Goal: Task Accomplishment & Management: Manage account settings

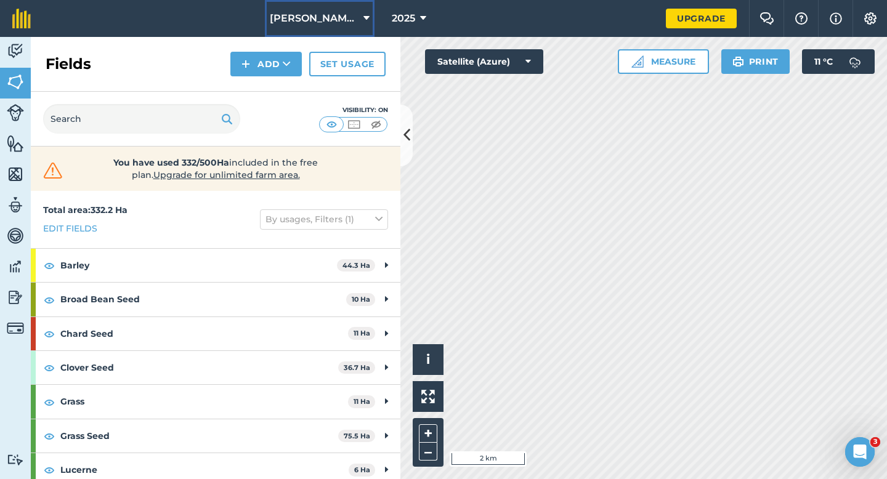
click at [352, 12] on button "[PERSON_NAME] & Sons" at bounding box center [320, 18] width 110 height 37
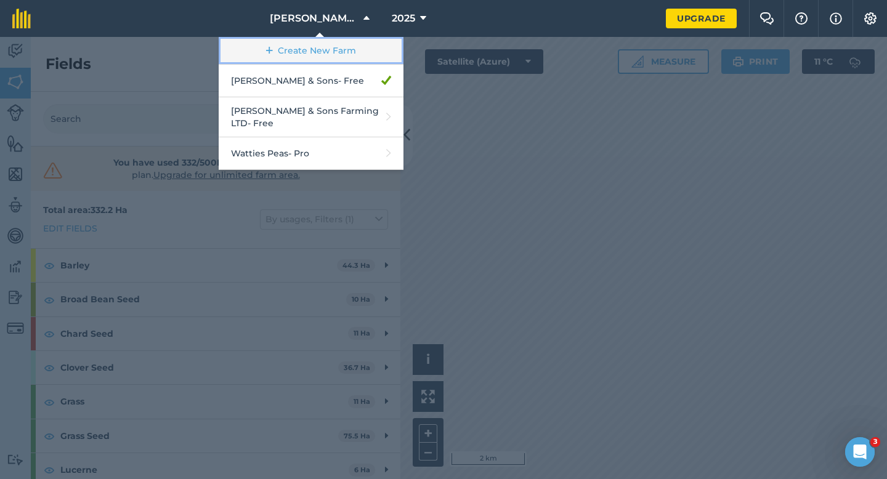
click at [349, 54] on link "Create New Farm" at bounding box center [311, 51] width 185 height 28
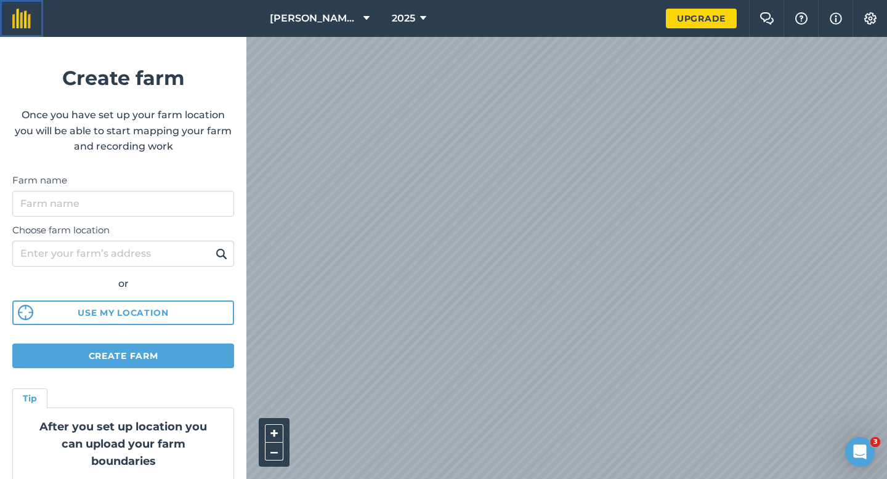
click at [9, 23] on link at bounding box center [21, 18] width 43 height 37
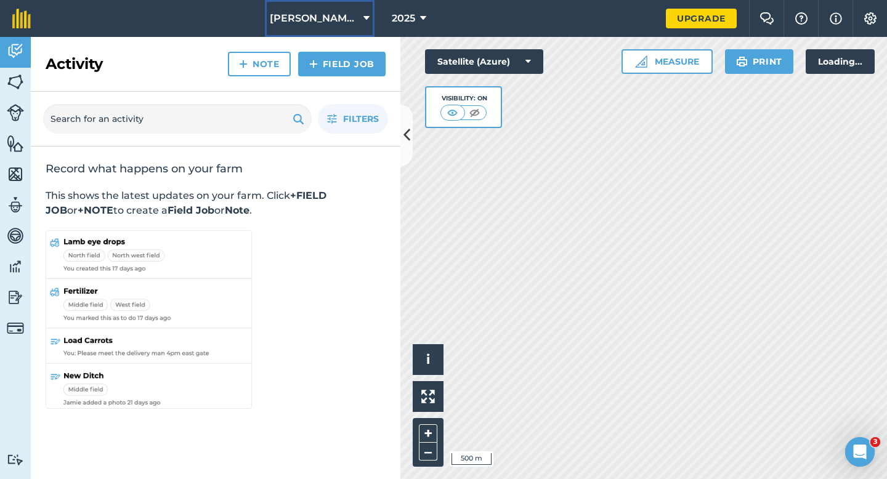
click at [283, 20] on span "[PERSON_NAME] & Sons" at bounding box center [314, 18] width 89 height 15
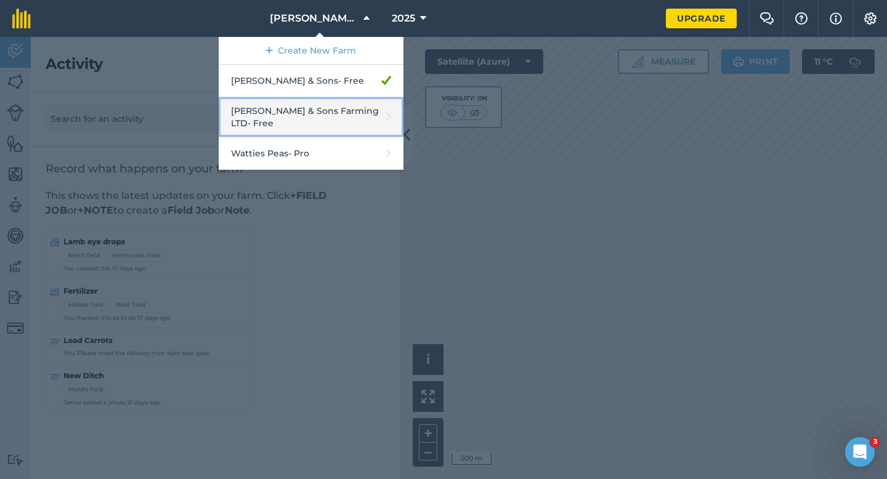
click at [311, 111] on link "[PERSON_NAME] & Sons Farming LTD - Free" at bounding box center [311, 117] width 185 height 40
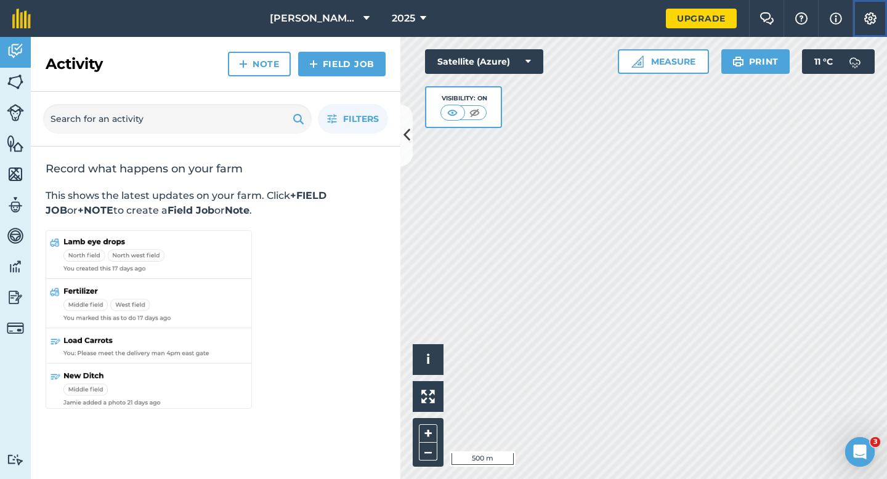
click at [873, 22] on img at bounding box center [870, 18] width 15 height 12
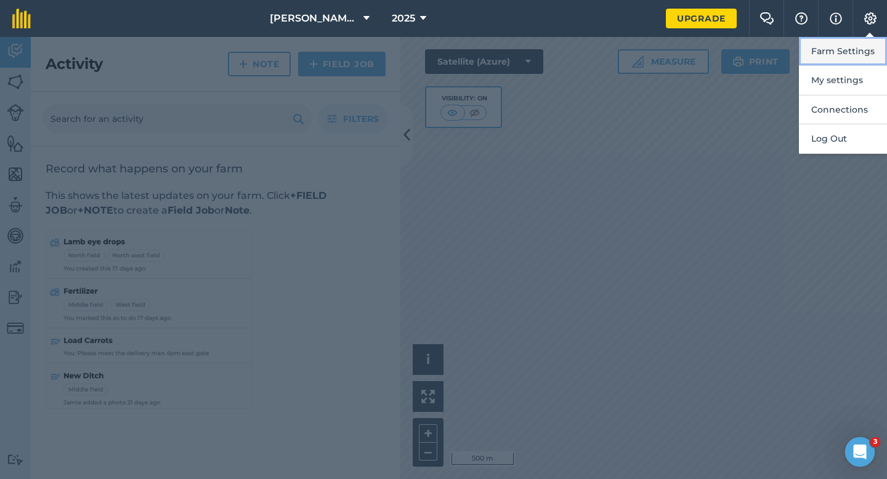
click at [873, 62] on button "Farm Settings" at bounding box center [843, 51] width 88 height 29
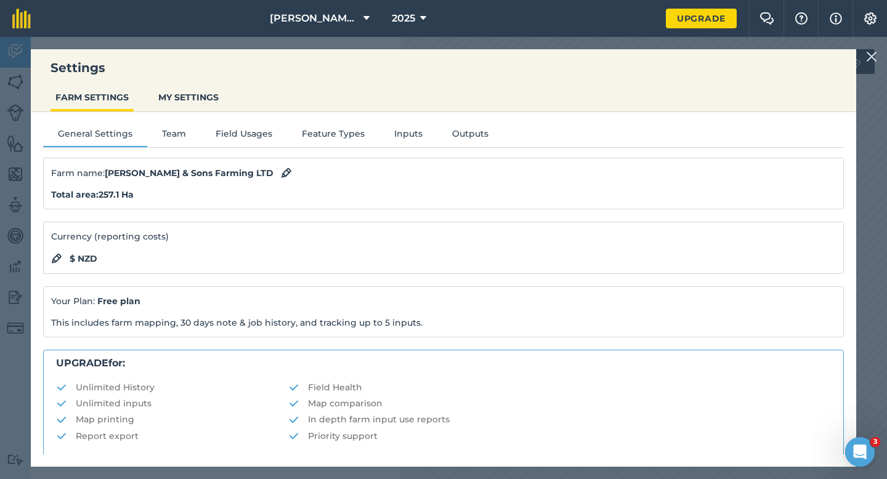
scroll to position [236, 0]
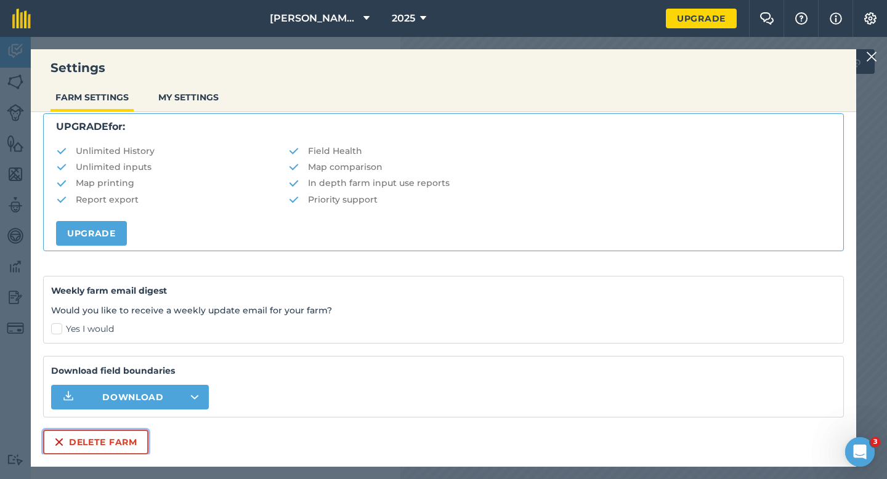
click at [91, 431] on button "Delete farm" at bounding box center [95, 442] width 105 height 25
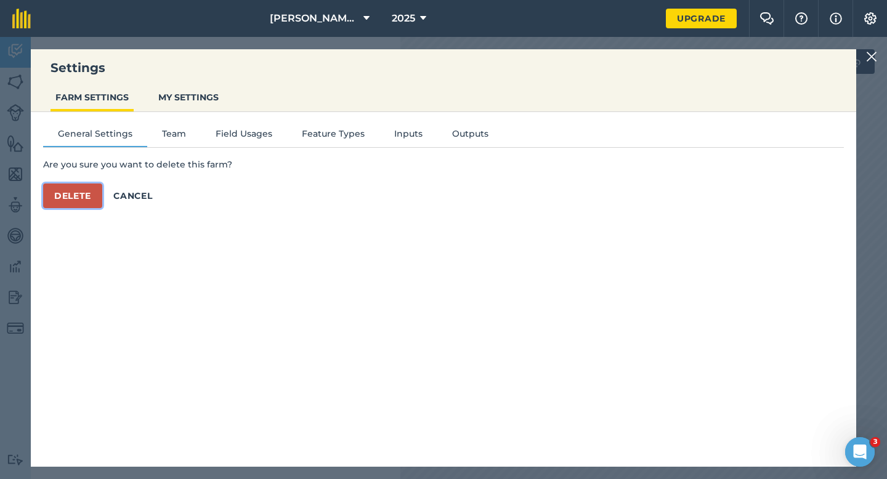
click at [76, 196] on button "Delete" at bounding box center [72, 196] width 59 height 25
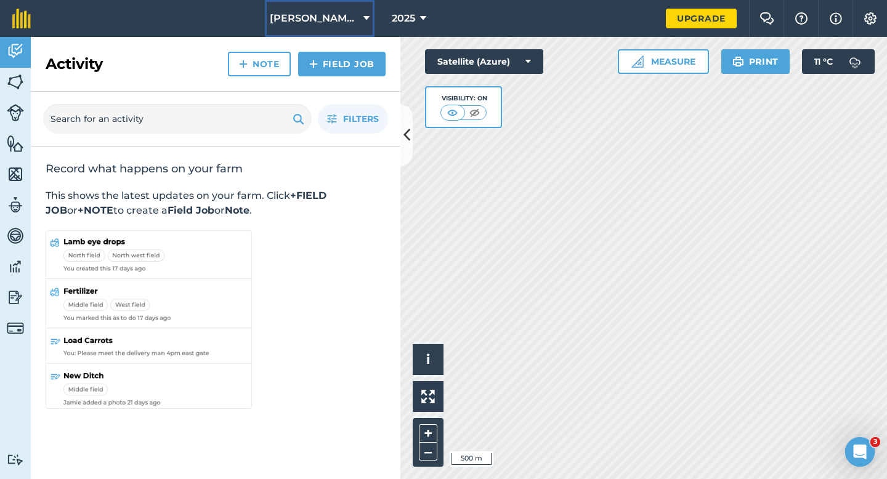
click at [330, 14] on span "[PERSON_NAME] & Sons" at bounding box center [314, 18] width 89 height 15
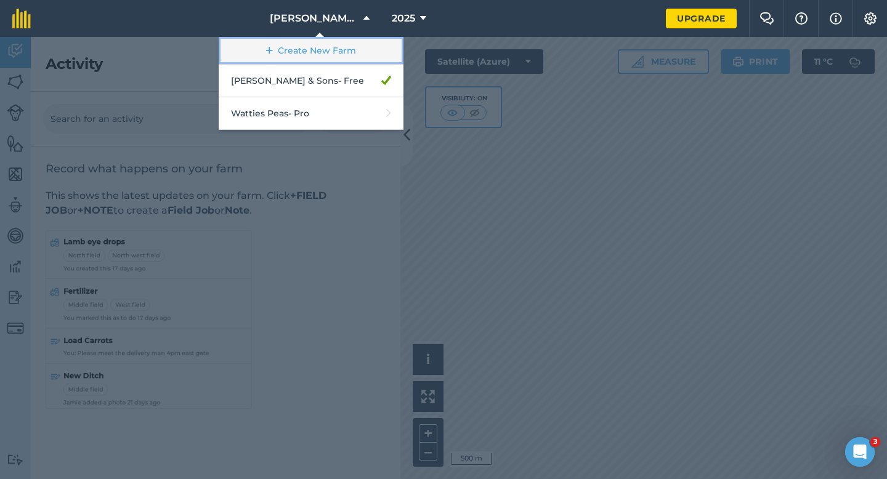
click at [330, 57] on link "Create New Farm" at bounding box center [311, 51] width 185 height 28
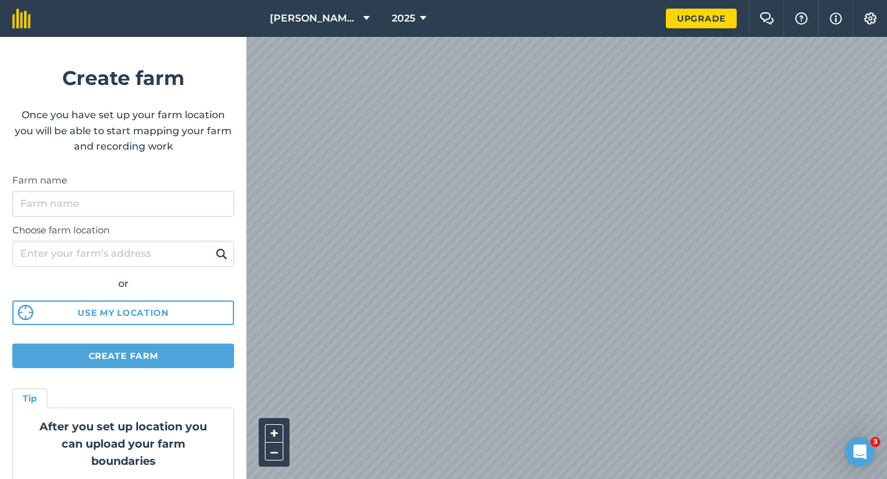
click at [198, 181] on label "Farm name" at bounding box center [123, 180] width 222 height 15
click at [198, 191] on input "Farm name" at bounding box center [123, 204] width 222 height 26
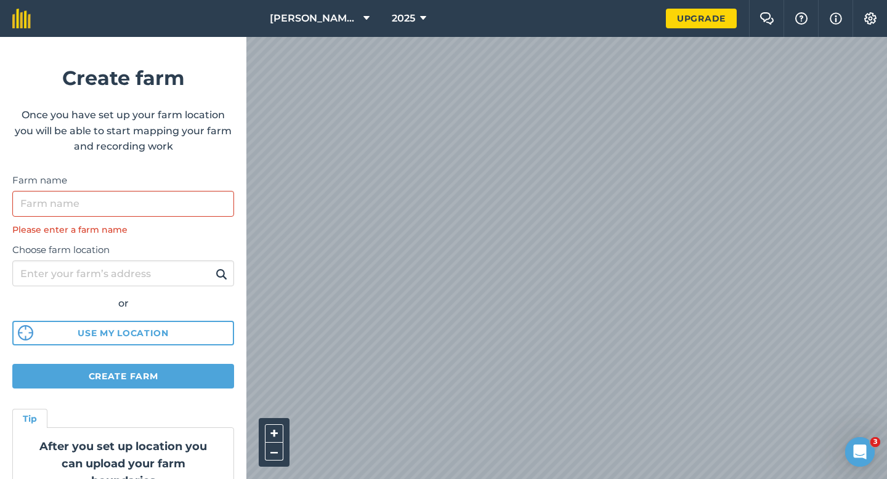
click at [198, 188] on div "Farm name Please enter a farm name" at bounding box center [123, 204] width 222 height 63
click at [199, 206] on input "Farm name" at bounding box center [123, 204] width 222 height 26
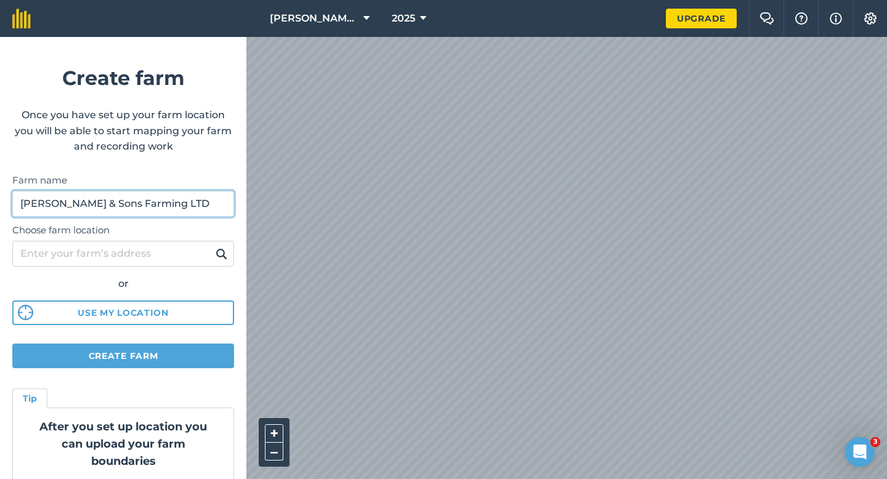
drag, startPoint x: 89, startPoint y: 206, endPoint x: 52, endPoint y: 206, distance: 37.6
click at [52, 206] on input "[PERSON_NAME] & Sons Farming LTD" at bounding box center [123, 204] width 222 height 26
type input "[PERSON_NAME] Farming LTD"
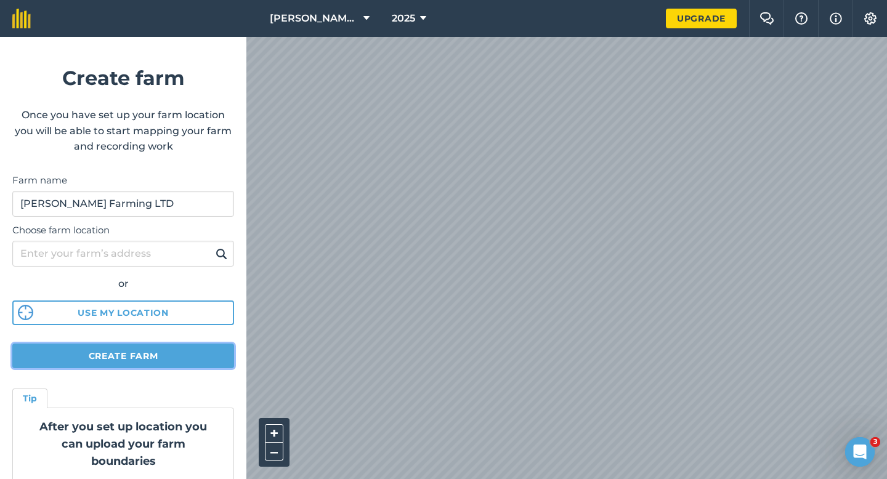
click at [161, 367] on button "Create farm" at bounding box center [123, 356] width 222 height 25
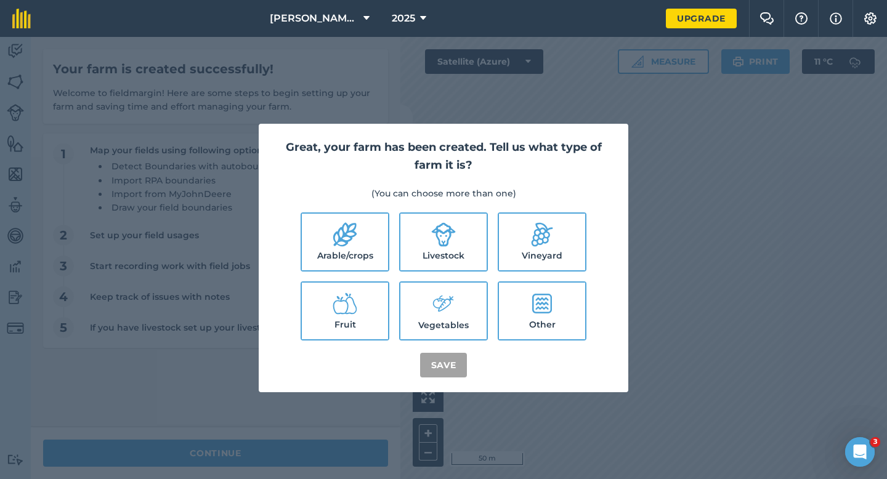
click at [370, 246] on label "Arable/crops" at bounding box center [345, 242] width 86 height 57
checkbox input "true"
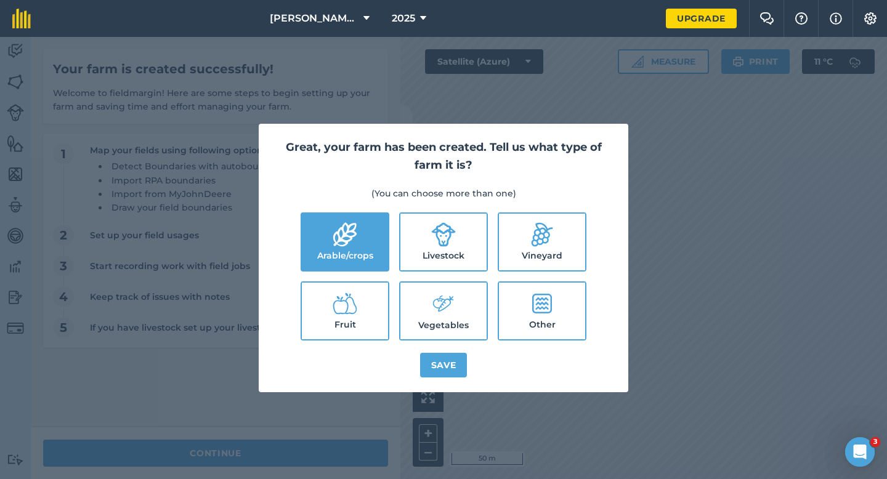
click at [434, 246] on icon at bounding box center [443, 234] width 25 height 25
checkbox input "true"
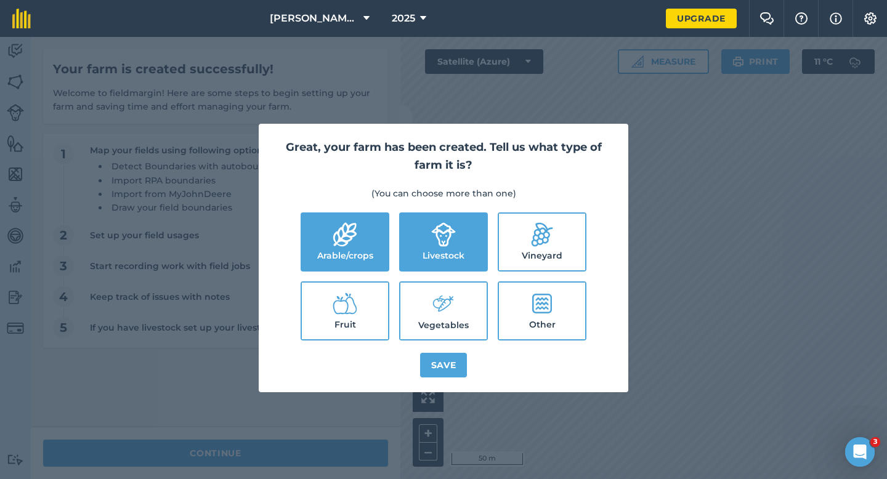
click at [440, 294] on icon at bounding box center [443, 304] width 25 height 26
checkbox input "true"
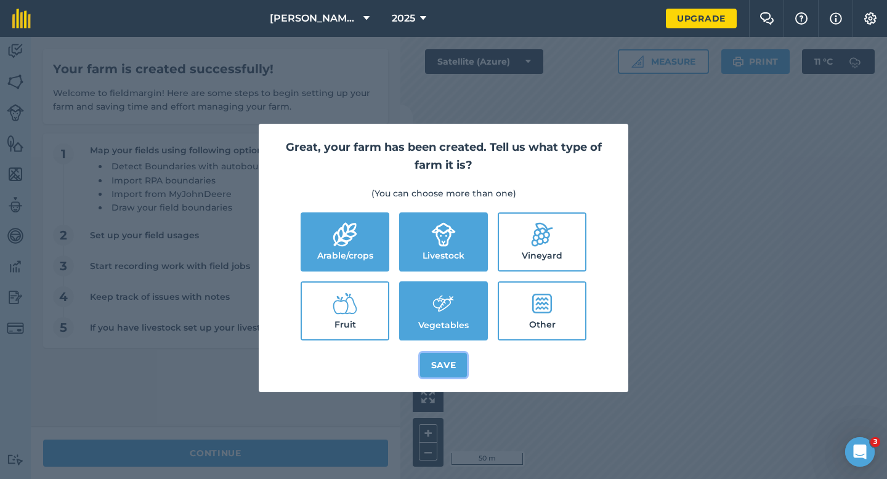
click at [443, 354] on button "Save" at bounding box center [443, 365] width 47 height 25
click at [299, 461] on div "Great, your farm has been created. Tell us what type of farm it is? (You can ch…" at bounding box center [443, 258] width 887 height 442
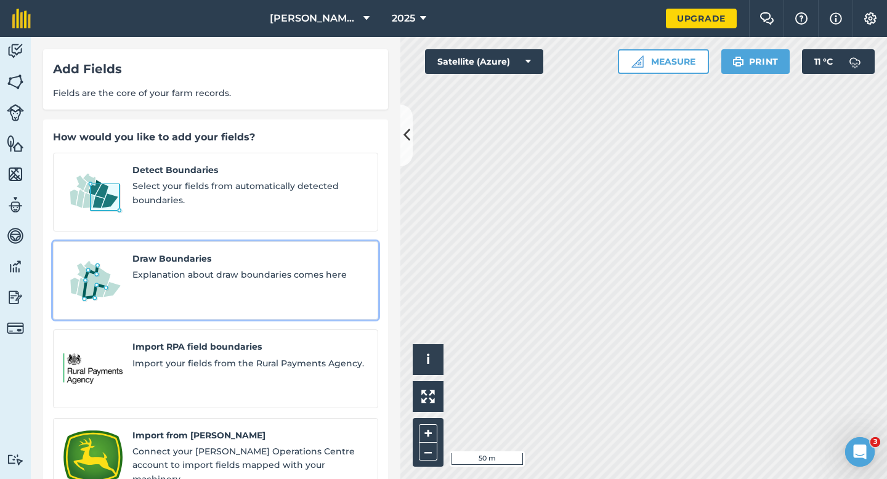
click at [173, 272] on div "Draw Boundaries Explanation about draw boundaries comes here" at bounding box center [249, 281] width 235 height 58
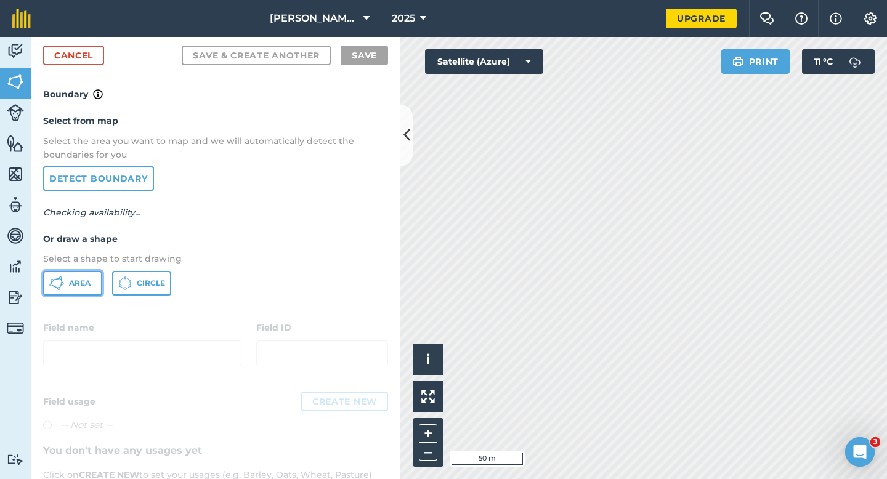
click at [98, 281] on button "Area" at bounding box center [72, 283] width 59 height 25
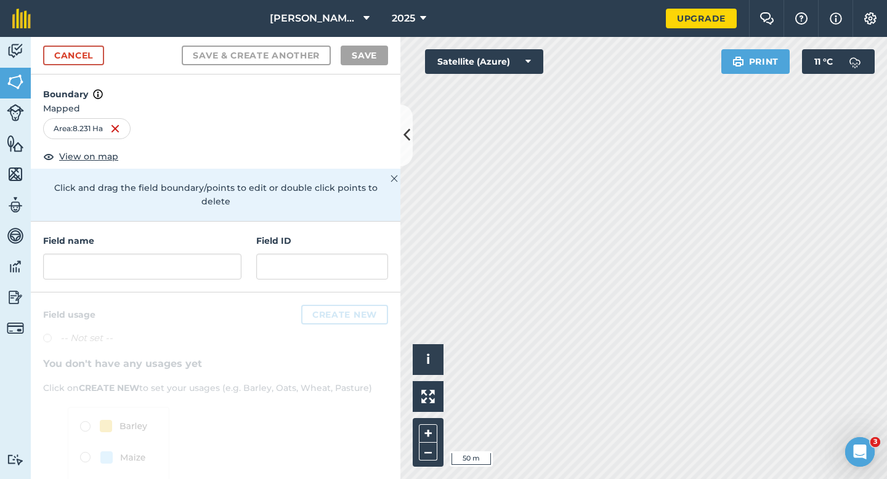
click at [180, 222] on div "Field name Field ID" at bounding box center [215, 257] width 369 height 71
click at [180, 254] on input "text" at bounding box center [142, 267] width 198 height 26
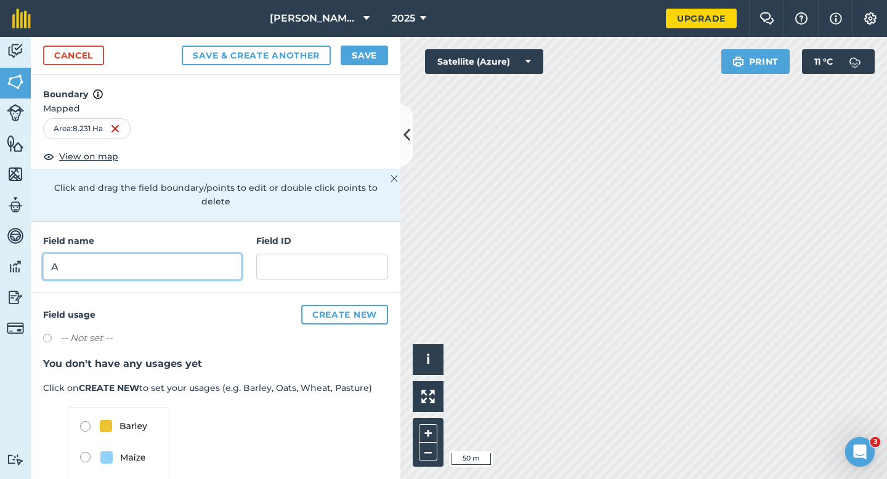
type input "A"
click at [357, 50] on button "Save" at bounding box center [364, 56] width 47 height 20
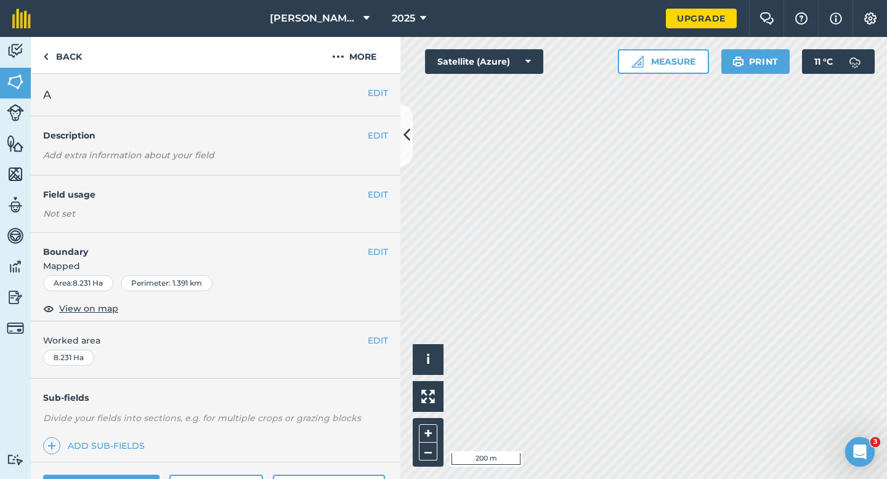
click at [372, 348] on div "EDIT Worked area 8.231 Ha" at bounding box center [215, 349] width 369 height 57
click at [380, 343] on button "EDIT" at bounding box center [378, 341] width 20 height 14
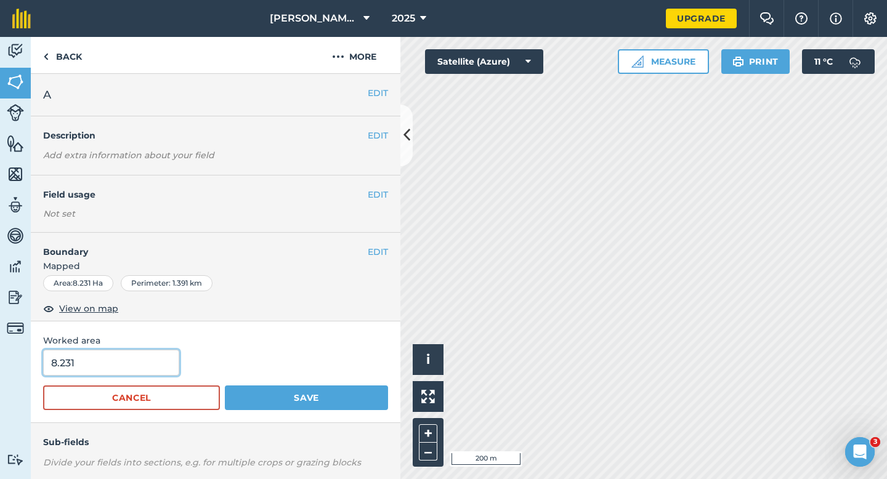
click at [161, 361] on input "8.231" at bounding box center [111, 363] width 136 height 26
type input "8.2"
click at [225, 385] on button "Save" at bounding box center [306, 397] width 163 height 25
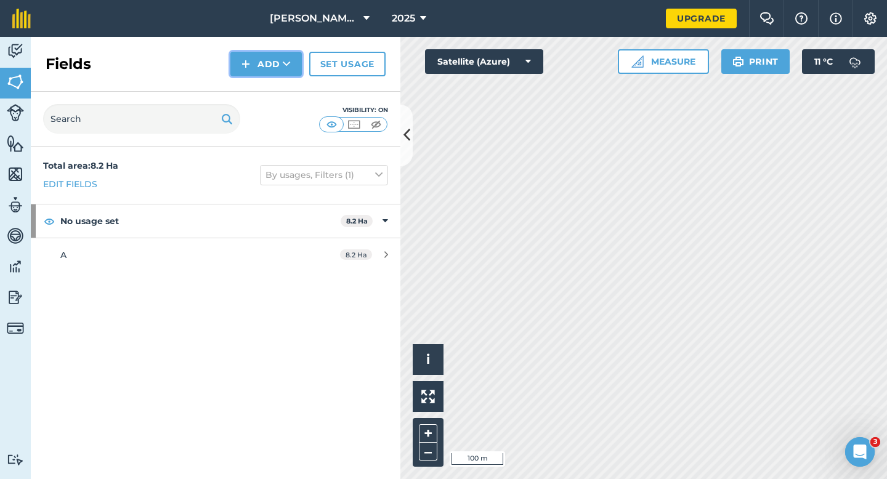
click at [252, 65] on button "Add" at bounding box center [265, 64] width 71 height 25
click at [252, 76] on div "Fields Add Draw Import Set usage" at bounding box center [215, 64] width 369 height 55
click at [252, 63] on button "Add" at bounding box center [265, 64] width 71 height 25
click at [252, 83] on link "Draw" at bounding box center [266, 91] width 68 height 27
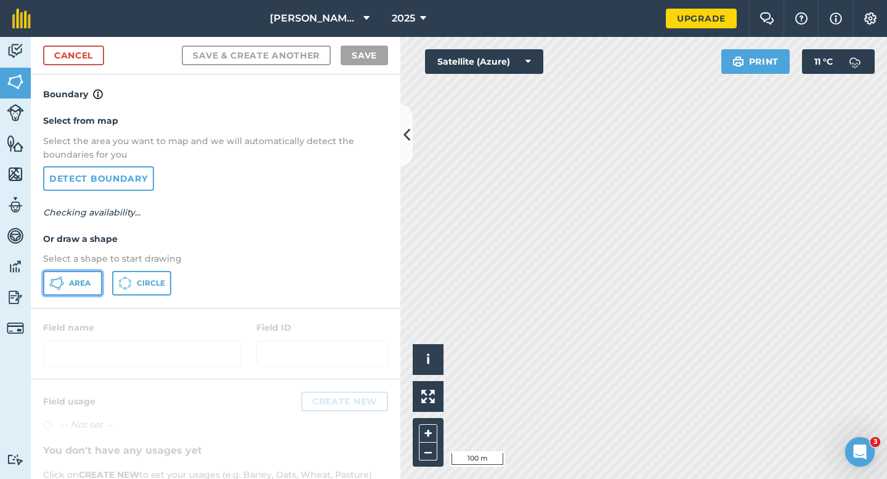
click at [65, 283] on button "Area" at bounding box center [72, 283] width 59 height 25
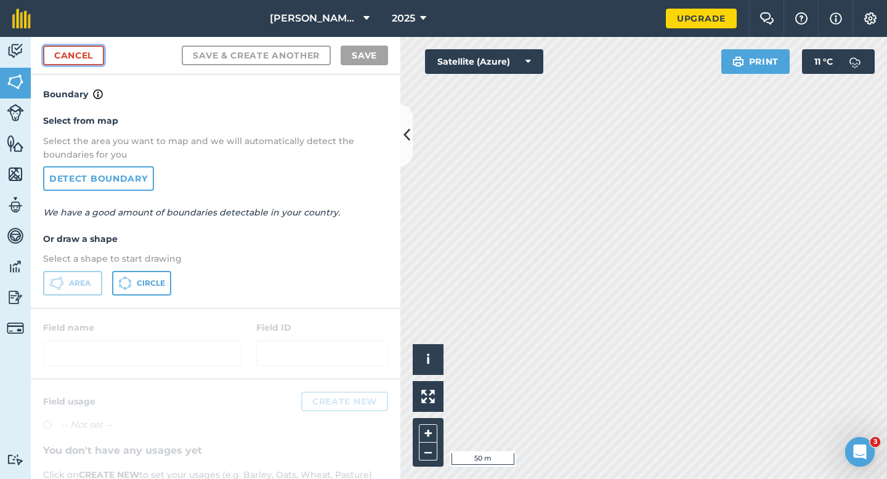
click at [72, 64] on link "Cancel" at bounding box center [73, 56] width 61 height 20
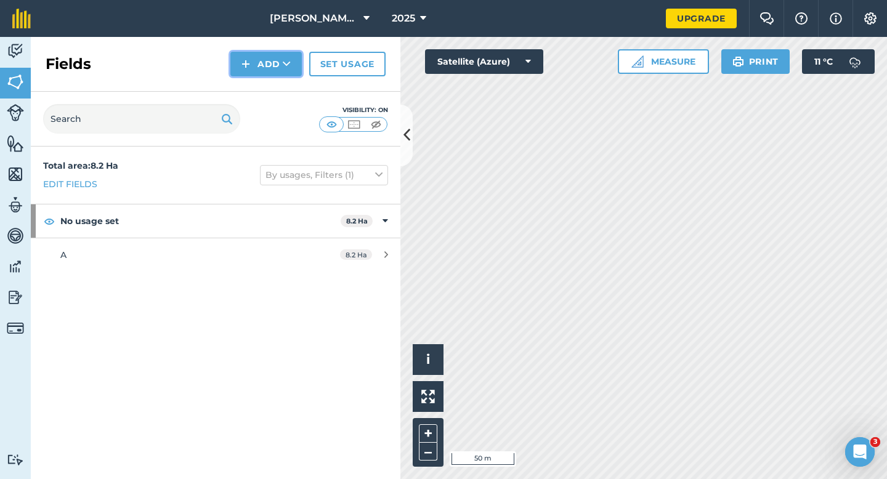
click at [244, 62] on img at bounding box center [245, 64] width 9 height 15
click at [250, 89] on link "Draw" at bounding box center [266, 91] width 68 height 27
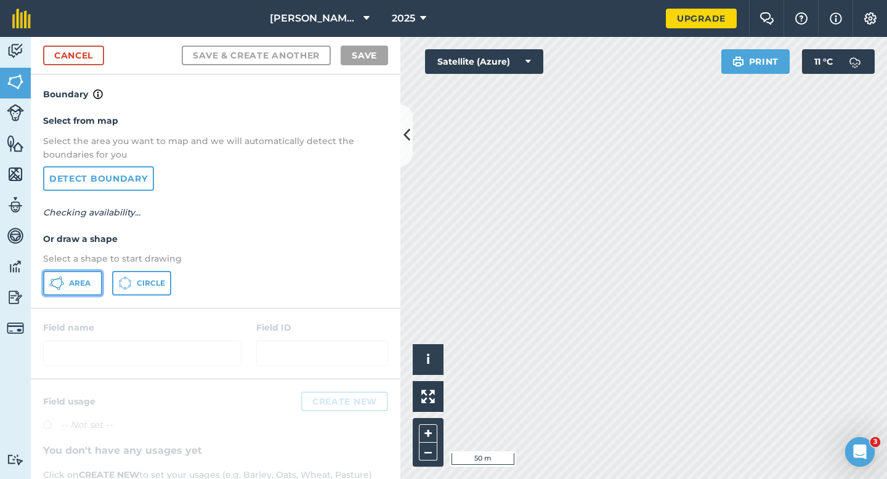
click at [71, 283] on span "Area" at bounding box center [80, 283] width 22 height 10
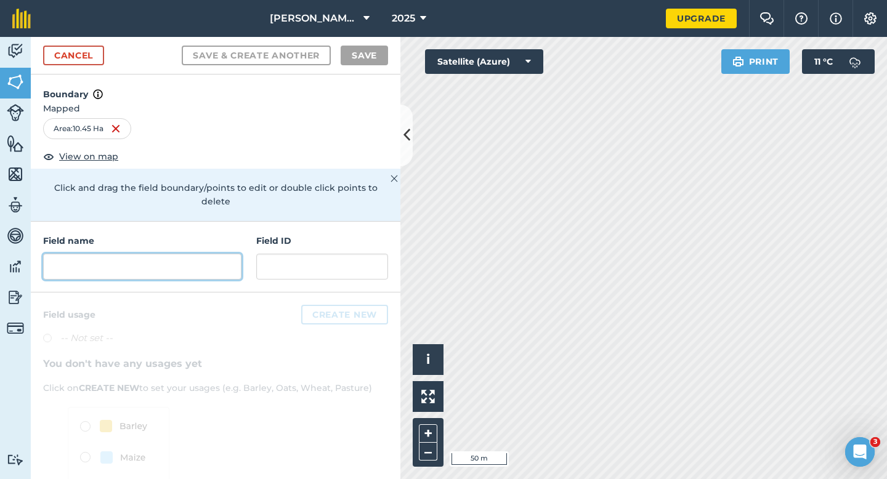
click at [177, 256] on input "text" at bounding box center [142, 267] width 198 height 26
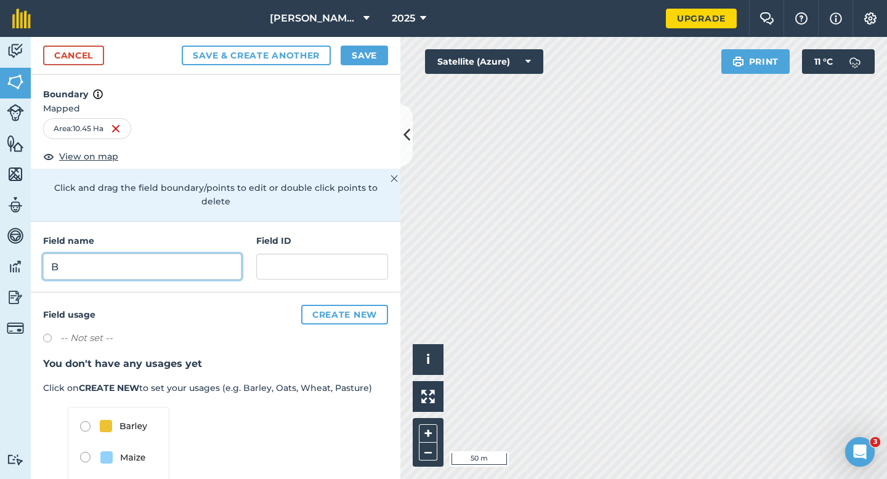
type input "B"
click at [366, 49] on button "Save" at bounding box center [364, 56] width 47 height 20
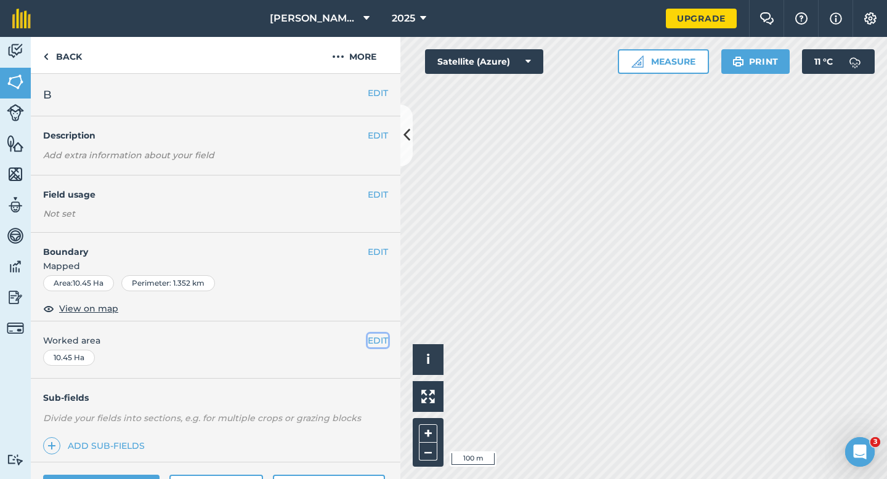
click at [384, 342] on button "EDIT" at bounding box center [378, 341] width 20 height 14
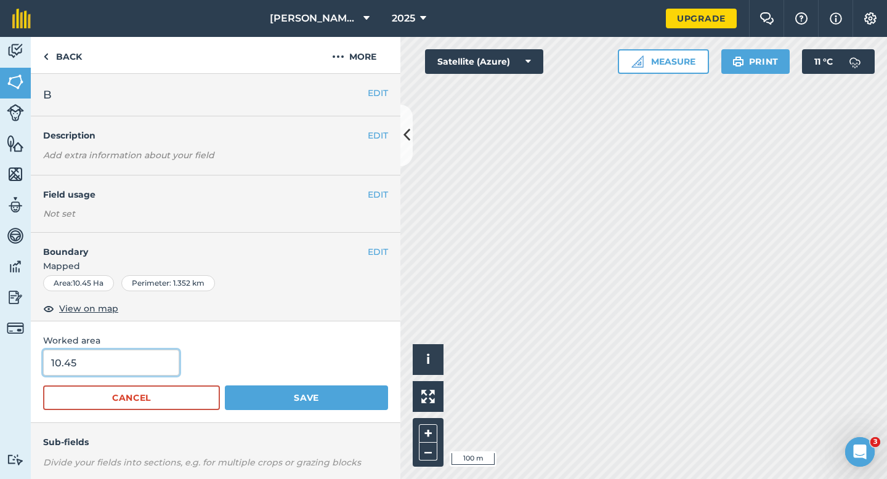
click at [137, 360] on input "10.45" at bounding box center [111, 363] width 136 height 26
type input "10.5"
click at [225, 385] on button "Save" at bounding box center [306, 397] width 163 height 25
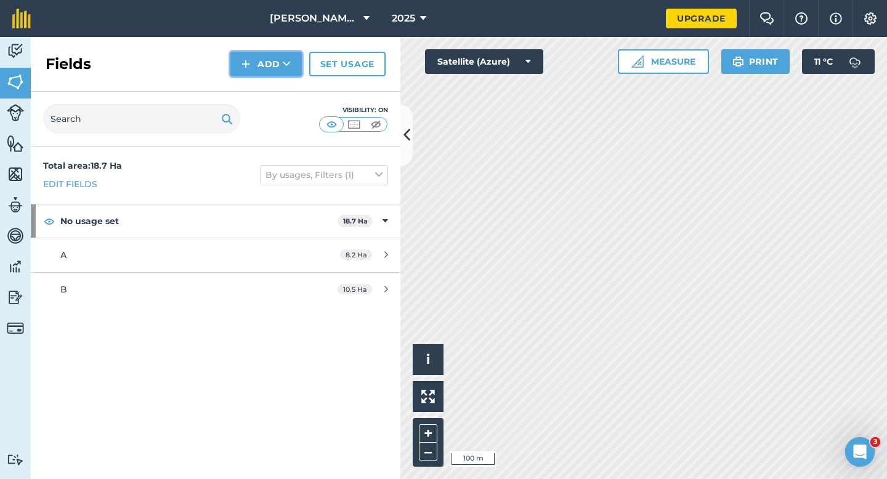
click at [256, 73] on button "Add" at bounding box center [265, 64] width 71 height 25
click at [257, 86] on link "Draw" at bounding box center [266, 91] width 68 height 27
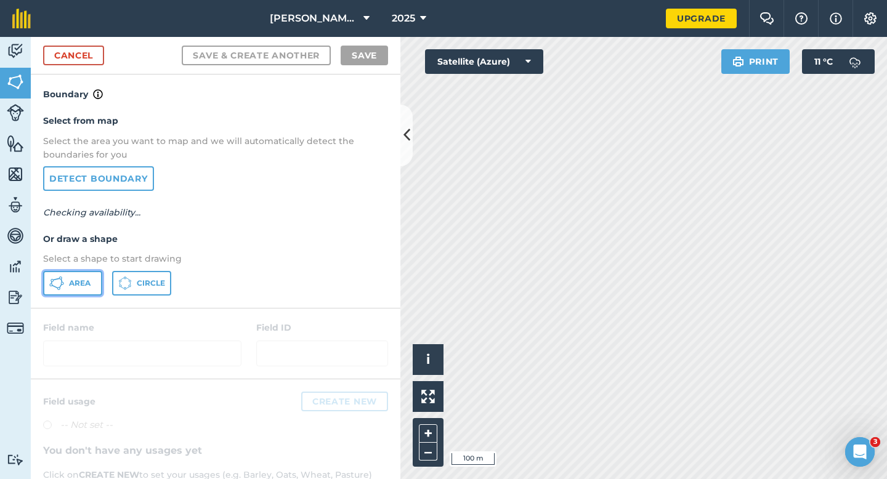
click at [101, 280] on button "Area" at bounding box center [72, 283] width 59 height 25
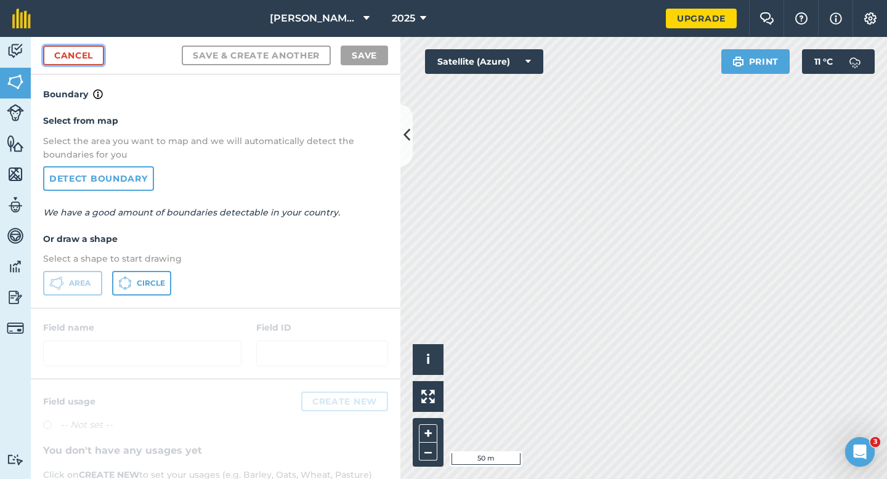
click at [95, 47] on link "Cancel" at bounding box center [73, 56] width 61 height 20
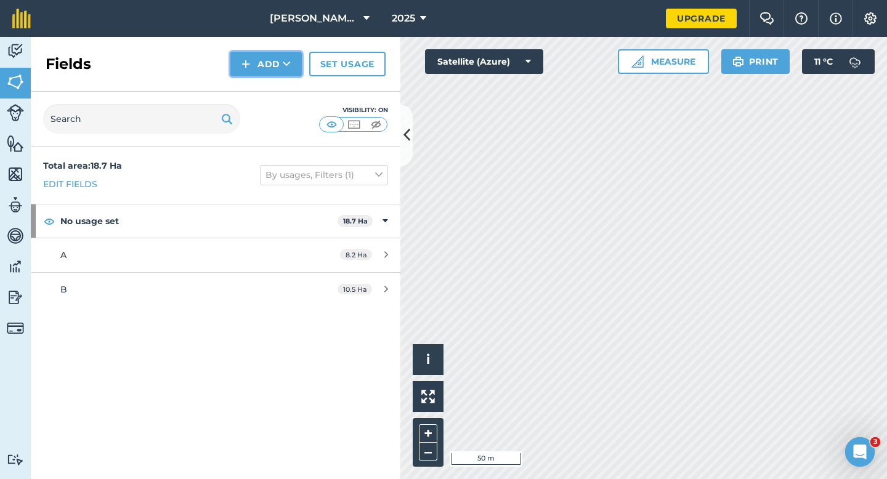
click at [244, 63] on img at bounding box center [245, 64] width 9 height 15
click at [246, 93] on link "Draw" at bounding box center [266, 91] width 68 height 27
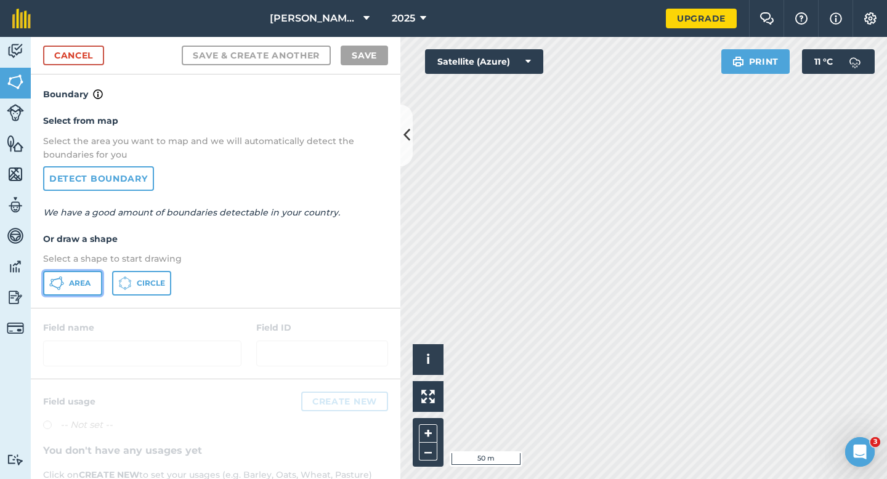
click at [73, 294] on button "Area" at bounding box center [72, 283] width 59 height 25
click at [78, 275] on button "Area" at bounding box center [72, 283] width 59 height 25
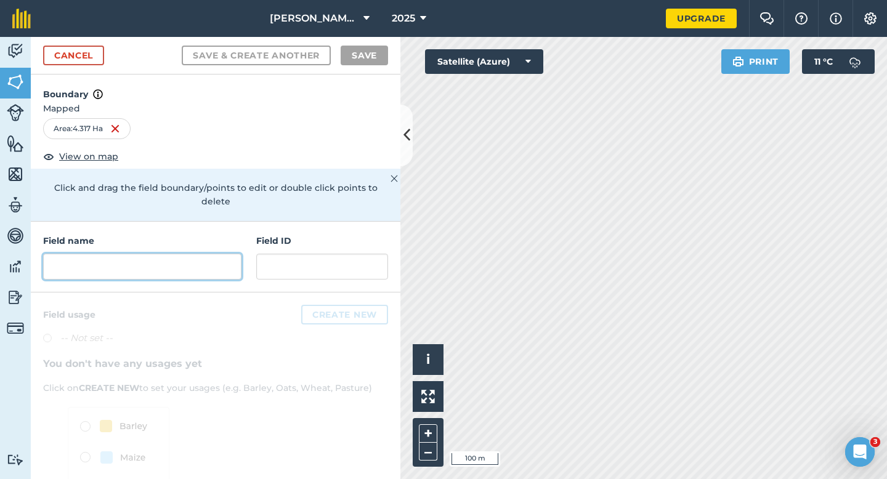
click at [185, 265] on div "Field name Field ID" at bounding box center [215, 257] width 369 height 71
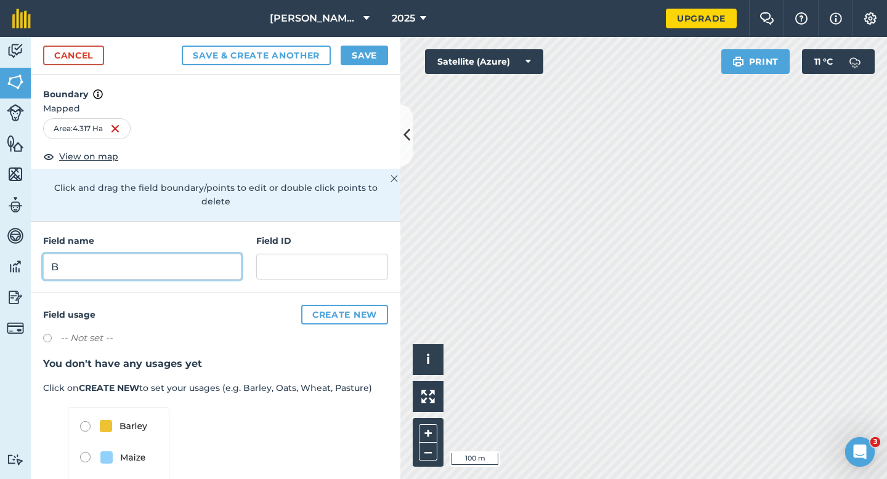
type input "B"
click at [363, 54] on button "Save" at bounding box center [364, 56] width 47 height 20
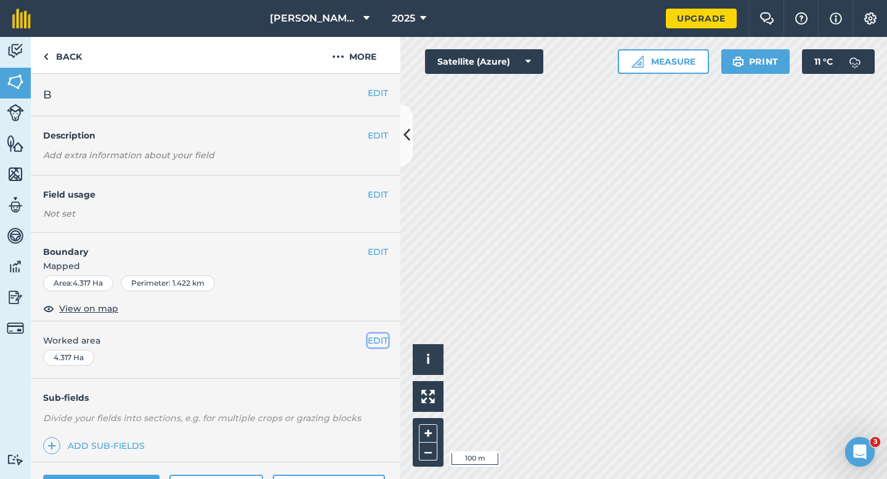
click at [385, 339] on button "EDIT" at bounding box center [378, 341] width 20 height 14
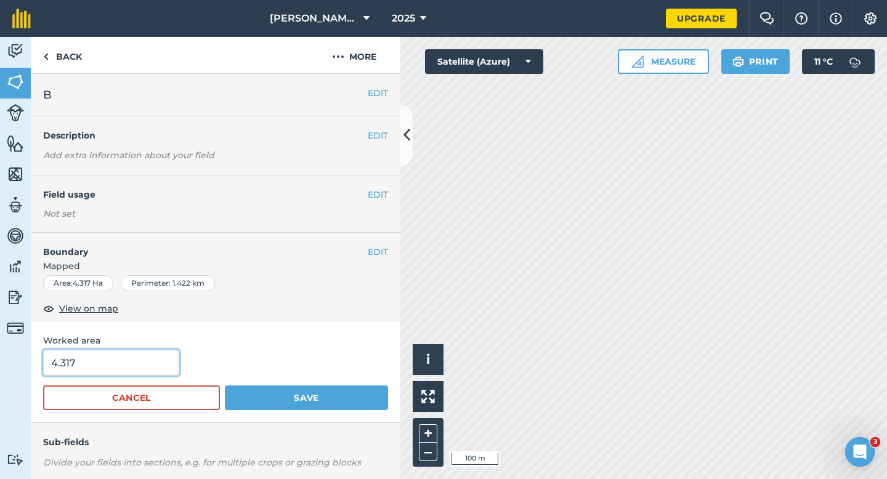
click at [145, 357] on input "4.317" at bounding box center [111, 363] width 136 height 26
type input "4.4"
click at [225, 385] on button "Save" at bounding box center [306, 397] width 163 height 25
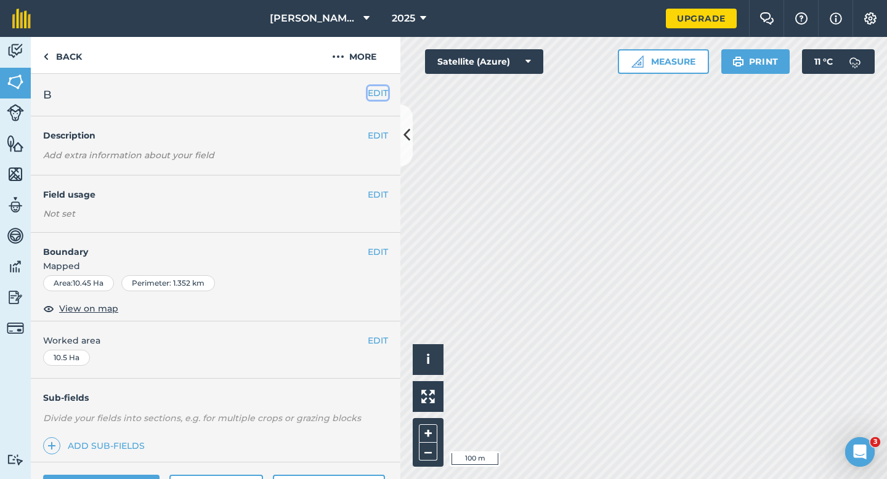
click at [379, 99] on button "EDIT" at bounding box center [378, 93] width 20 height 14
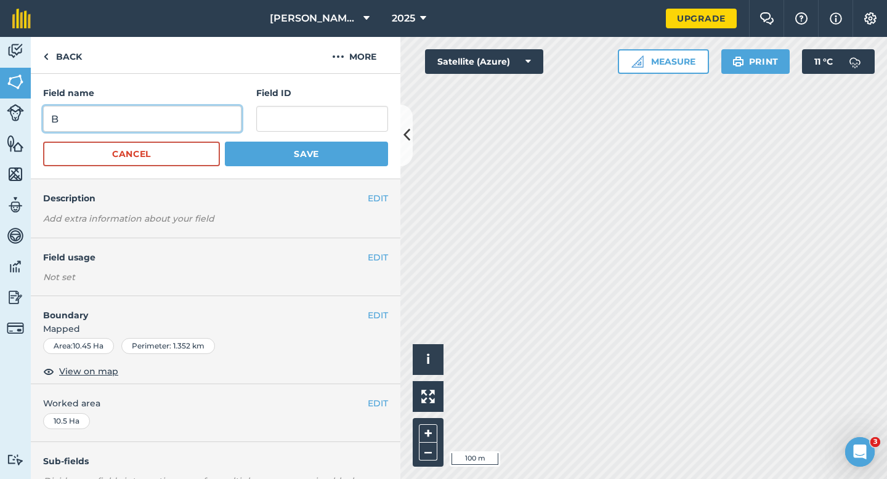
click at [210, 121] on input "B" at bounding box center [142, 119] width 198 height 26
type input "C"
click at [225, 142] on button "Save" at bounding box center [306, 154] width 163 height 25
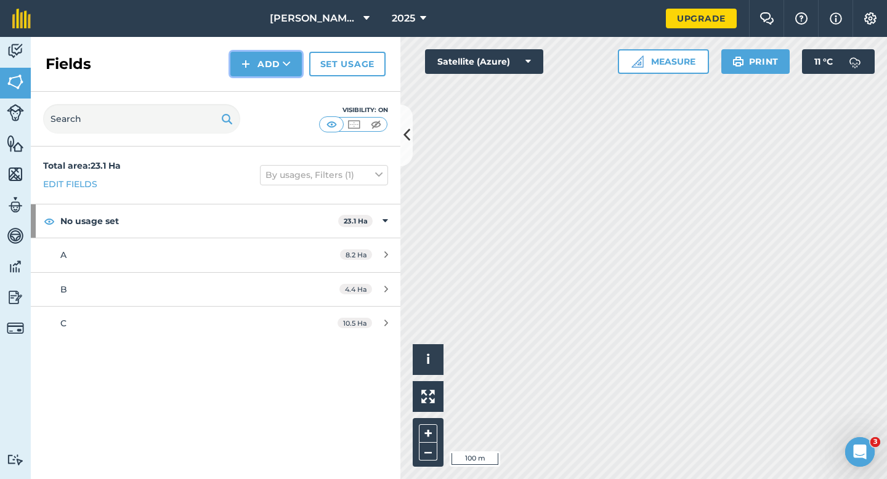
click at [268, 62] on button "Add" at bounding box center [265, 64] width 71 height 25
click at [268, 100] on link "Draw" at bounding box center [266, 91] width 68 height 27
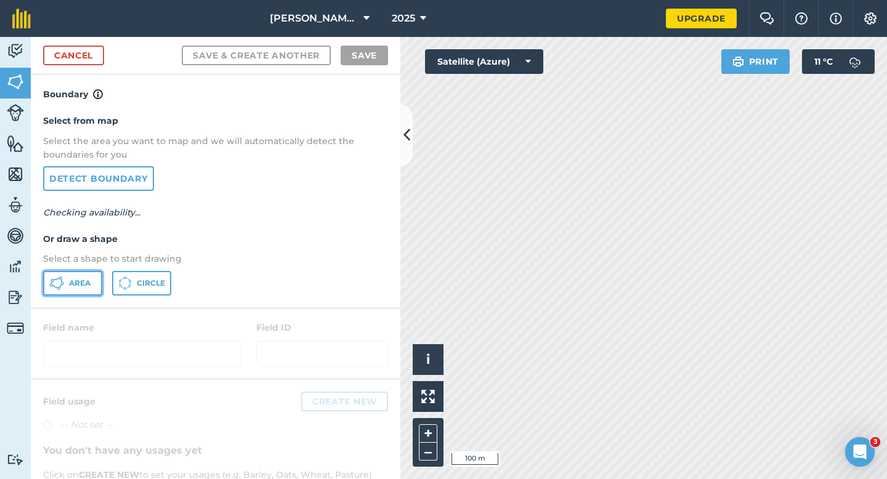
click at [86, 280] on span "Area" at bounding box center [80, 283] width 22 height 10
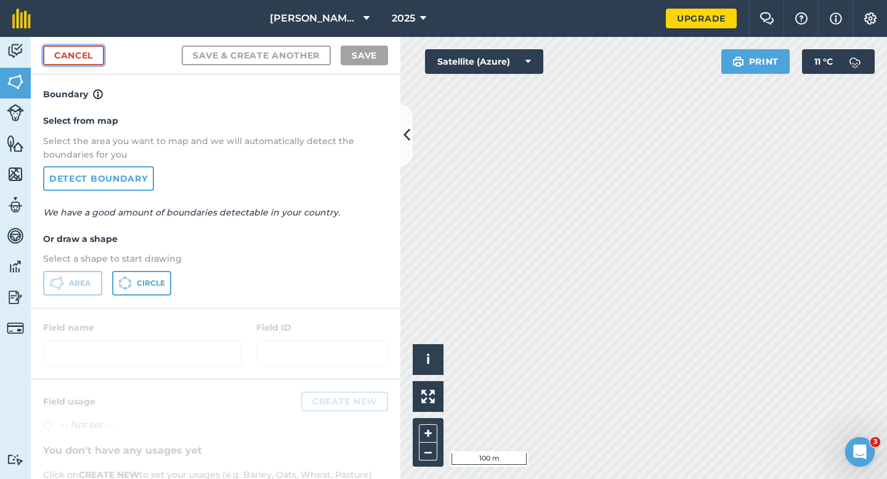
click at [79, 57] on link "Cancel" at bounding box center [73, 56] width 61 height 20
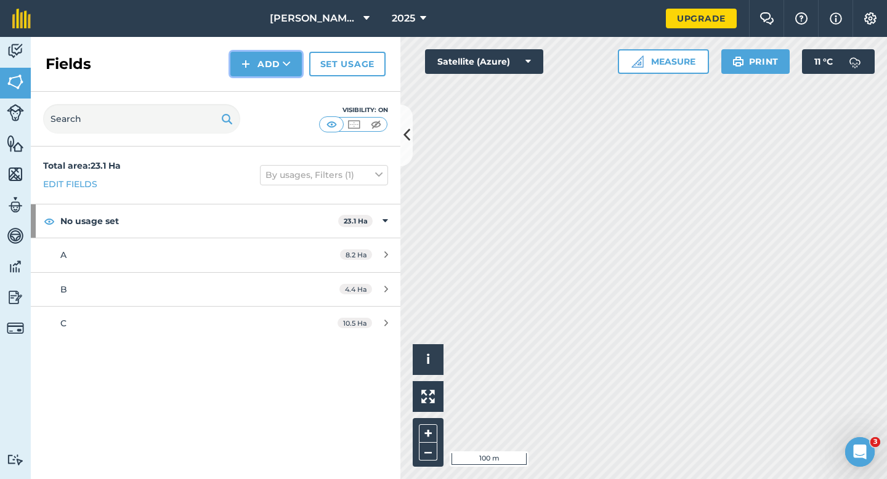
click at [267, 63] on button "Add" at bounding box center [265, 64] width 71 height 25
click at [269, 95] on link "Draw" at bounding box center [266, 91] width 68 height 27
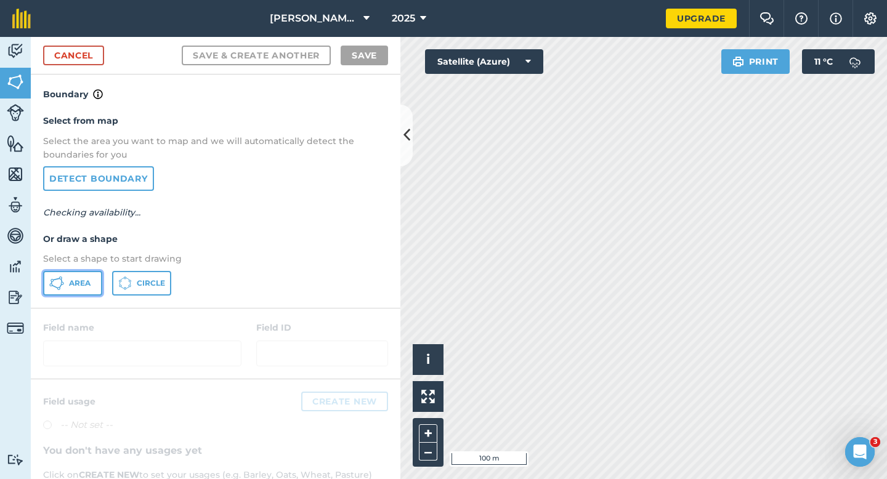
click at [94, 280] on button "Area" at bounding box center [72, 283] width 59 height 25
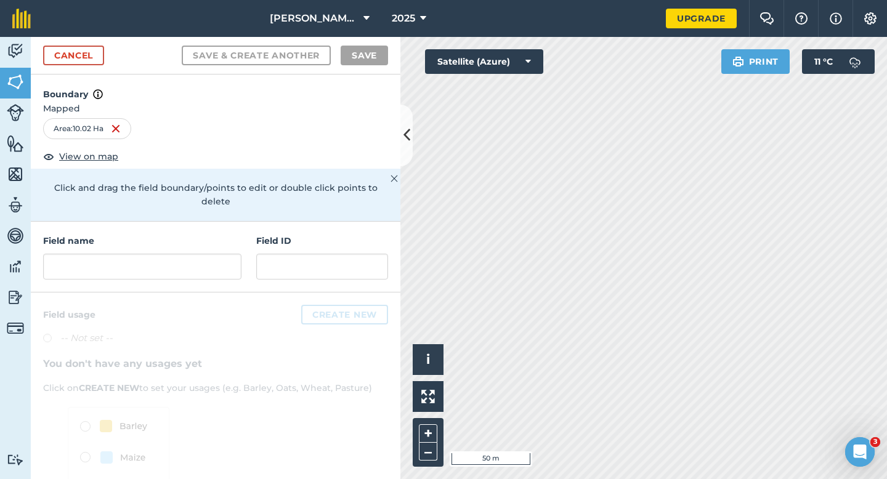
click at [172, 272] on div "Field name Field ID" at bounding box center [215, 257] width 369 height 71
click at [172, 256] on input "text" at bounding box center [142, 267] width 198 height 26
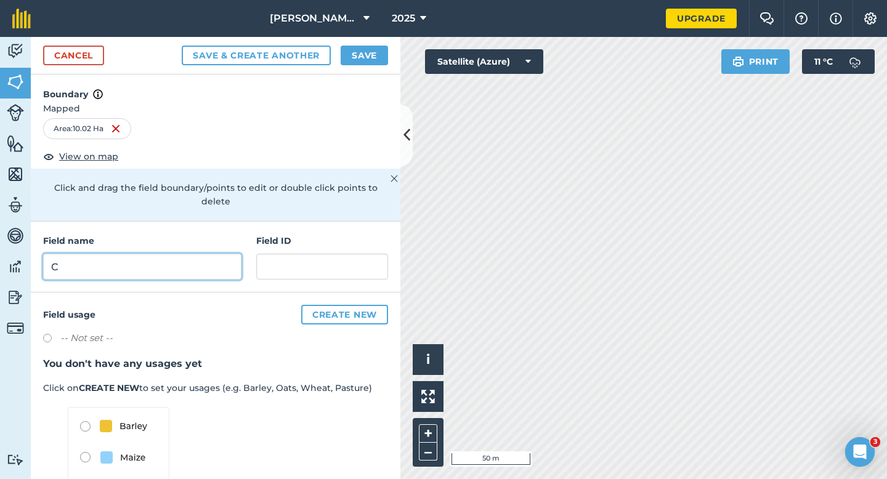
type input "C"
click at [353, 49] on button "Save" at bounding box center [364, 56] width 47 height 20
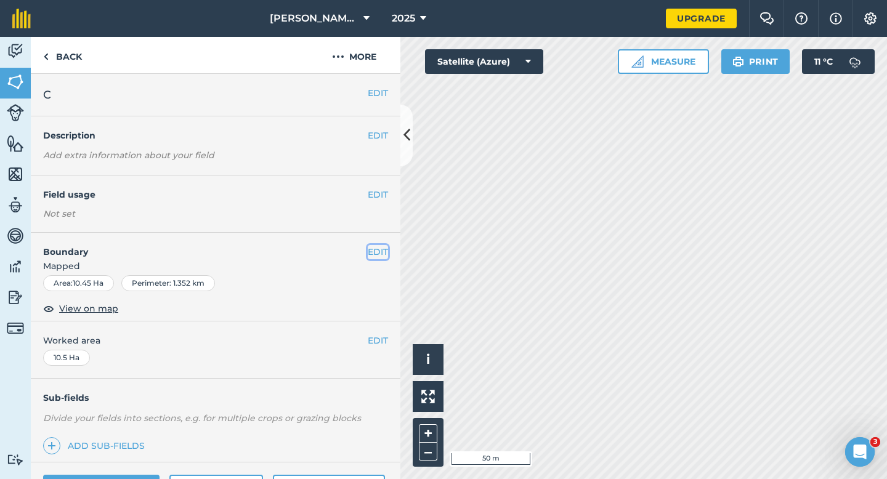
click at [376, 254] on button "EDIT" at bounding box center [378, 252] width 20 height 14
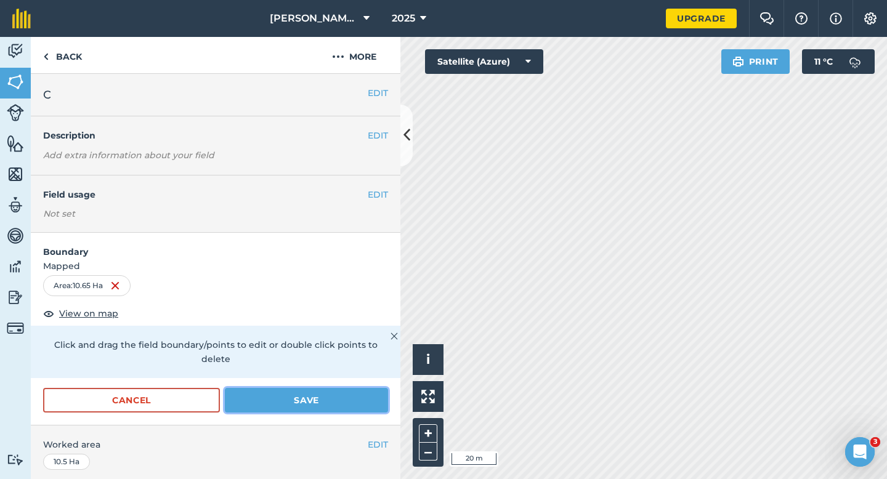
click at [249, 397] on button "Save" at bounding box center [306, 400] width 163 height 25
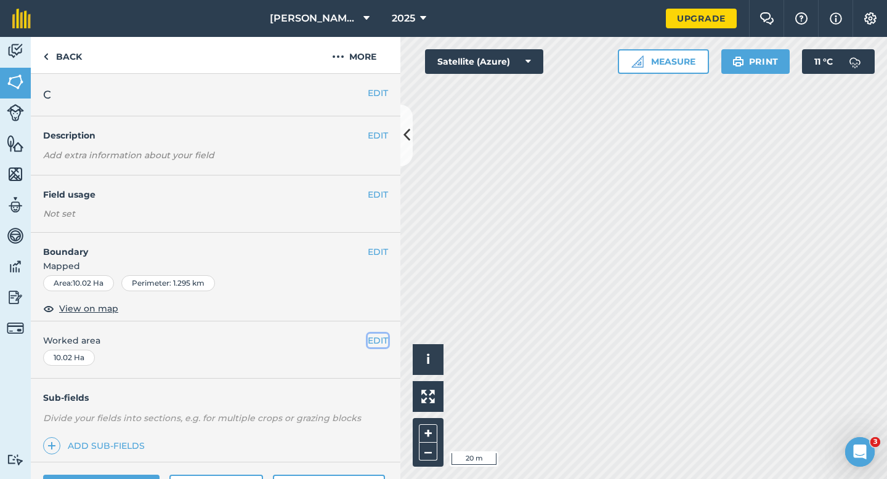
click at [378, 336] on button "EDIT" at bounding box center [378, 341] width 20 height 14
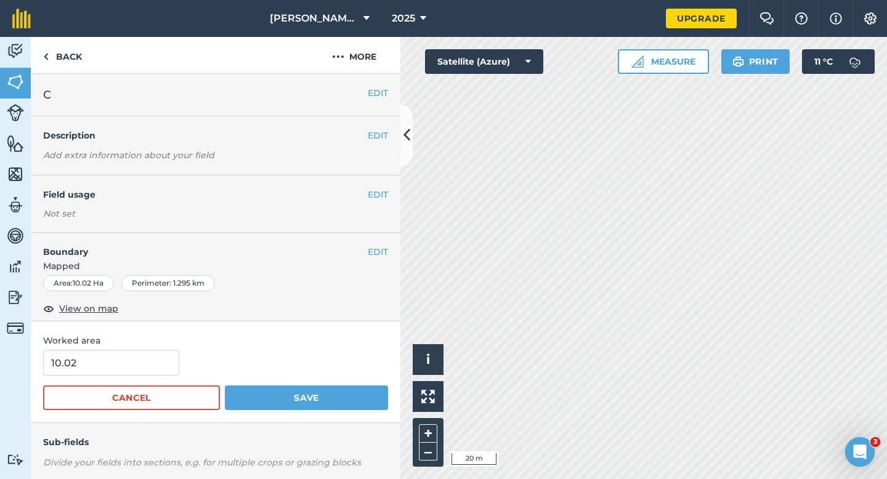
click at [78, 379] on form "10.02 Cancel Save" at bounding box center [215, 380] width 345 height 60
click at [85, 366] on input "10.02" at bounding box center [111, 363] width 136 height 26
type input "10"
click at [225, 385] on button "Save" at bounding box center [306, 397] width 163 height 25
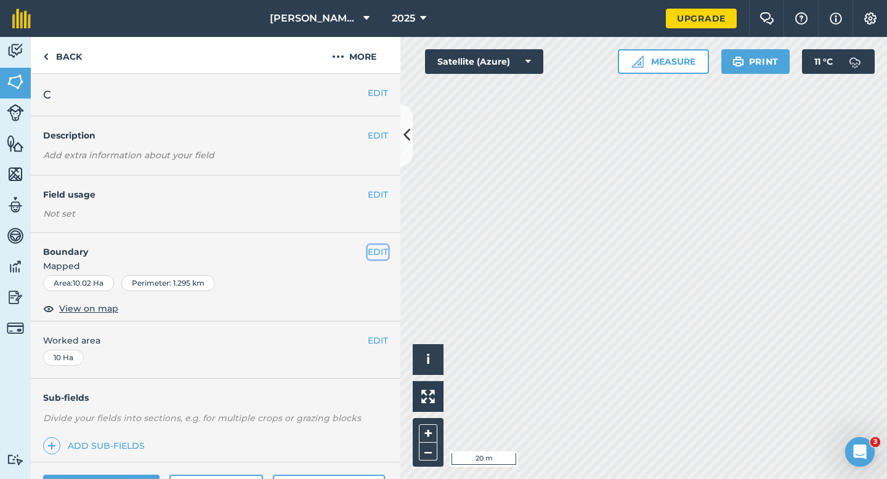
click at [380, 251] on button "EDIT" at bounding box center [378, 252] width 20 height 14
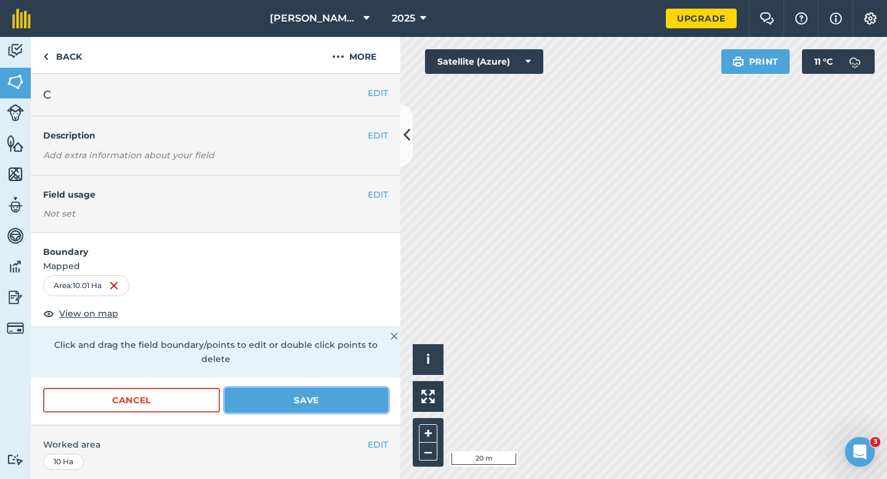
click at [346, 391] on button "Save" at bounding box center [306, 400] width 163 height 25
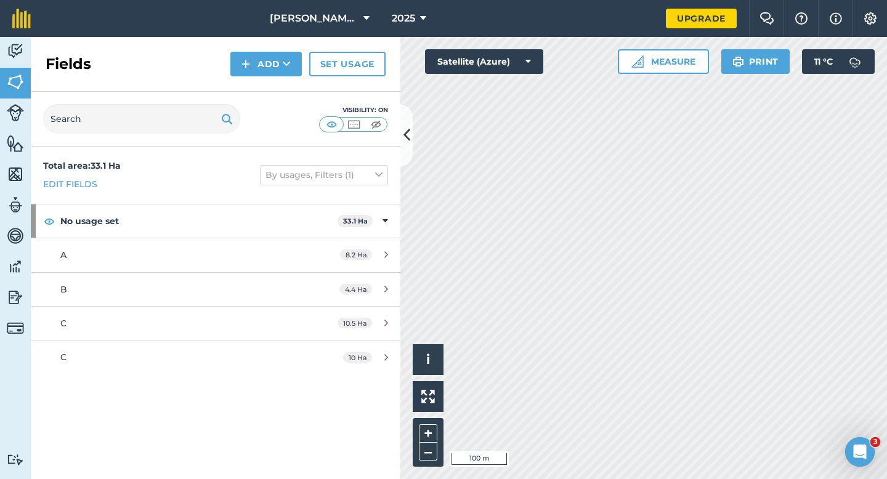
click at [246, 50] on div "Fields Add Set usage" at bounding box center [215, 64] width 369 height 55
click at [246, 71] on img at bounding box center [245, 64] width 9 height 15
click at [246, 87] on link "Draw" at bounding box center [266, 91] width 68 height 27
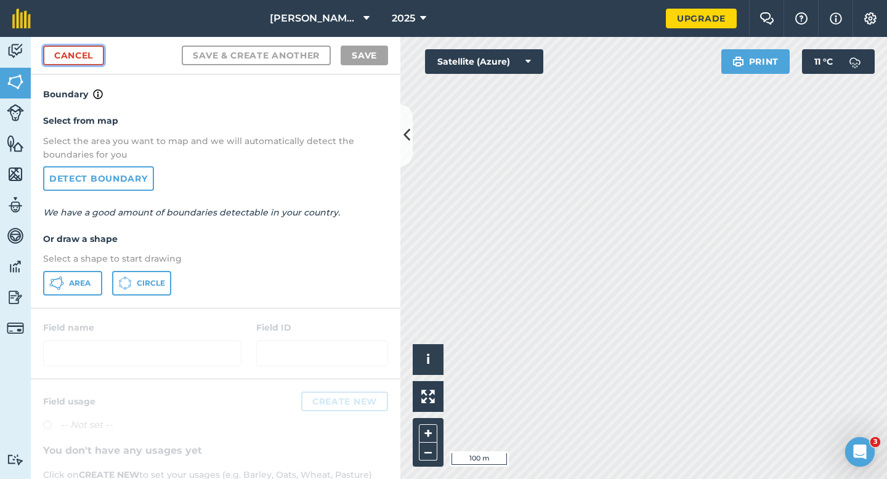
click at [86, 45] on div "Cancel Save & Create Another Save" at bounding box center [215, 56] width 369 height 38
click at [50, 39] on div "Cancel Save & Create Another Save" at bounding box center [215, 56] width 369 height 38
click at [54, 47] on link "Cancel" at bounding box center [73, 56] width 61 height 20
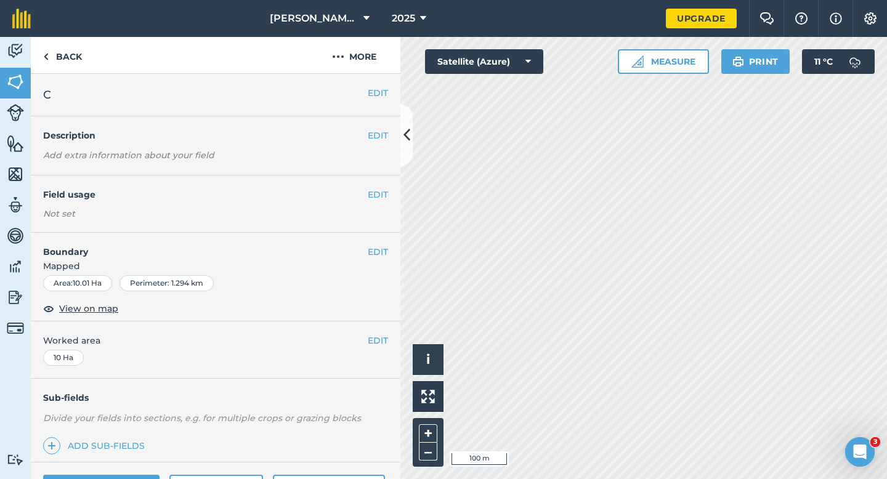
click at [385, 107] on div "EDIT C" at bounding box center [215, 95] width 369 height 42
click at [385, 103] on div "EDIT C" at bounding box center [215, 95] width 369 height 42
click at [383, 96] on button "EDIT" at bounding box center [378, 93] width 20 height 14
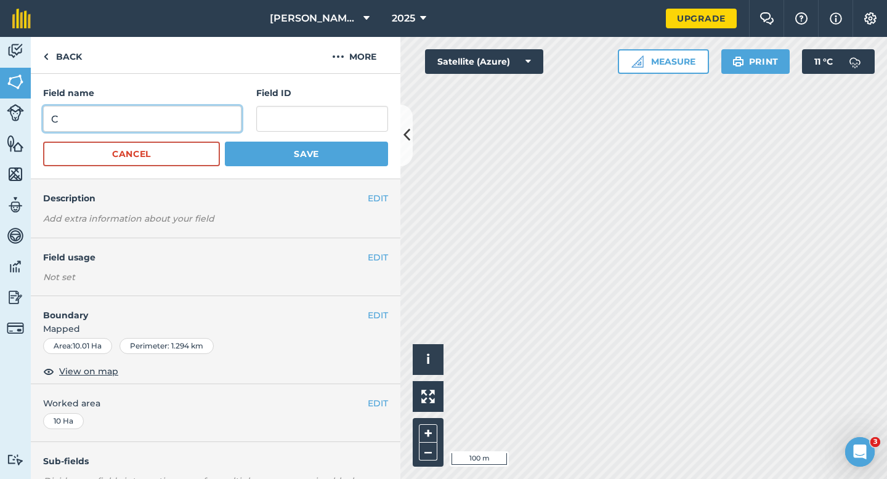
click at [217, 121] on input "C" at bounding box center [142, 119] width 198 height 26
type input "D"
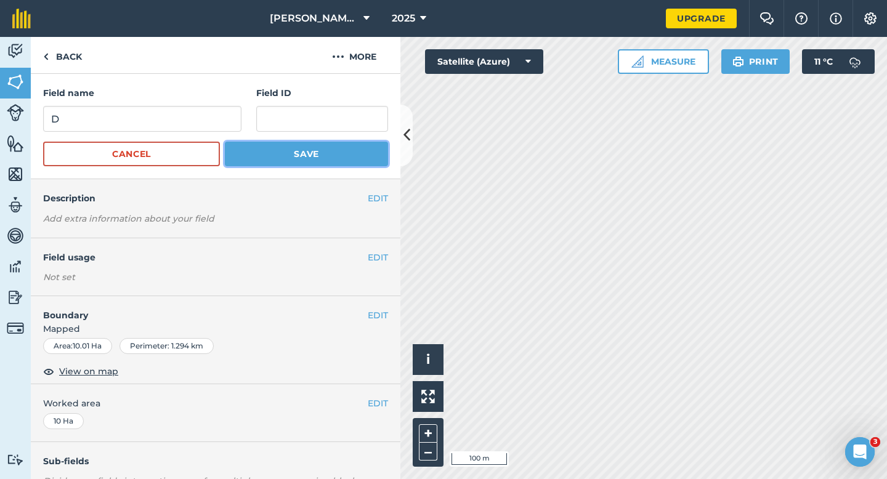
click at [278, 144] on button "Save" at bounding box center [306, 154] width 163 height 25
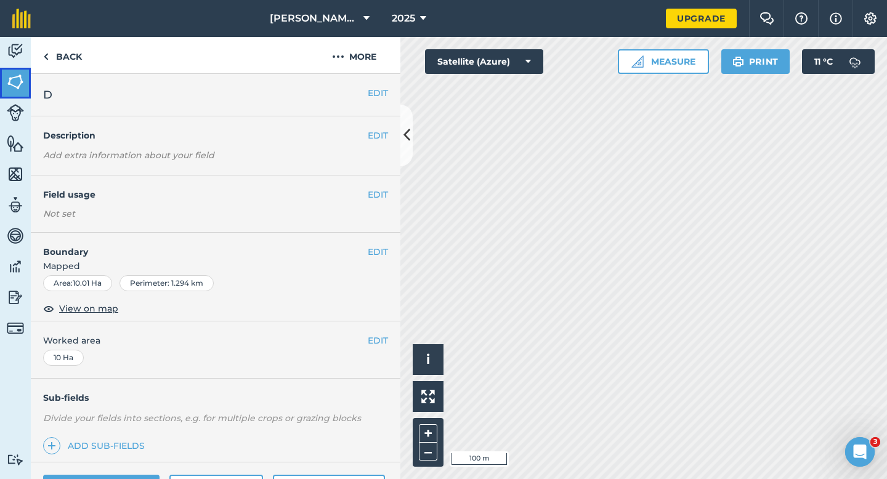
click at [27, 89] on link "Fields" at bounding box center [15, 83] width 31 height 31
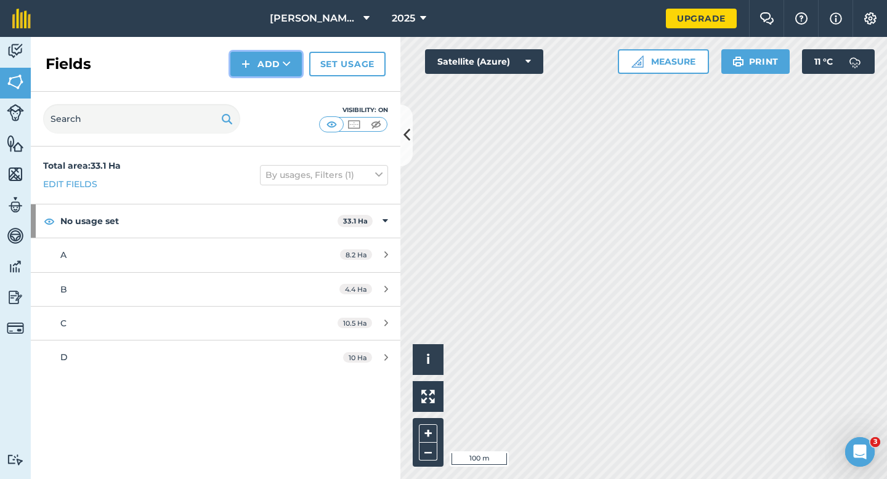
click at [246, 60] on img at bounding box center [245, 64] width 9 height 15
click at [252, 88] on link "Draw" at bounding box center [266, 91] width 68 height 27
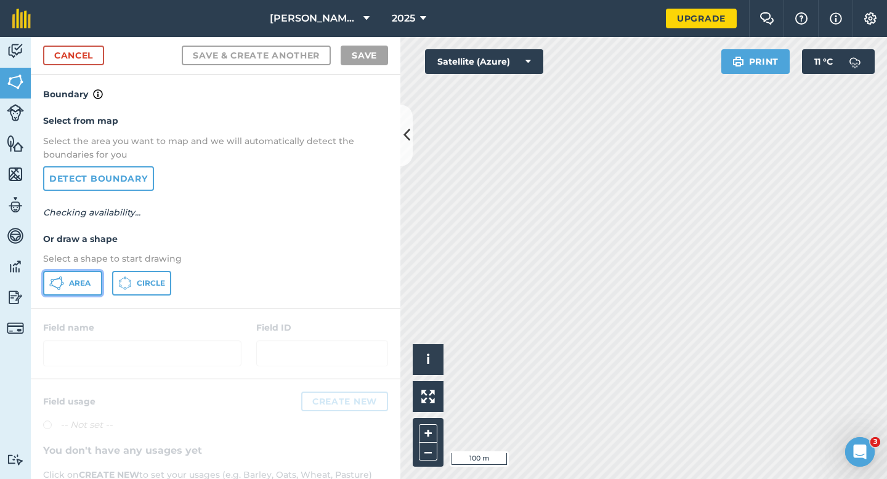
click at [83, 274] on button "Area" at bounding box center [72, 283] width 59 height 25
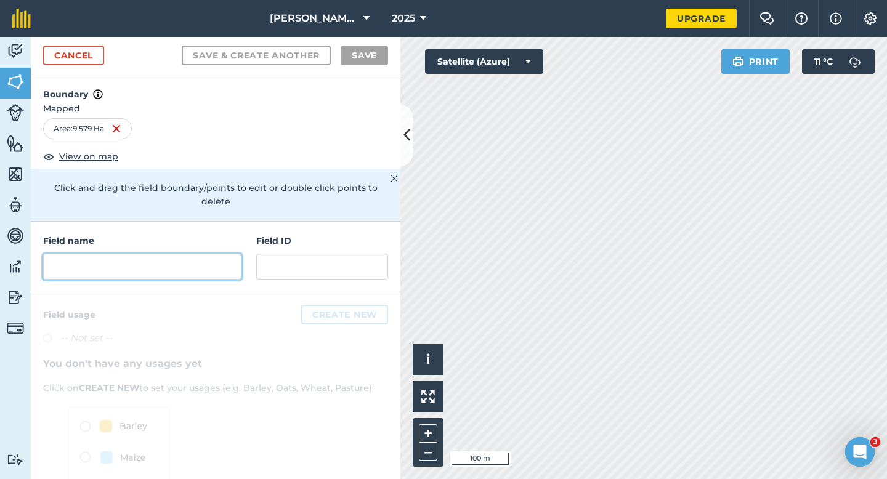
click at [192, 254] on input "text" at bounding box center [142, 267] width 198 height 26
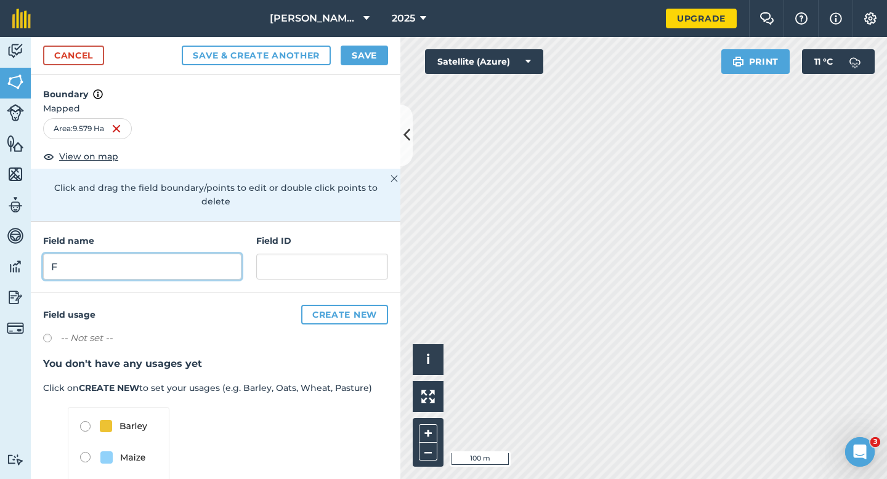
type input "F"
click at [360, 57] on button "Save" at bounding box center [364, 56] width 47 height 20
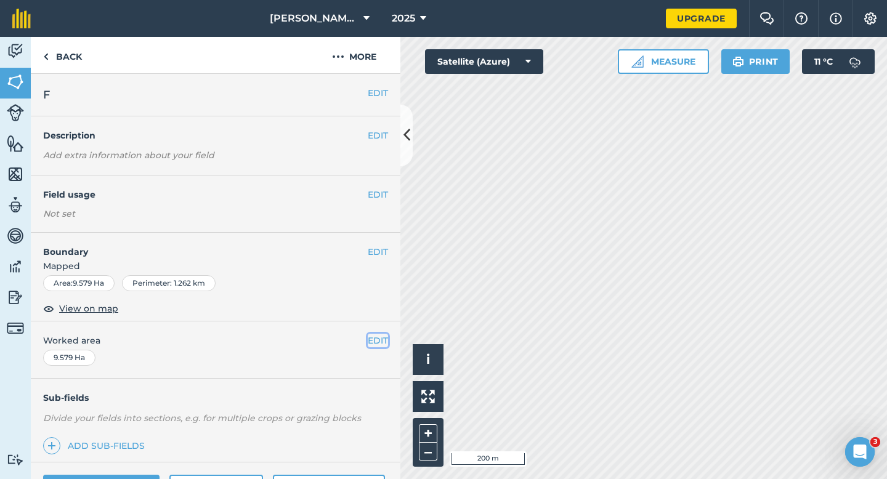
click at [374, 342] on button "EDIT" at bounding box center [378, 341] width 20 height 14
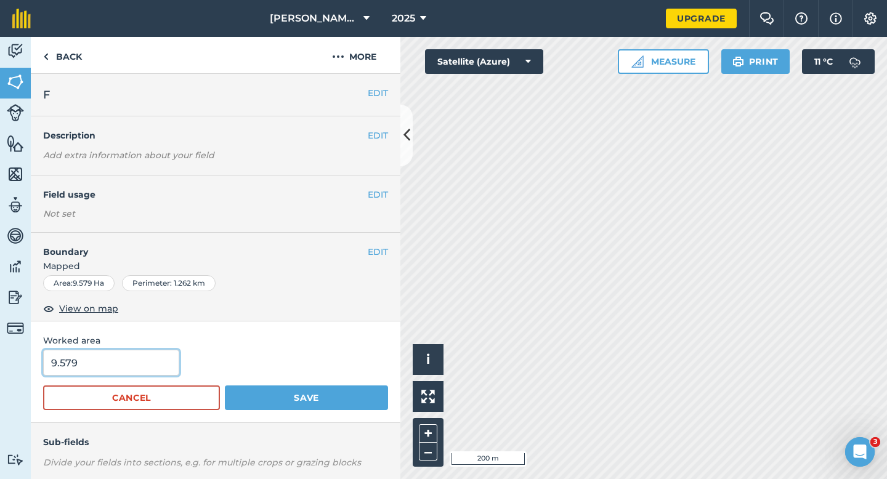
click at [130, 365] on input "9.579" at bounding box center [111, 363] width 136 height 26
type input "9.6"
click at [225, 385] on button "Save" at bounding box center [306, 397] width 163 height 25
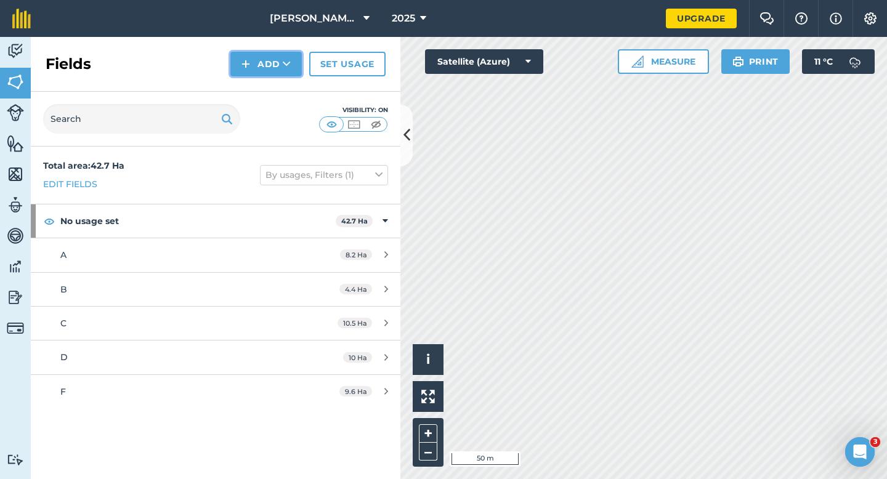
click at [249, 60] on img at bounding box center [245, 64] width 9 height 15
click at [249, 80] on link "Draw" at bounding box center [266, 91] width 68 height 27
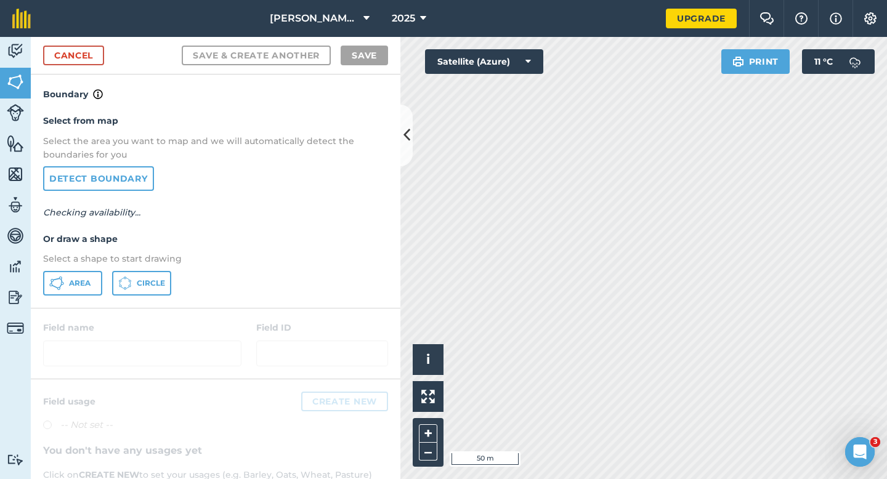
click at [83, 270] on div "Select from map Select the area you want to map and we will automatically detec…" at bounding box center [215, 205] width 369 height 206
click at [83, 271] on button "Area" at bounding box center [72, 283] width 59 height 25
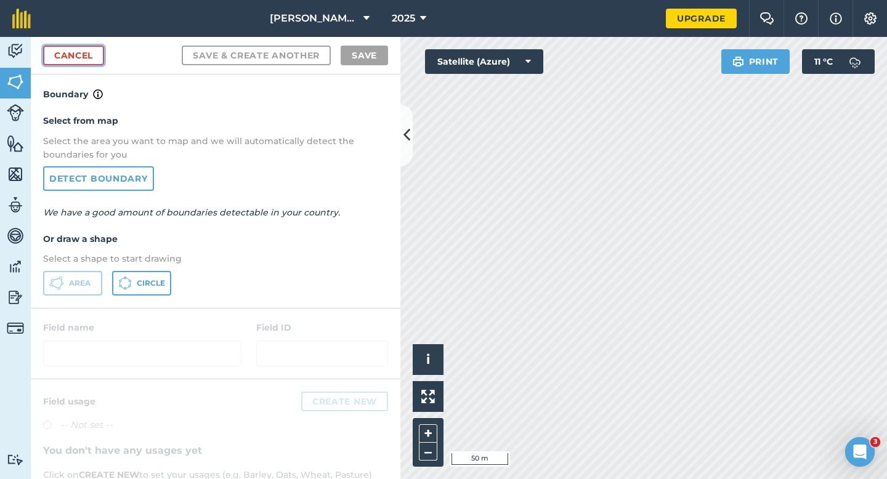
click at [78, 50] on link "Cancel" at bounding box center [73, 56] width 61 height 20
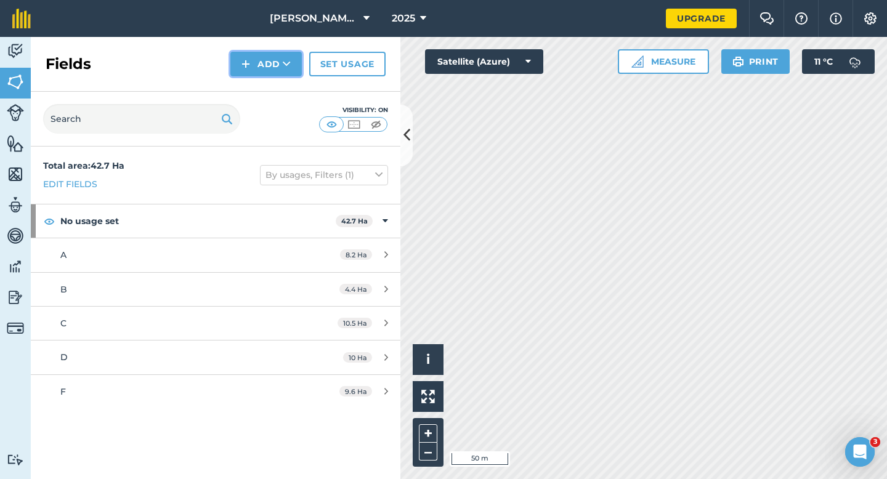
click at [251, 73] on button "Add" at bounding box center [265, 64] width 71 height 25
click at [255, 92] on link "Draw" at bounding box center [266, 91] width 68 height 27
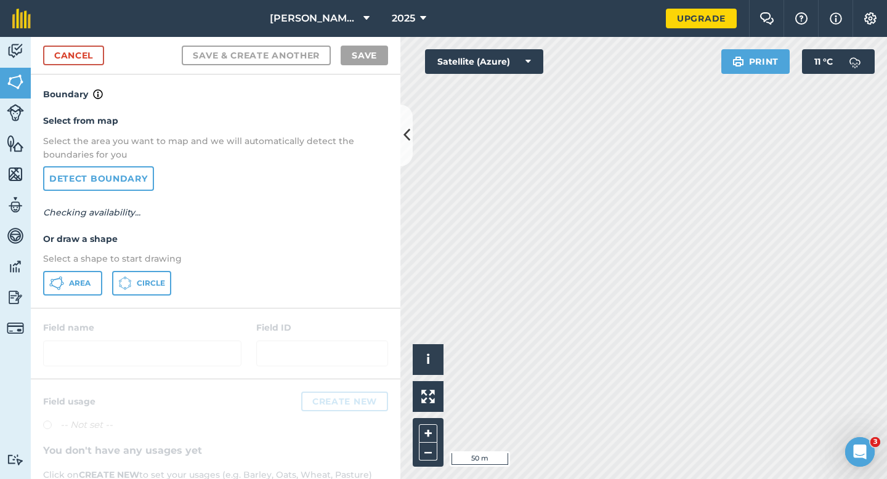
click at [105, 276] on div "Area Circle" at bounding box center [215, 283] width 345 height 25
click at [86, 281] on span "Area" at bounding box center [80, 283] width 22 height 10
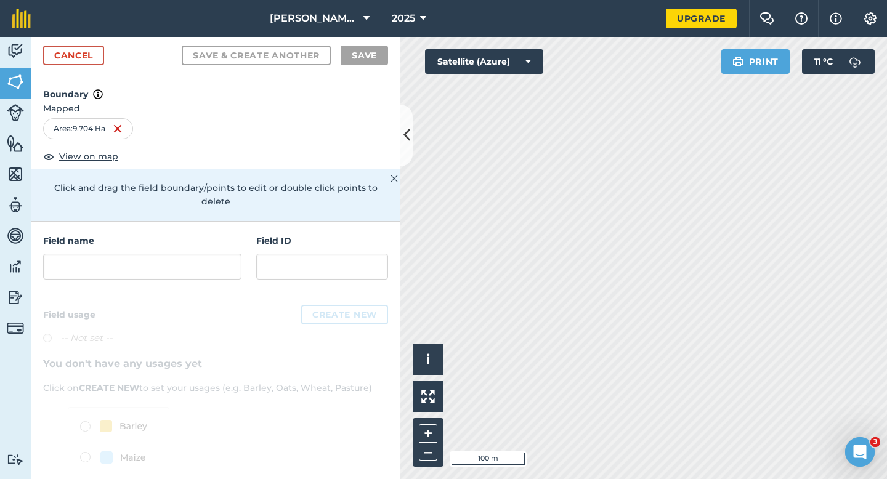
click at [216, 234] on h4 "Field name" at bounding box center [142, 241] width 198 height 14
click at [216, 254] on input "text" at bounding box center [142, 267] width 198 height 26
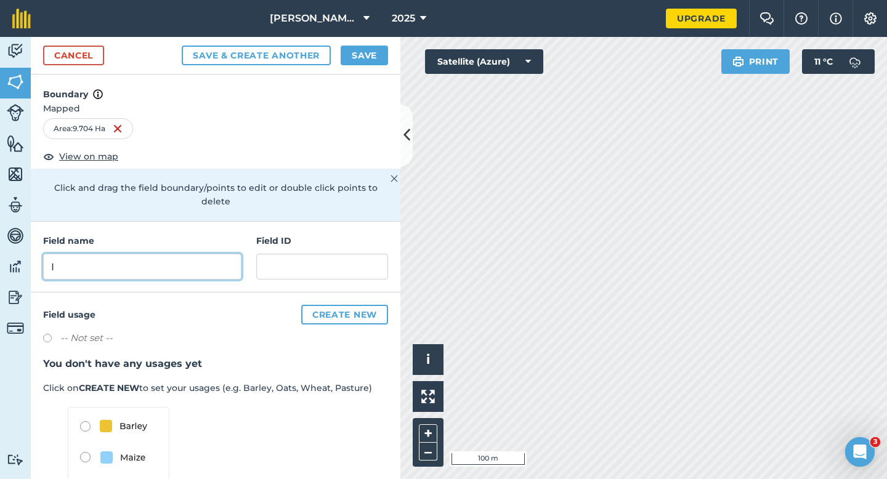
type input "I"
click at [363, 62] on button "Save" at bounding box center [364, 56] width 47 height 20
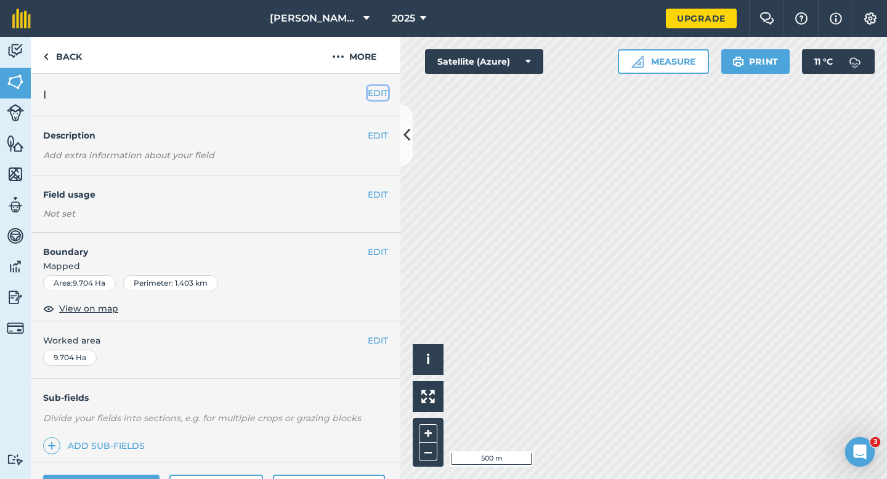
click at [379, 96] on button "EDIT" at bounding box center [378, 93] width 20 height 14
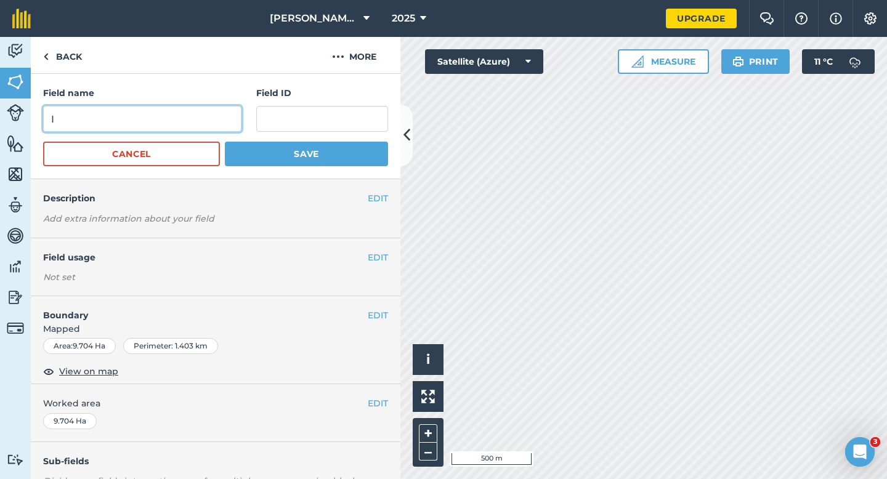
click at [190, 110] on input "I" at bounding box center [142, 119] width 198 height 26
type input "J"
click at [225, 142] on button "Save" at bounding box center [306, 154] width 163 height 25
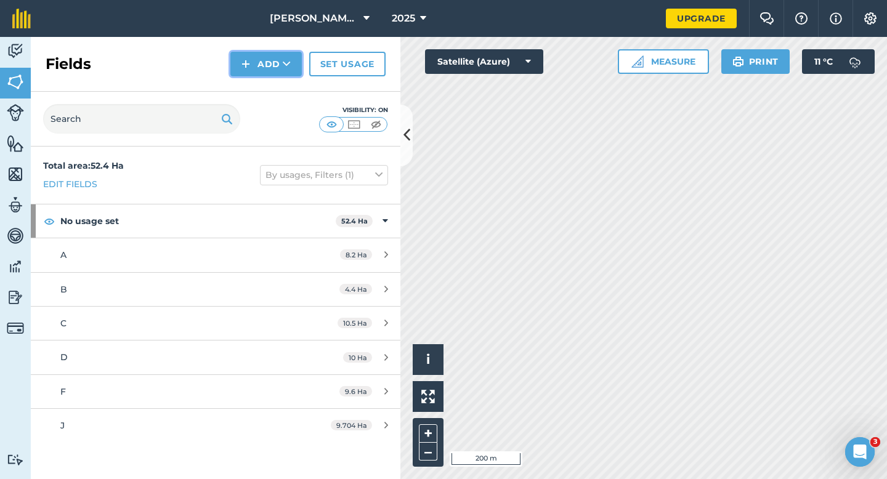
click at [268, 70] on button "Add" at bounding box center [265, 64] width 71 height 25
click at [268, 92] on link "Draw" at bounding box center [266, 91] width 68 height 27
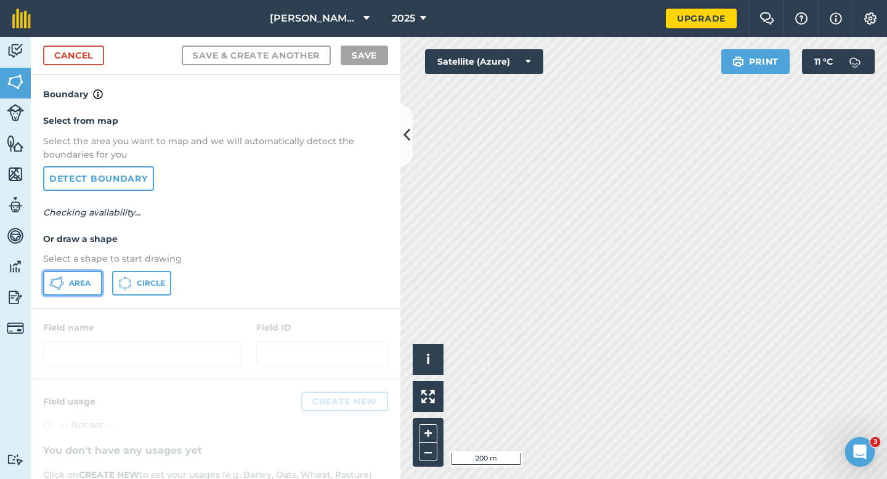
click at [86, 280] on span "Area" at bounding box center [80, 283] width 22 height 10
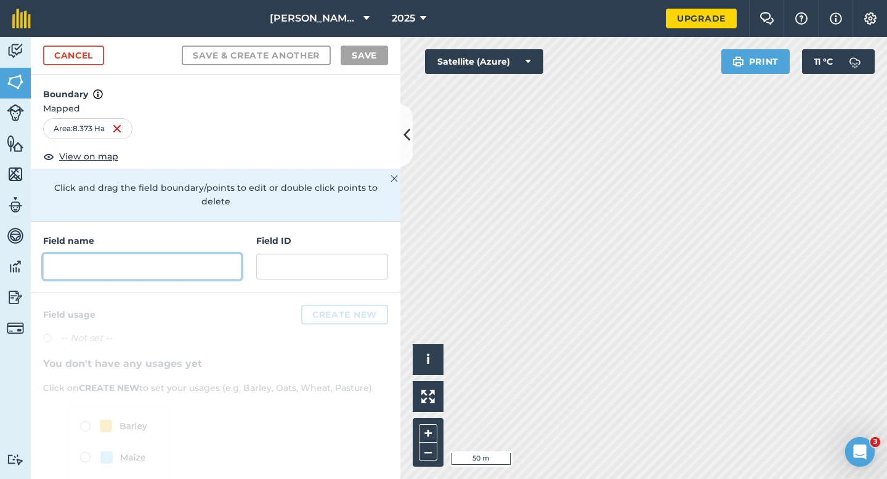
click at [143, 257] on input "text" at bounding box center [142, 267] width 198 height 26
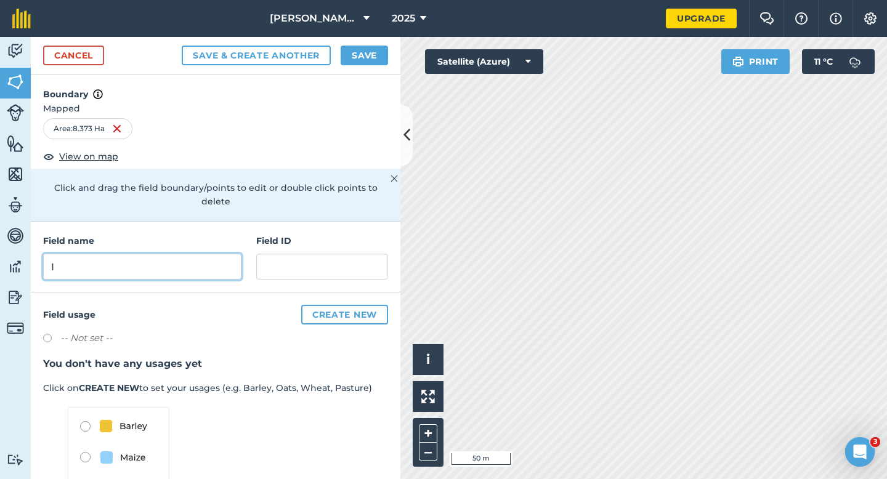
type input "I"
click at [360, 60] on button "Save" at bounding box center [364, 56] width 47 height 20
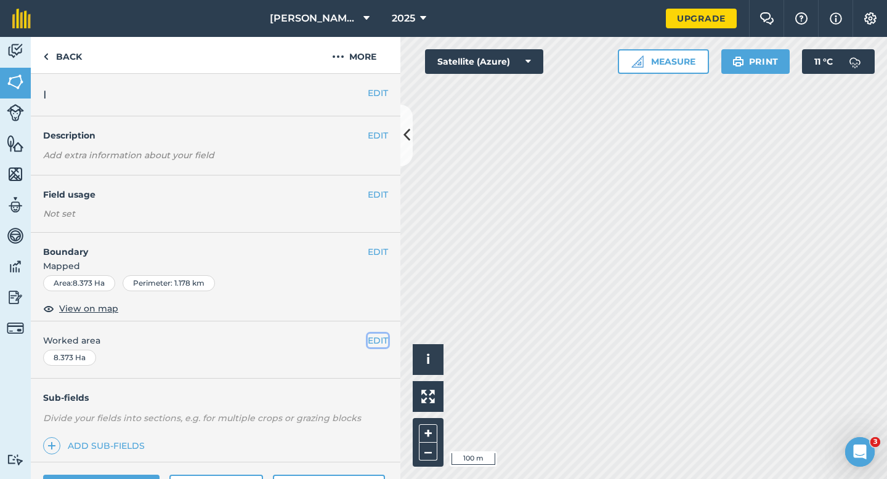
click at [382, 337] on button "EDIT" at bounding box center [378, 341] width 20 height 14
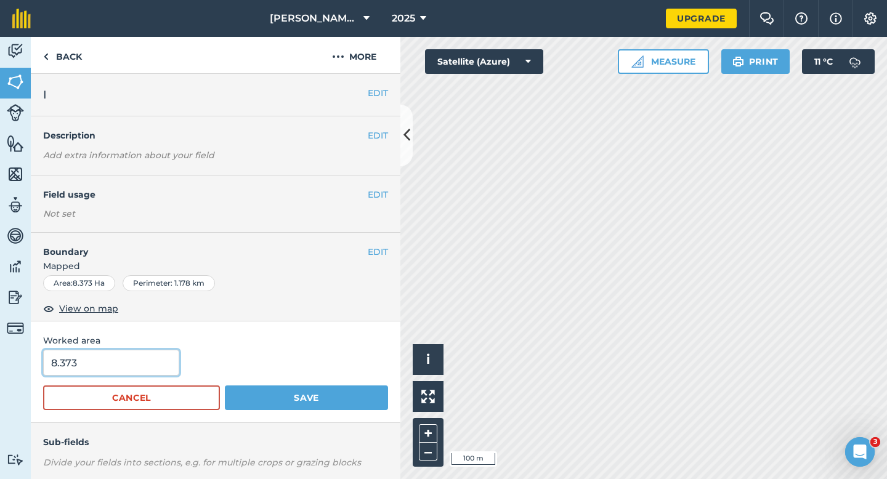
click at [143, 353] on input "8.373" at bounding box center [111, 363] width 136 height 26
click at [146, 376] on form "8.373 Cancel Save" at bounding box center [215, 380] width 345 height 60
click at [145, 369] on input "8.373" at bounding box center [111, 363] width 136 height 26
type input "8.4"
click at [225, 385] on button "Save" at bounding box center [306, 397] width 163 height 25
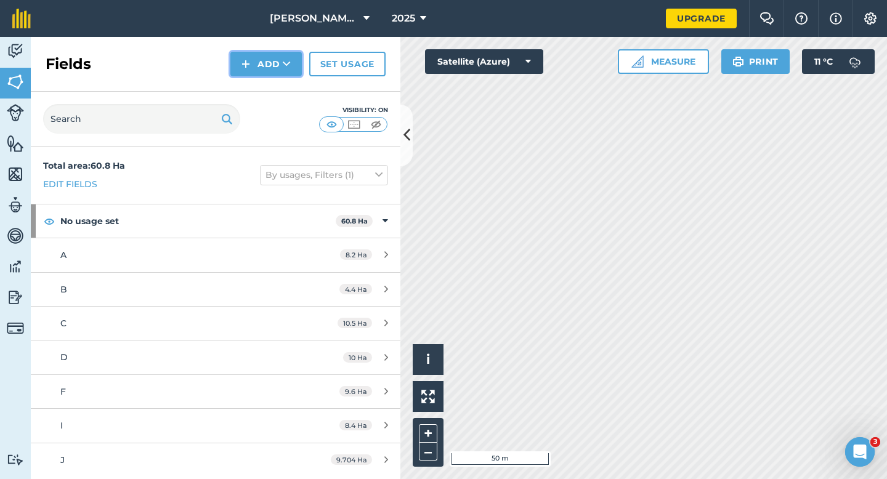
click at [235, 55] on button "Add" at bounding box center [265, 64] width 71 height 25
click at [251, 86] on link "Draw" at bounding box center [266, 91] width 68 height 27
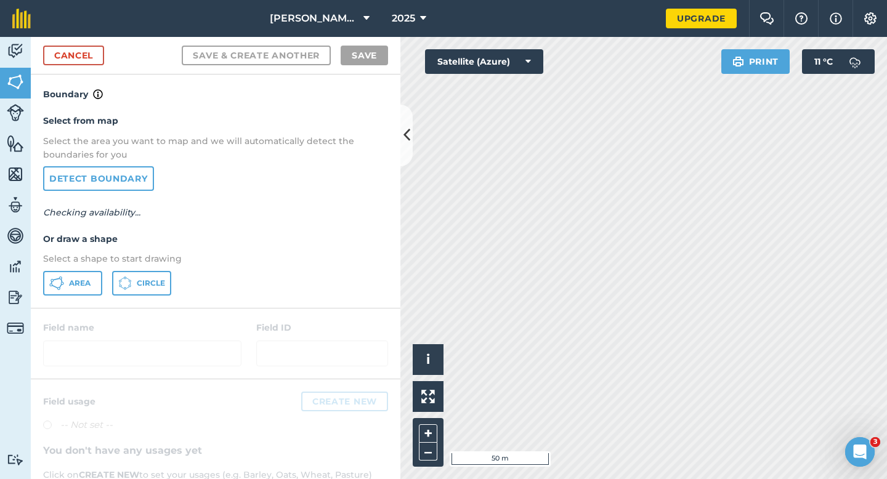
click at [70, 297] on div "Select from map Select the area you want to map and we will automatically detec…" at bounding box center [215, 205] width 369 height 206
click at [71, 296] on div "Select from map Select the area you want to map and we will automatically detec…" at bounding box center [215, 205] width 369 height 206
click at [88, 292] on button "Area" at bounding box center [72, 283] width 59 height 25
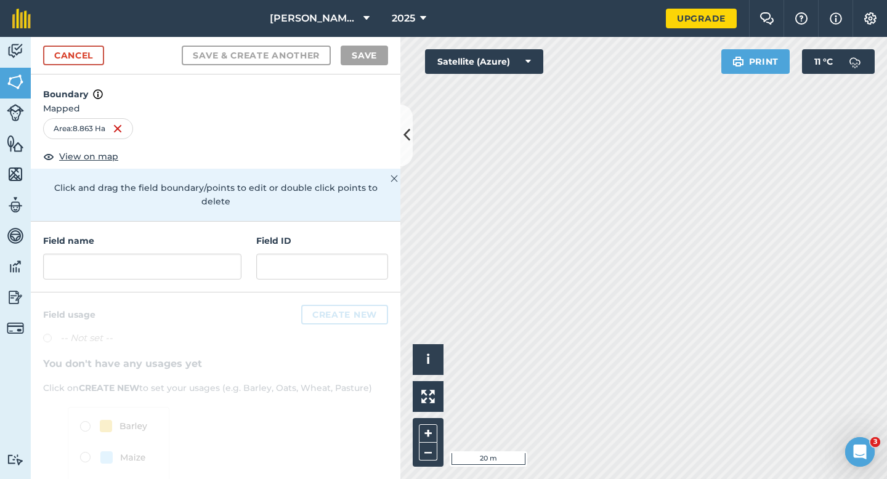
click at [224, 272] on div "Field name Field ID" at bounding box center [215, 257] width 369 height 71
click at [222, 254] on input "text" at bounding box center [142, 267] width 198 height 26
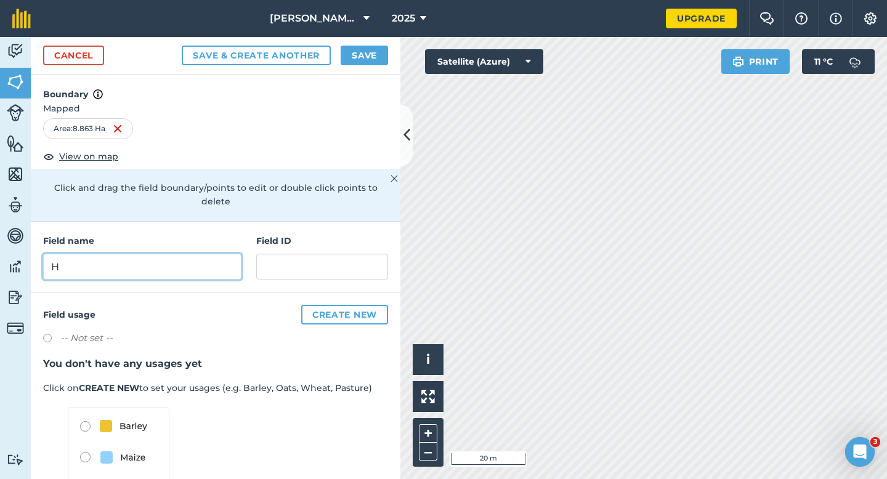
type input "H"
click at [367, 61] on button "Save" at bounding box center [364, 56] width 47 height 20
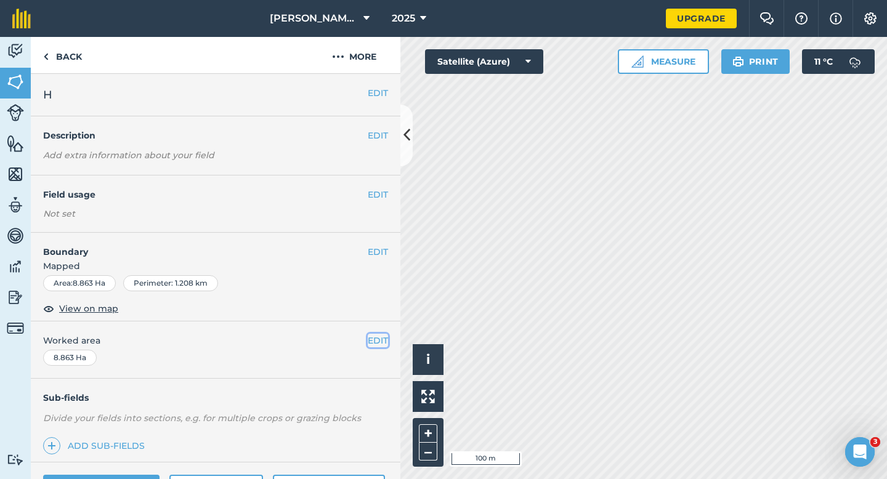
click at [371, 338] on button "EDIT" at bounding box center [378, 341] width 20 height 14
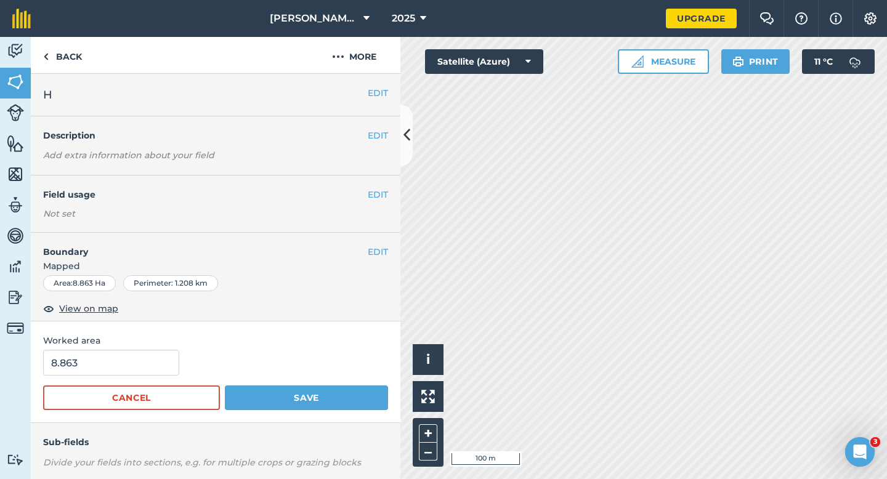
click at [125, 378] on form "8.863 Cancel Save" at bounding box center [215, 380] width 345 height 60
click at [126, 367] on input "8.86" at bounding box center [111, 363] width 136 height 26
type input "8.8"
click at [225, 385] on button "Save" at bounding box center [306, 397] width 163 height 25
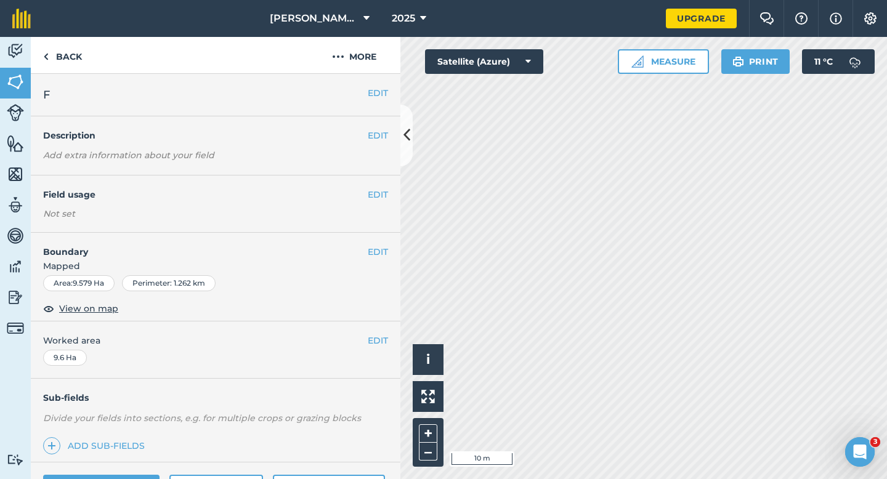
click at [370, 267] on span "Mapped" at bounding box center [215, 266] width 369 height 14
click at [370, 260] on span "Mapped" at bounding box center [215, 266] width 369 height 14
click at [370, 256] on button "EDIT" at bounding box center [378, 252] width 20 height 14
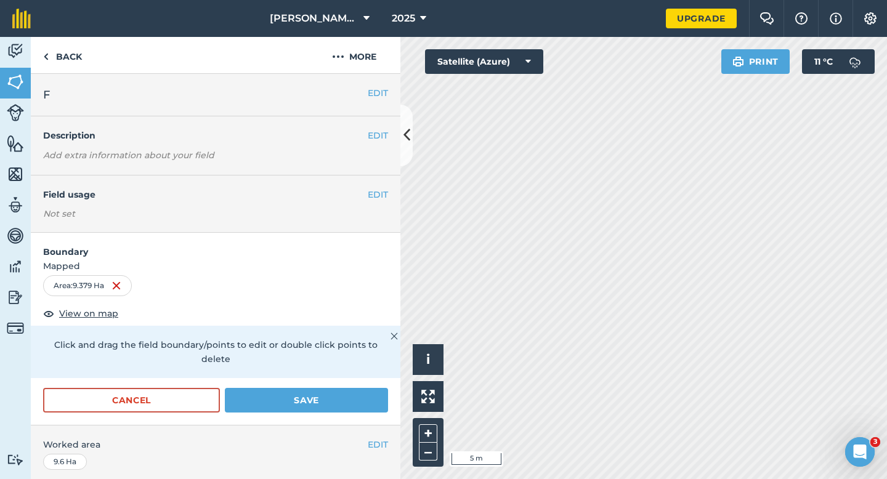
click at [321, 400] on div "Cancel Save" at bounding box center [215, 406] width 369 height 37
click at [322, 388] on button "Save" at bounding box center [306, 400] width 163 height 25
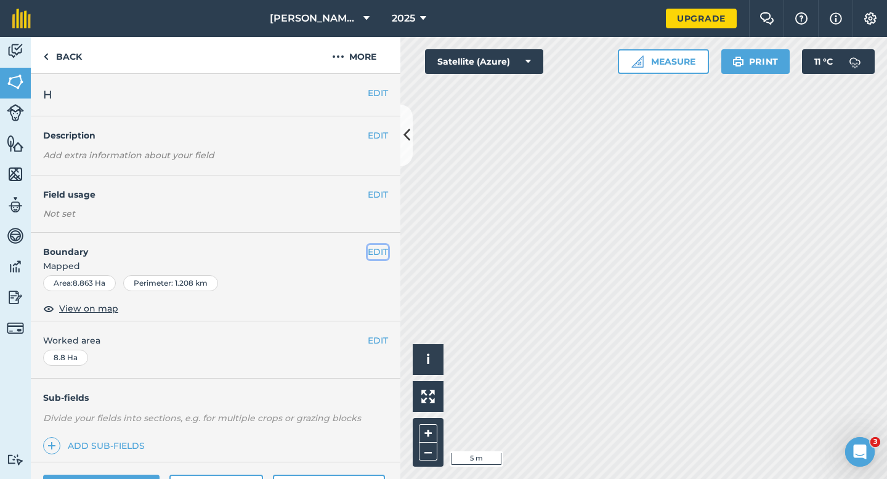
click at [379, 249] on button "EDIT" at bounding box center [378, 252] width 20 height 14
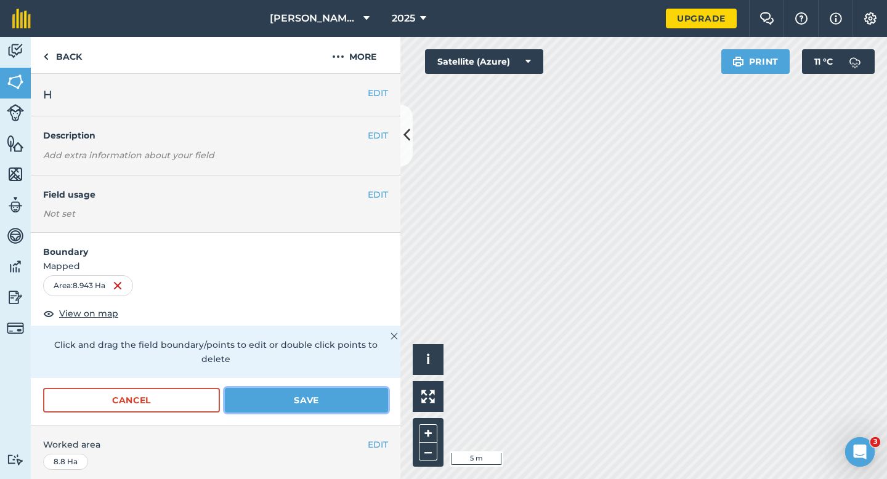
click at [366, 391] on button "Save" at bounding box center [306, 400] width 163 height 25
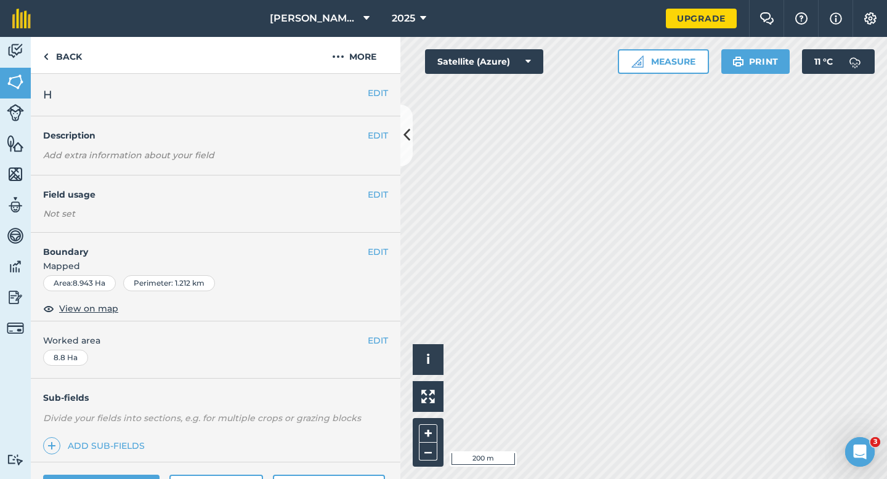
click at [392, 337] on div "EDIT Worked area 8.8 Ha" at bounding box center [215, 349] width 369 height 57
click at [388, 337] on div "EDIT Worked area 8.8 Ha" at bounding box center [215, 349] width 369 height 57
click at [358, 337] on span "Worked area" at bounding box center [215, 341] width 345 height 14
click at [372, 337] on button "EDIT" at bounding box center [378, 341] width 20 height 14
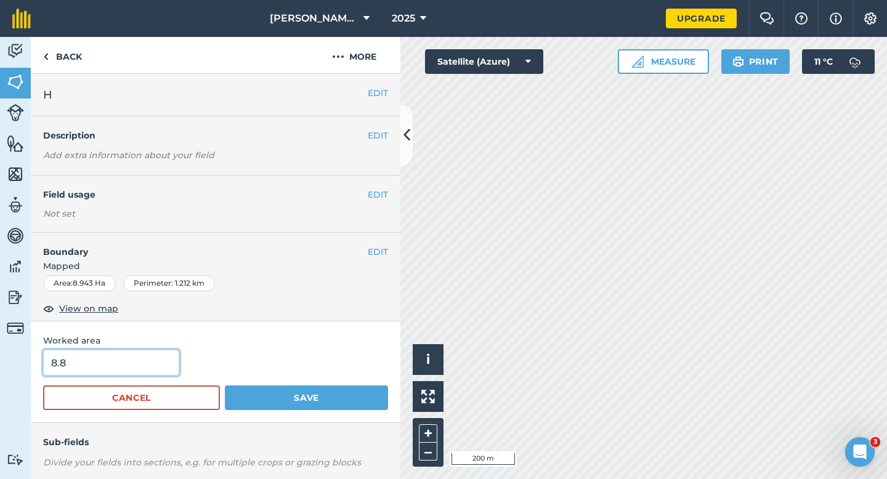
click at [113, 350] on input "8.8" at bounding box center [111, 363] width 136 height 26
type input "9"
click at [225, 385] on button "Save" at bounding box center [306, 397] width 163 height 25
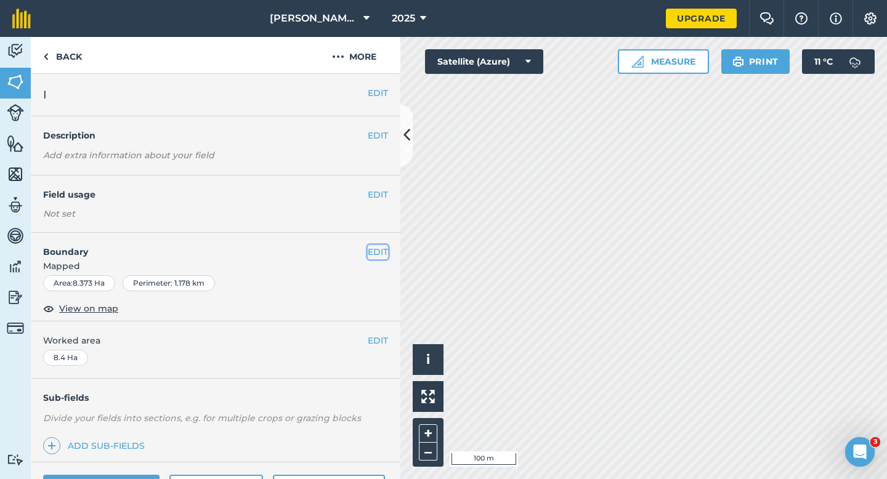
click at [368, 255] on button "EDIT" at bounding box center [378, 252] width 20 height 14
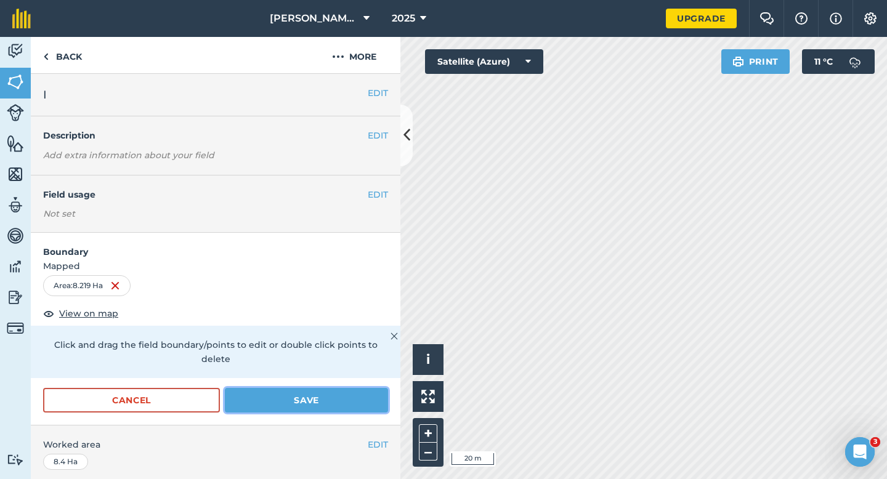
click at [362, 392] on button "Save" at bounding box center [306, 400] width 163 height 25
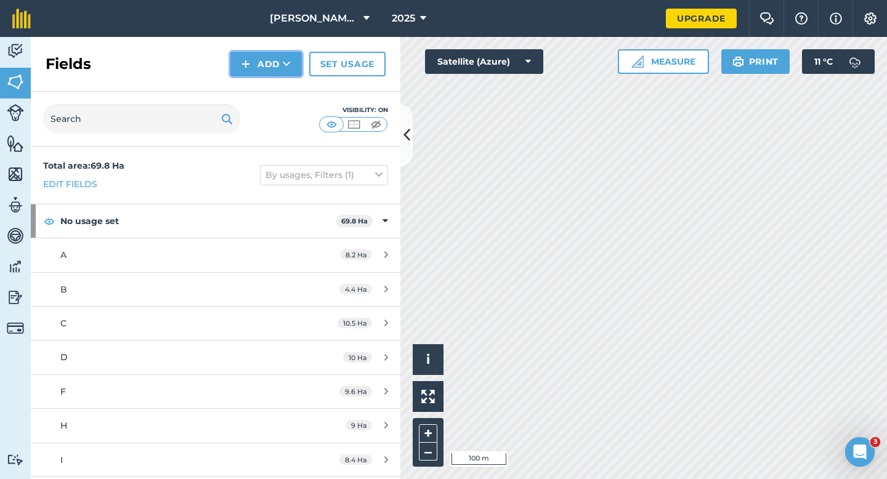
click at [282, 71] on button "Add" at bounding box center [265, 64] width 71 height 25
click at [282, 92] on link "Draw" at bounding box center [266, 91] width 68 height 27
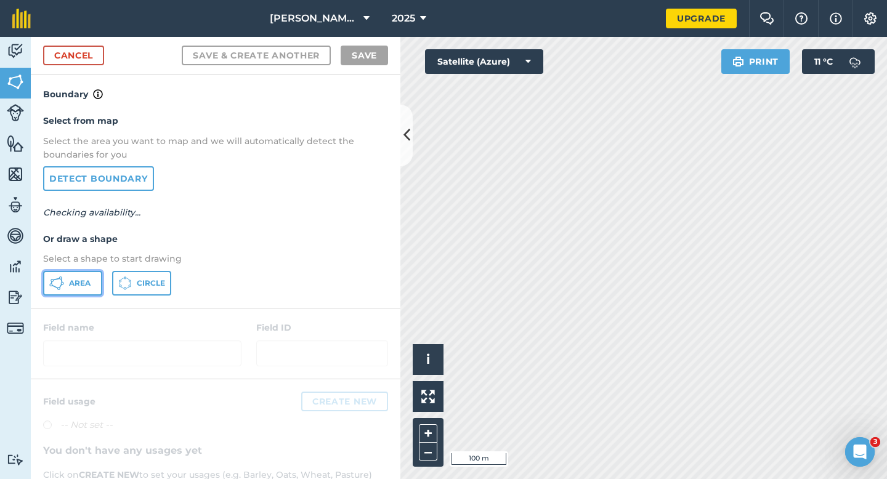
click at [93, 281] on button "Area" at bounding box center [72, 283] width 59 height 25
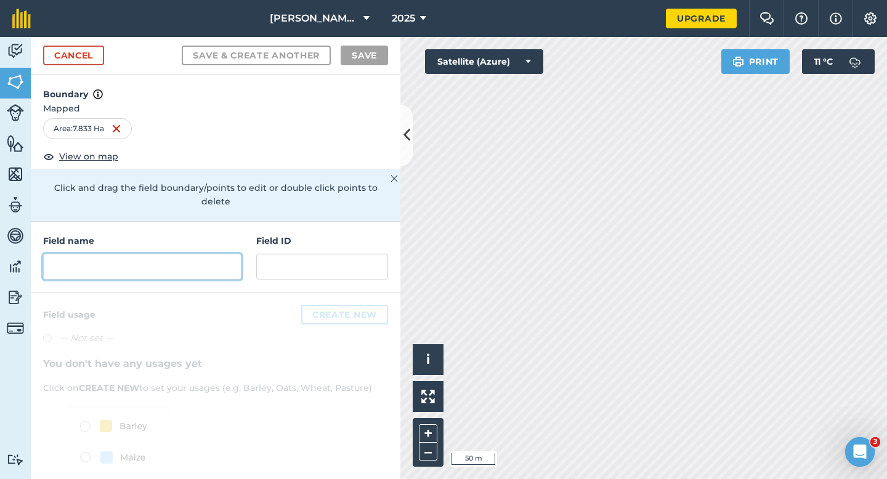
click at [197, 254] on input "text" at bounding box center [142, 267] width 198 height 26
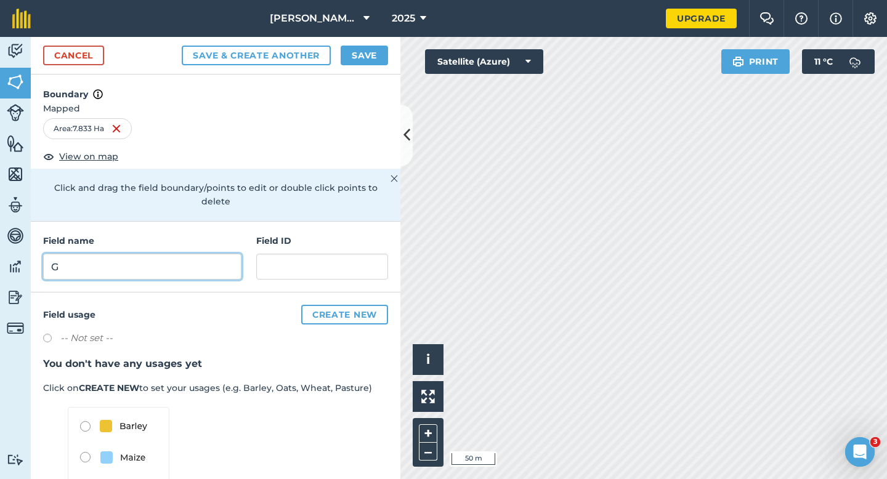
type input "G"
click at [352, 64] on button "Save" at bounding box center [364, 56] width 47 height 20
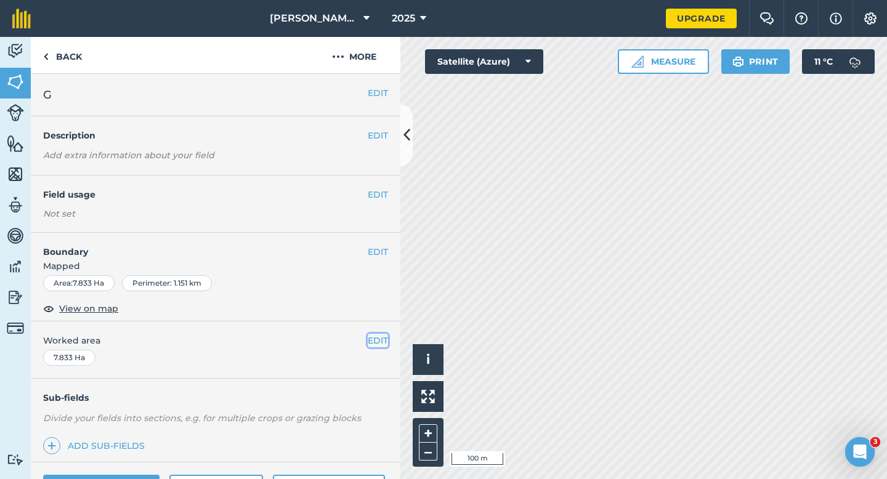
click at [373, 334] on button "EDIT" at bounding box center [378, 341] width 20 height 14
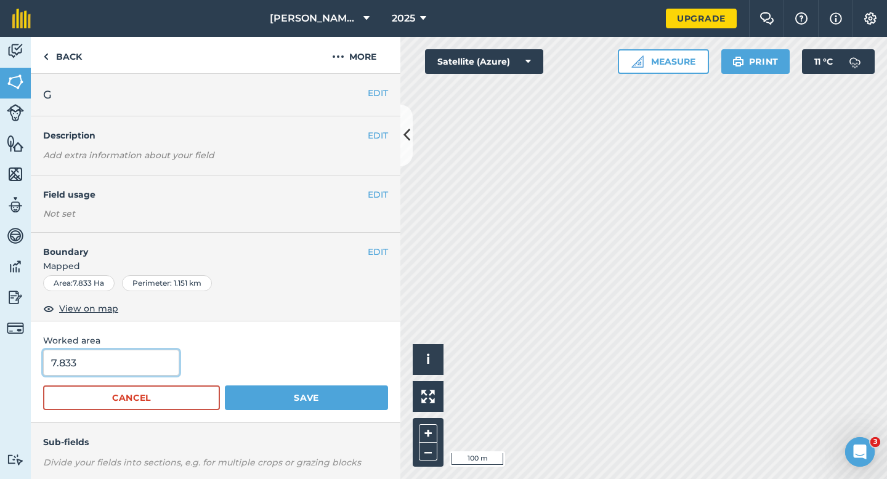
click at [111, 355] on input "7.833" at bounding box center [111, 363] width 136 height 26
type input "8"
click at [225, 385] on button "Save" at bounding box center [306, 397] width 163 height 25
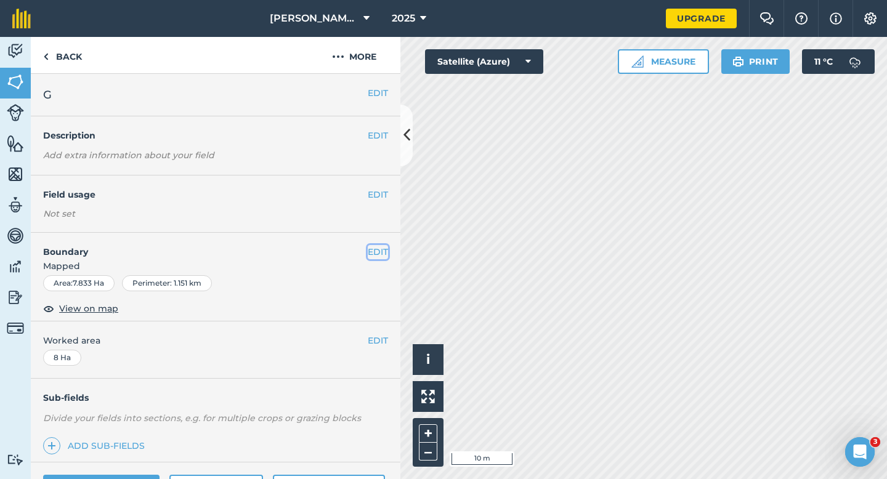
click at [368, 255] on button "EDIT" at bounding box center [378, 252] width 20 height 14
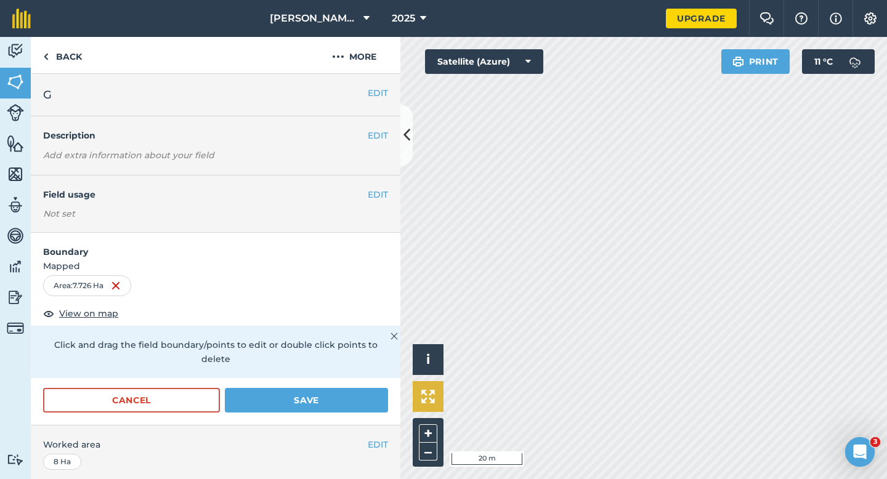
click at [424, 394] on div "Click to start drawing i © 2025 TomTom, Microsoft 20 m + – Satellite (Azure) Pr…" at bounding box center [643, 258] width 486 height 442
click at [372, 388] on button "Save" at bounding box center [306, 400] width 163 height 25
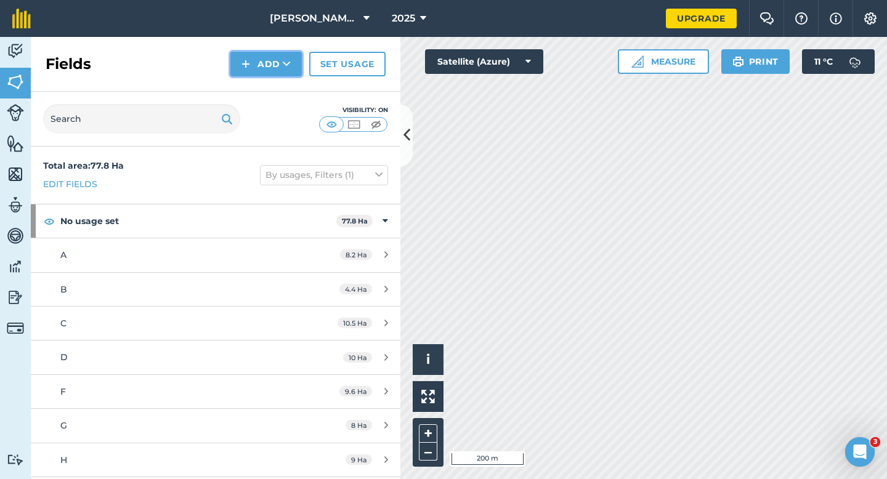
click at [249, 62] on img at bounding box center [245, 64] width 9 height 15
click at [263, 93] on link "Draw" at bounding box center [266, 91] width 68 height 27
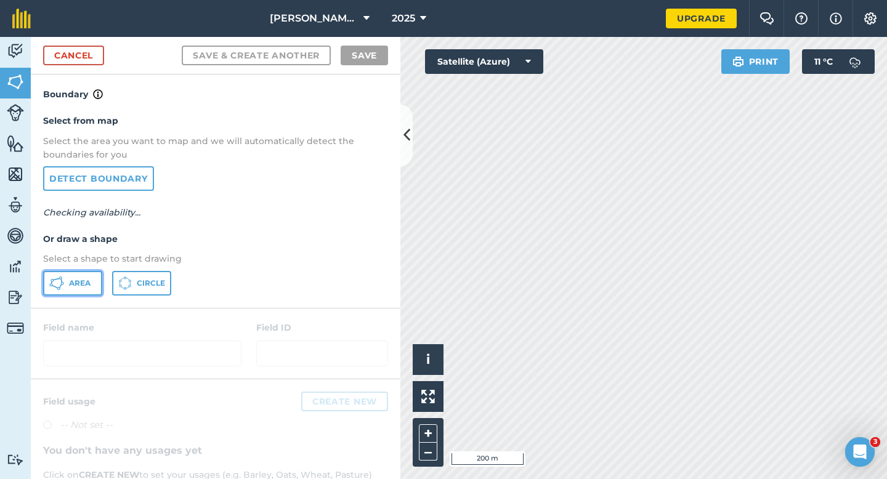
click at [70, 285] on span "Area" at bounding box center [80, 283] width 22 height 10
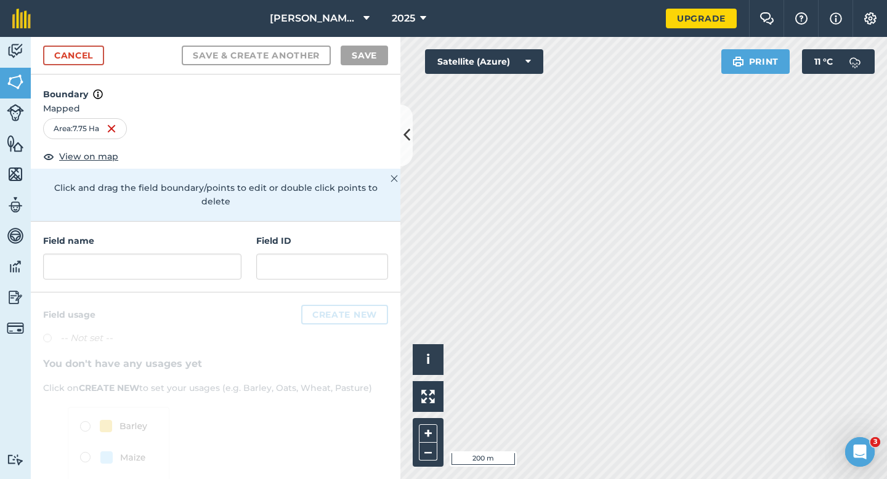
click at [196, 267] on div "Field name Field ID" at bounding box center [215, 257] width 369 height 71
click at [196, 254] on input "text" at bounding box center [142, 267] width 198 height 26
type input "H"
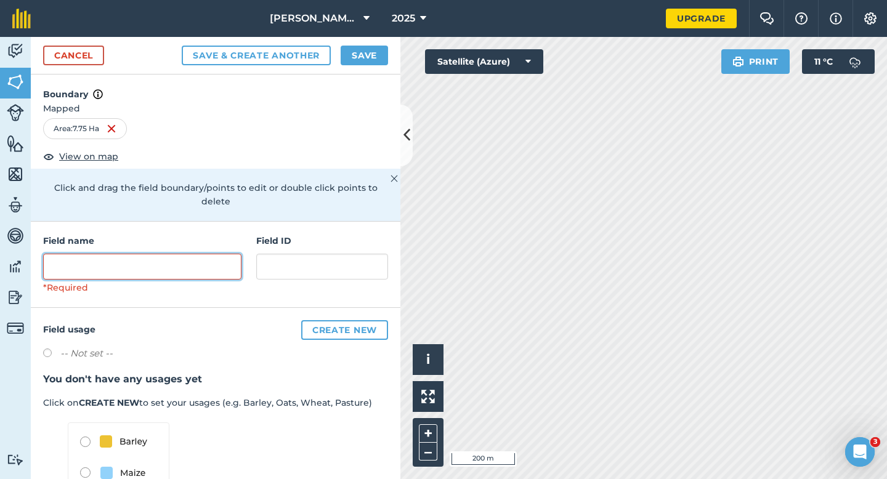
type input "F"
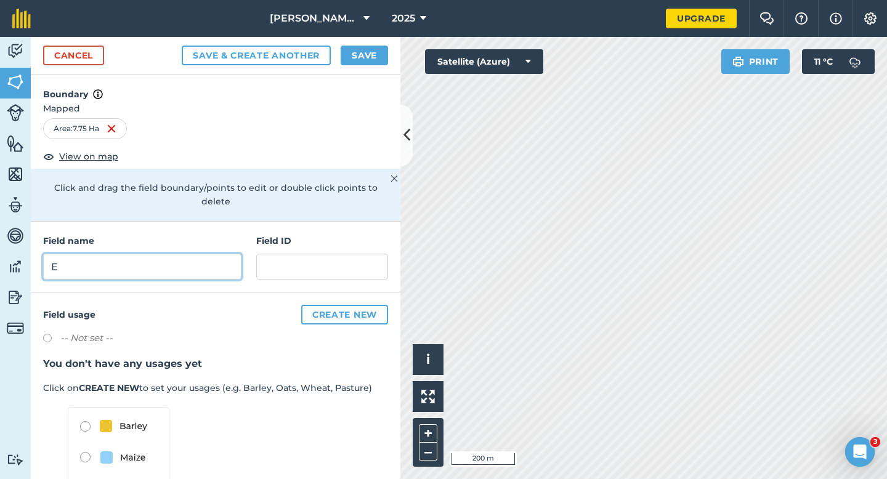
type input "E"
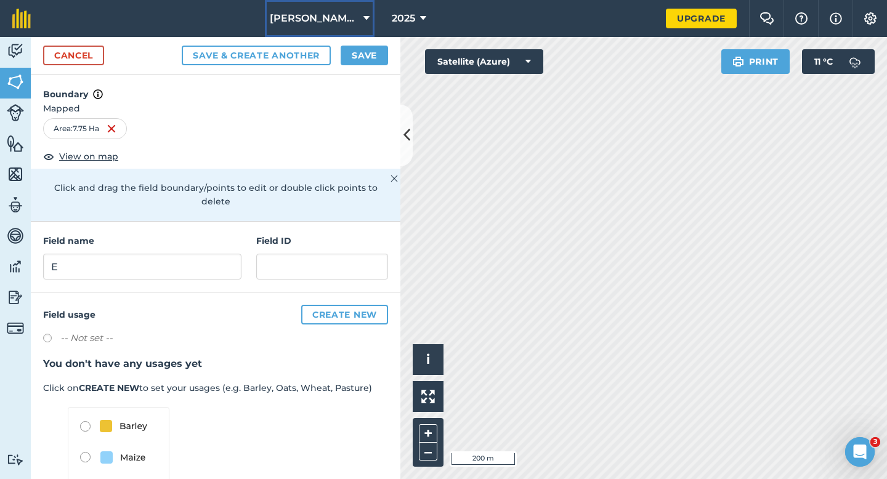
click at [353, 32] on button "[PERSON_NAME] Farming LTD" at bounding box center [320, 18] width 110 height 37
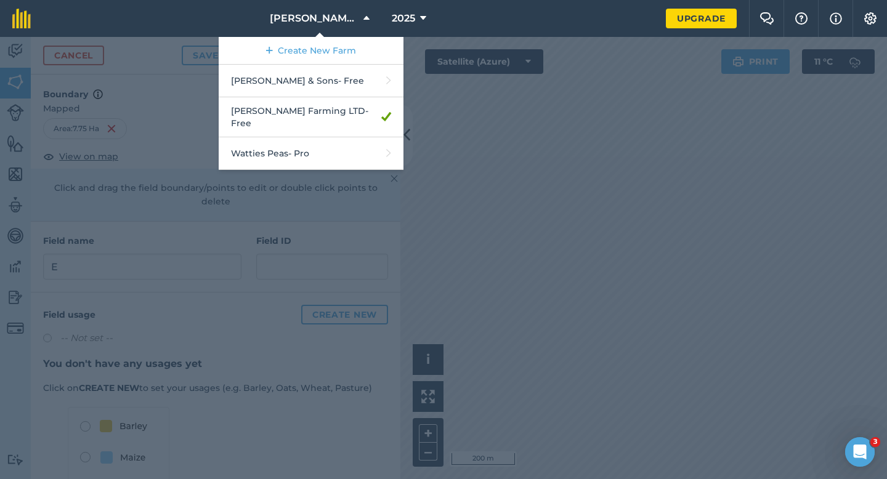
click at [446, 63] on div at bounding box center [443, 258] width 887 height 442
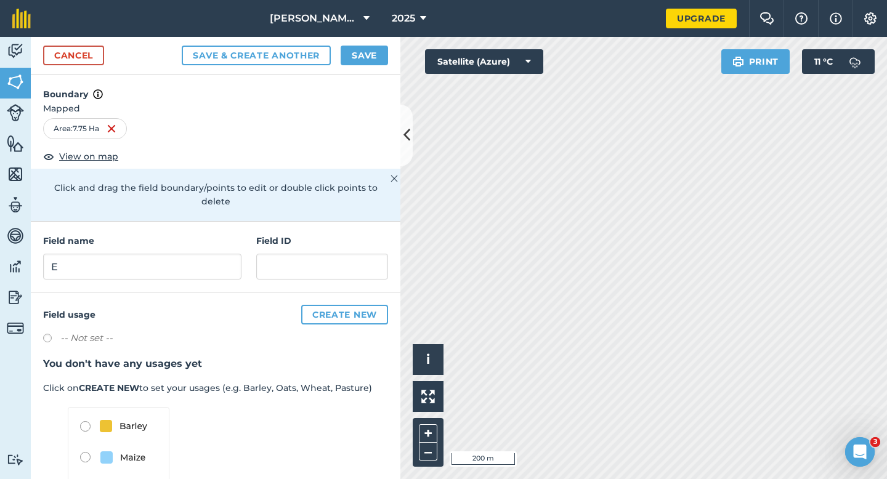
click at [388, 59] on div "Cancel Save & Create Another Save" at bounding box center [215, 56] width 369 height 38
click at [377, 57] on button "Save" at bounding box center [364, 56] width 47 height 20
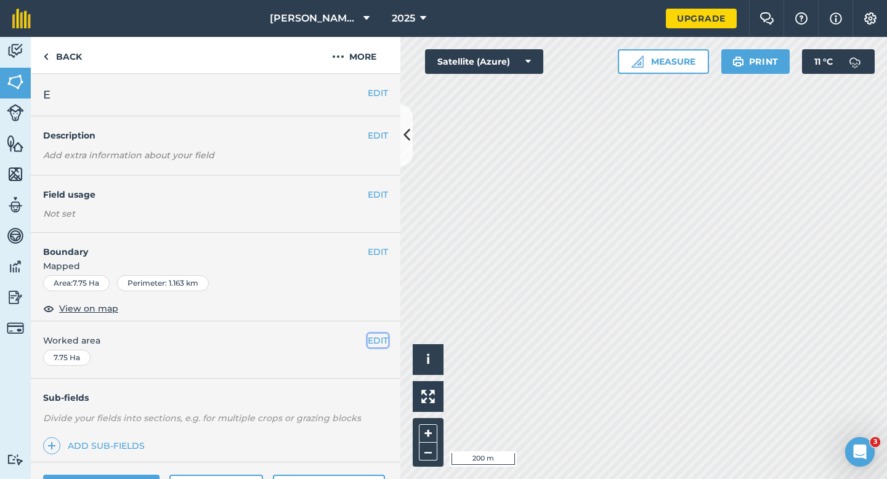
click at [373, 342] on button "EDIT" at bounding box center [378, 341] width 20 height 14
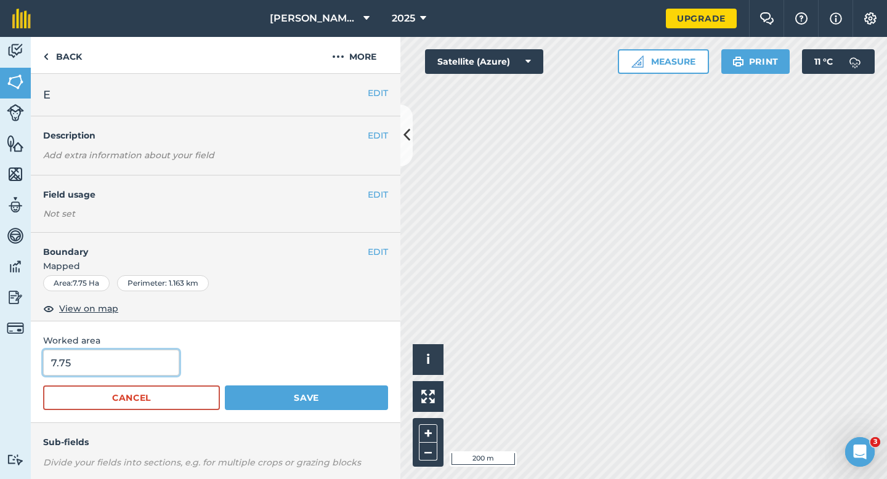
click at [79, 366] on input "7.75" at bounding box center [111, 363] width 136 height 26
type input "8"
click at [225, 385] on button "Save" at bounding box center [306, 397] width 163 height 25
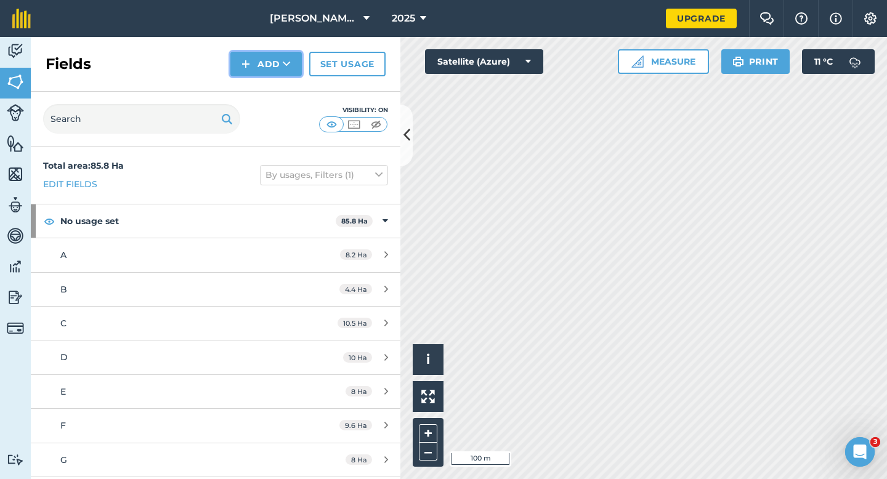
click at [246, 69] on img at bounding box center [245, 64] width 9 height 15
click at [254, 102] on link "Draw" at bounding box center [266, 91] width 68 height 27
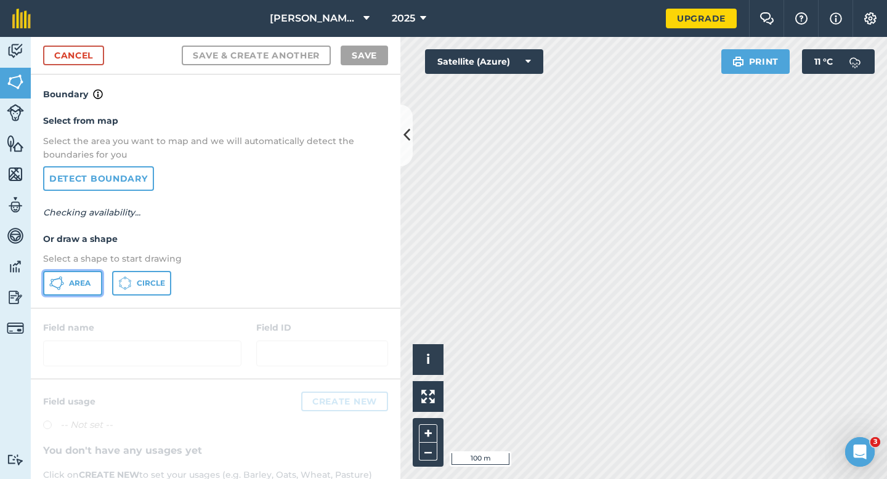
click at [91, 285] on button "Area" at bounding box center [72, 283] width 59 height 25
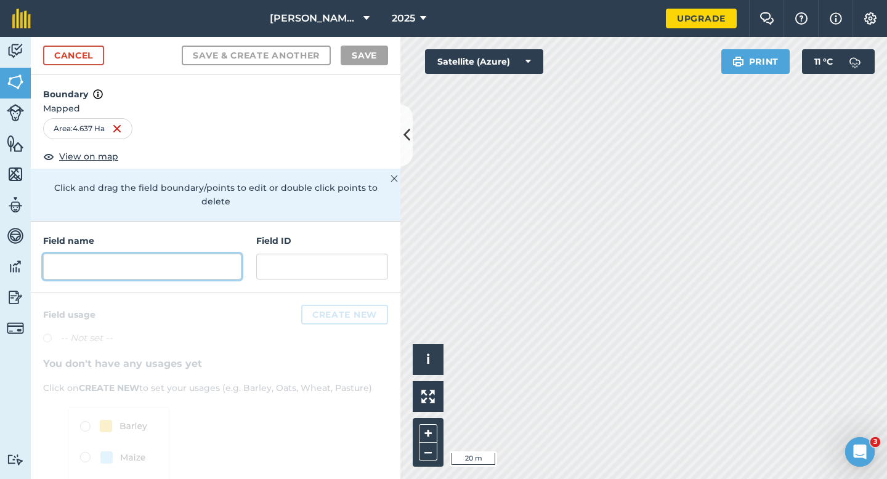
click at [170, 263] on input "text" at bounding box center [142, 267] width 198 height 26
type input "G"
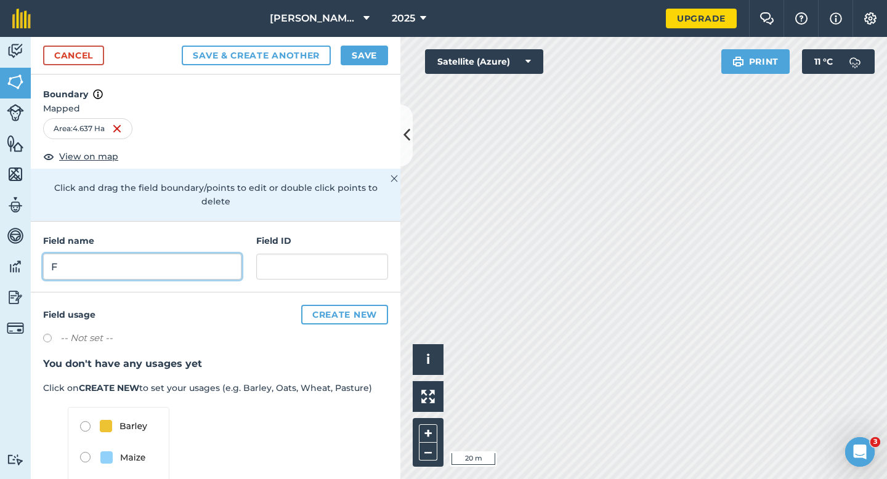
type input "F"
click at [363, 47] on button "Save" at bounding box center [364, 56] width 47 height 20
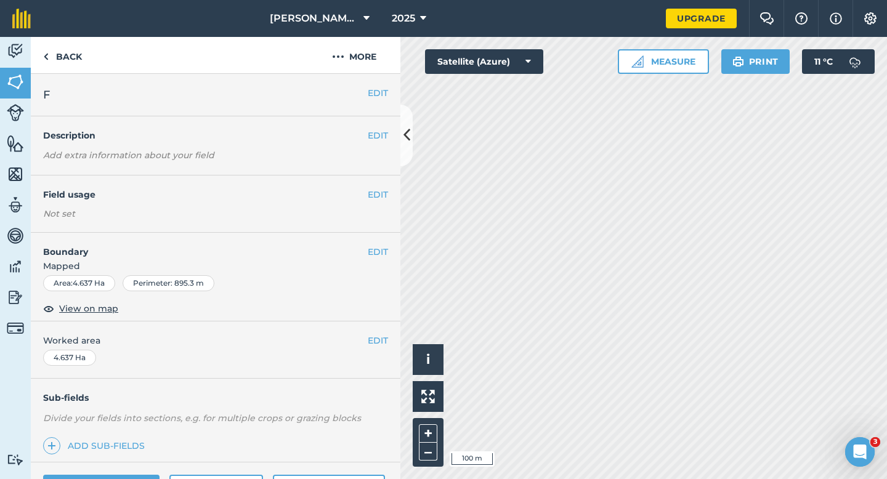
click at [390, 341] on div "EDIT Worked area 4.637 Ha" at bounding box center [215, 349] width 369 height 57
click at [385, 341] on button "EDIT" at bounding box center [378, 341] width 20 height 14
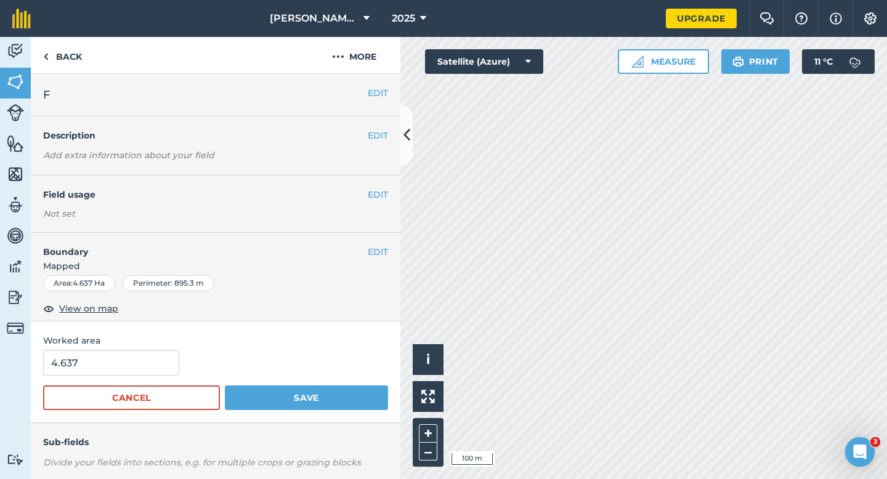
click at [115, 379] on form "4.637 Cancel Save" at bounding box center [215, 380] width 345 height 60
click at [78, 337] on span "Worked area" at bounding box center [215, 341] width 345 height 14
click at [93, 375] on input "4.637" at bounding box center [111, 363] width 136 height 26
type input "4.4"
click at [225, 385] on button "Save" at bounding box center [306, 397] width 163 height 25
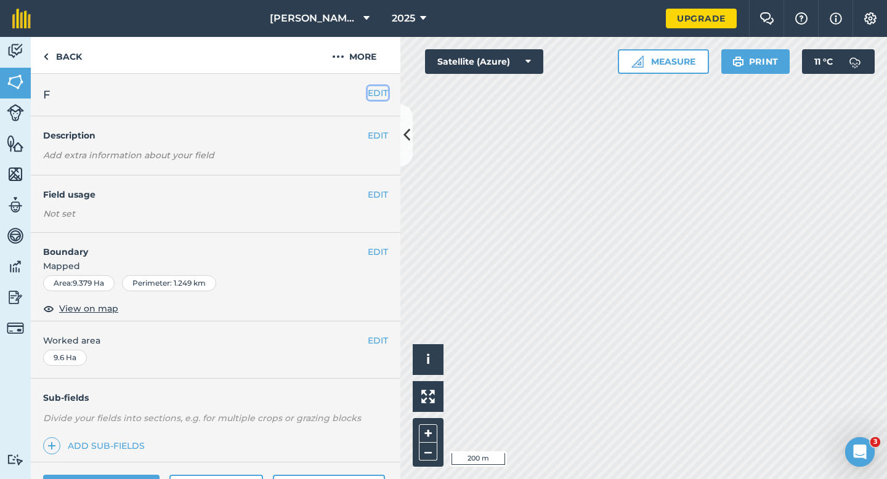
click at [371, 99] on button "EDIT" at bounding box center [378, 93] width 20 height 14
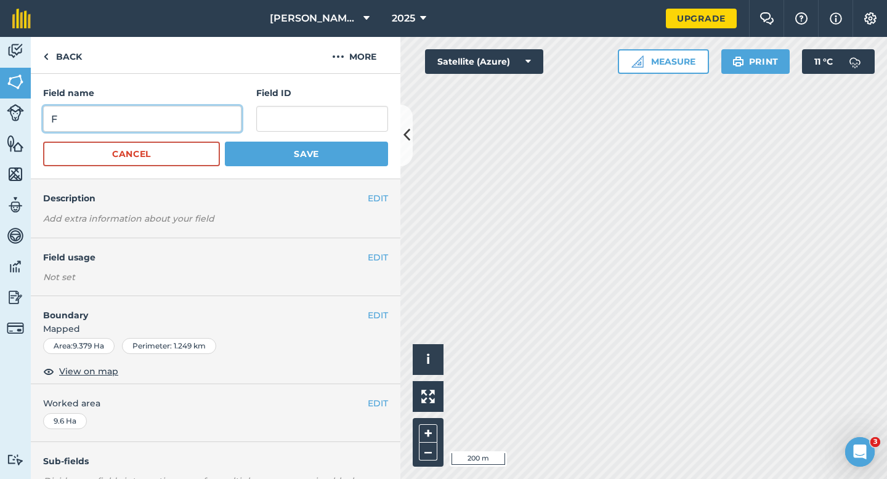
click at [219, 113] on input "F" at bounding box center [142, 119] width 198 height 26
type input "G"
click at [225, 142] on button "Save" at bounding box center [306, 154] width 163 height 25
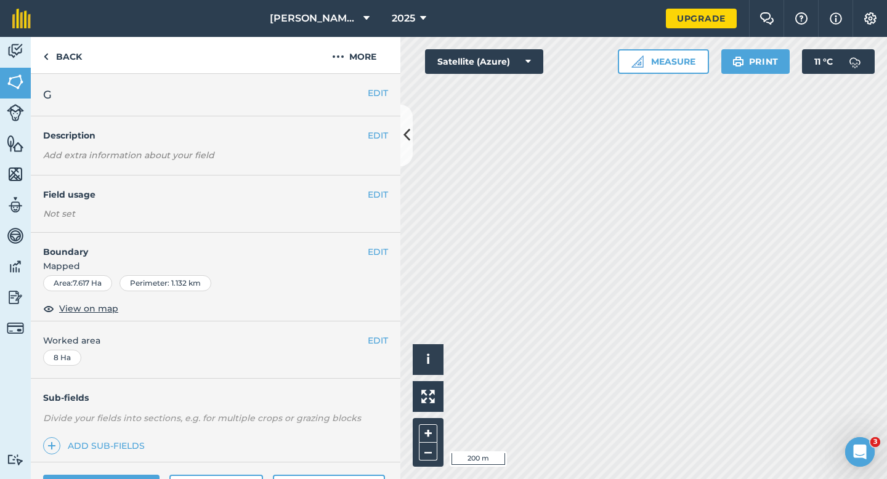
click at [376, 103] on div "EDIT G" at bounding box center [215, 95] width 369 height 42
click at [374, 95] on button "EDIT" at bounding box center [378, 93] width 20 height 14
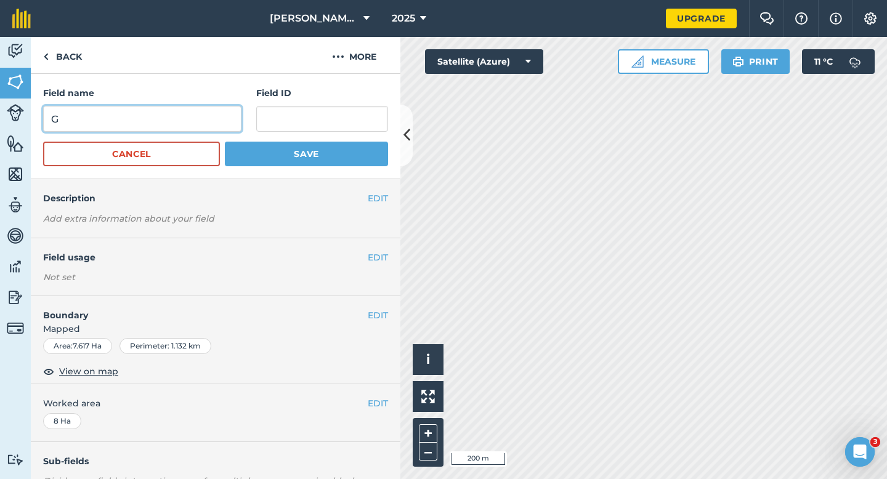
click at [227, 127] on input "G" at bounding box center [142, 119] width 198 height 26
type input "H"
click at [225, 142] on button "Save" at bounding box center [306, 154] width 163 height 25
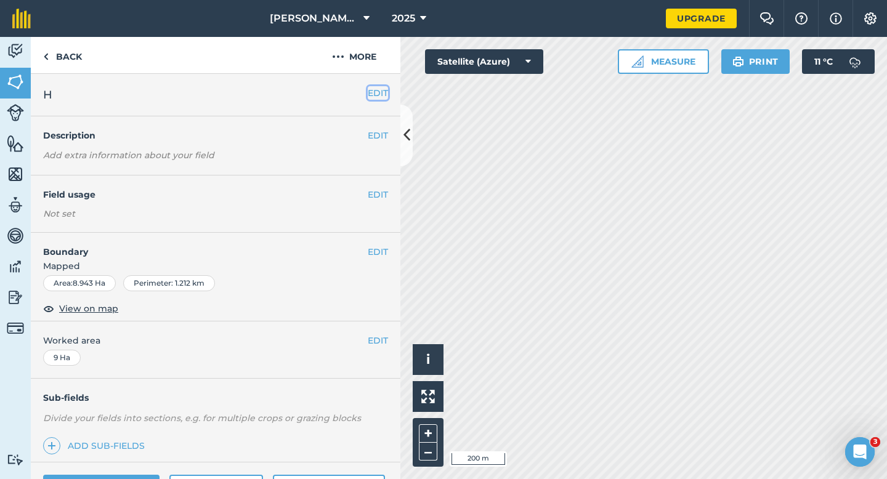
click at [368, 95] on button "EDIT" at bounding box center [378, 93] width 20 height 14
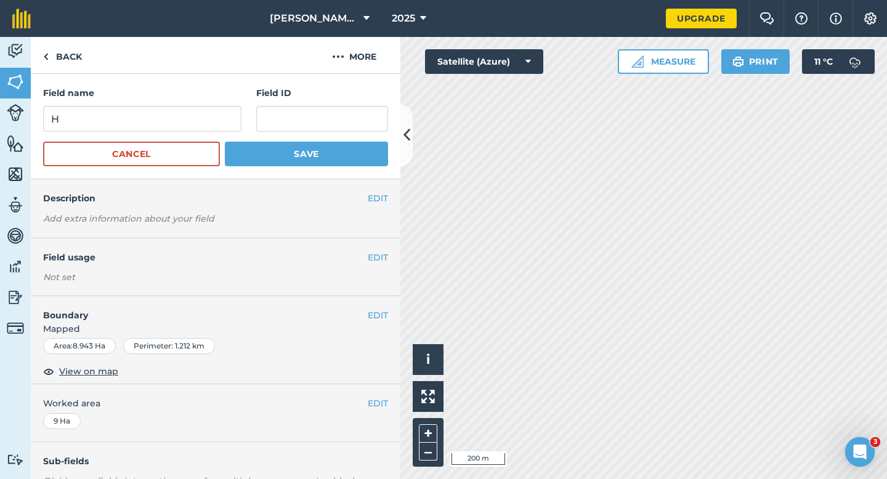
click at [219, 103] on div "Field name H" at bounding box center [142, 109] width 198 height 46
click at [219, 119] on input "H" at bounding box center [142, 119] width 198 height 26
type input "I"
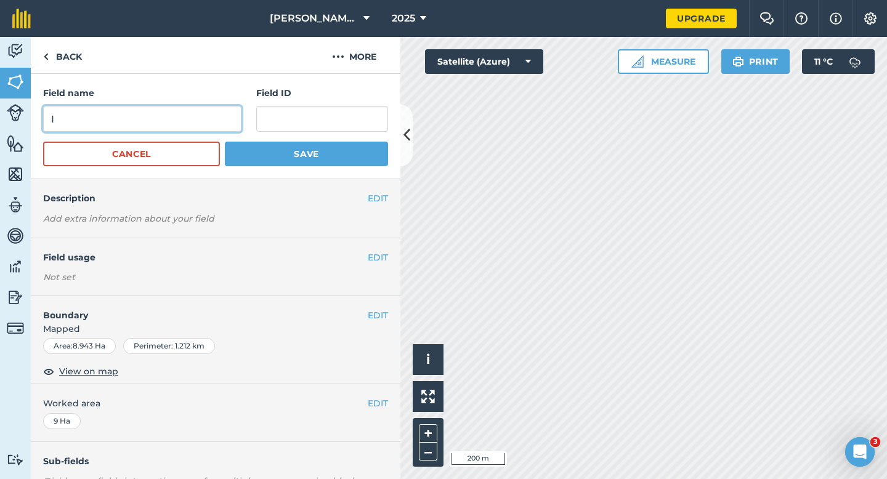
click at [225, 142] on button "Save" at bounding box center [306, 154] width 163 height 25
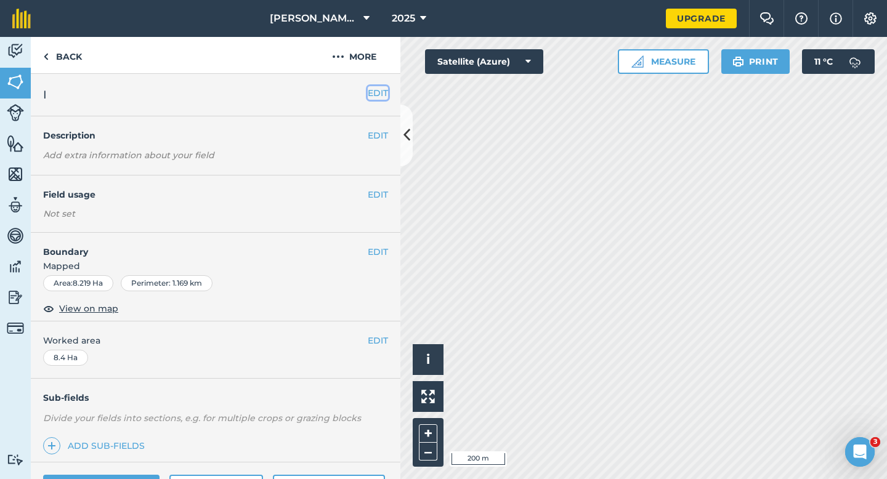
click at [382, 91] on button "EDIT" at bounding box center [378, 93] width 20 height 14
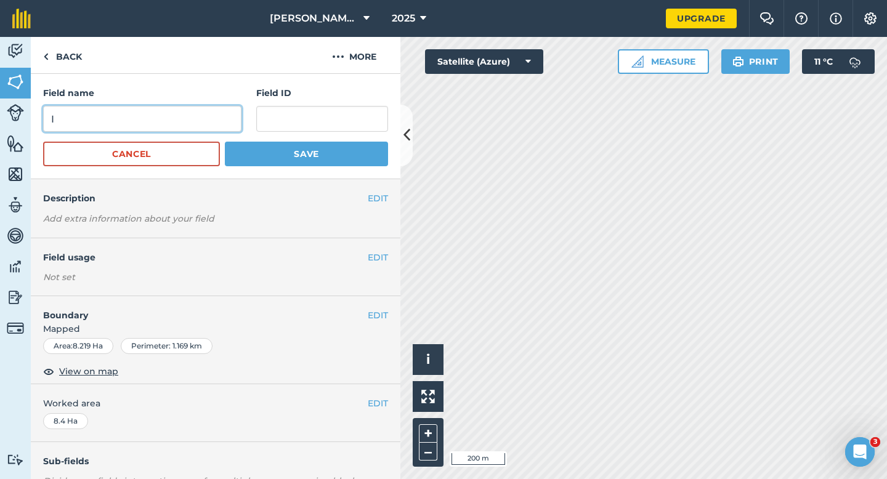
click at [192, 121] on input "I" at bounding box center [142, 119] width 198 height 26
type input "J"
click at [225, 142] on button "Save" at bounding box center [306, 154] width 163 height 25
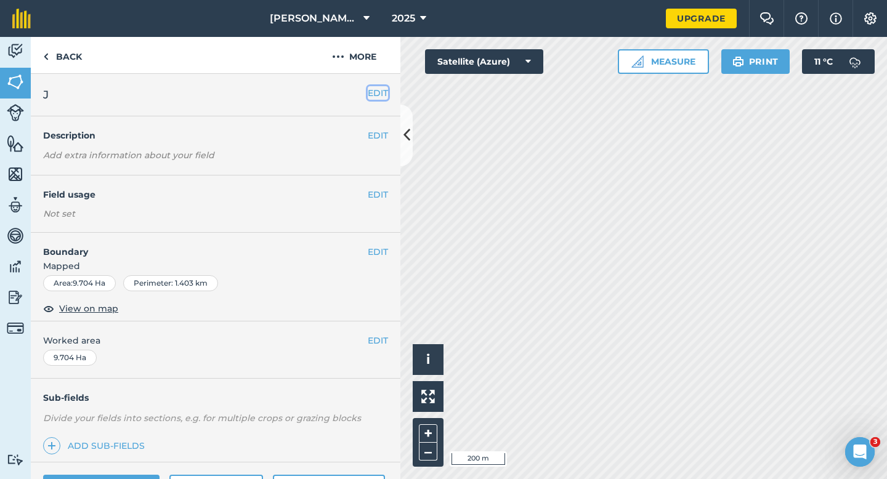
click at [376, 89] on button "EDIT" at bounding box center [378, 93] width 20 height 14
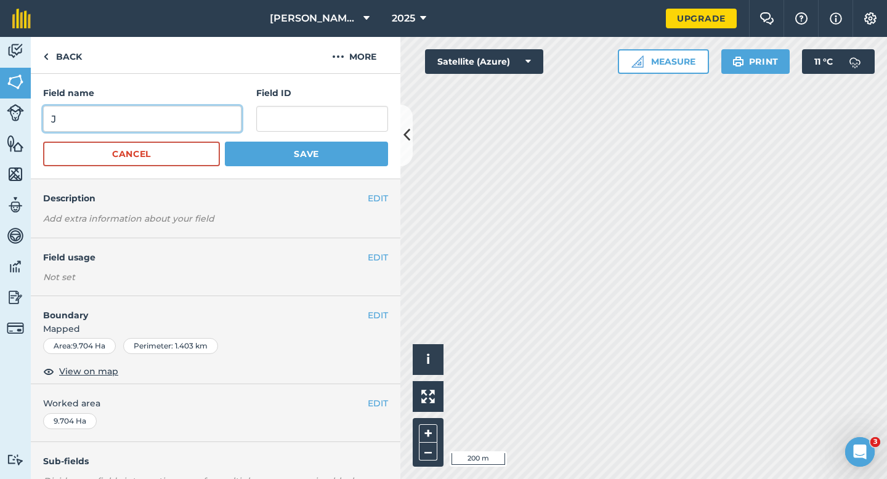
click at [195, 120] on input "J" at bounding box center [142, 119] width 198 height 26
type input "L"
click at [225, 142] on button "Save" at bounding box center [306, 154] width 163 height 25
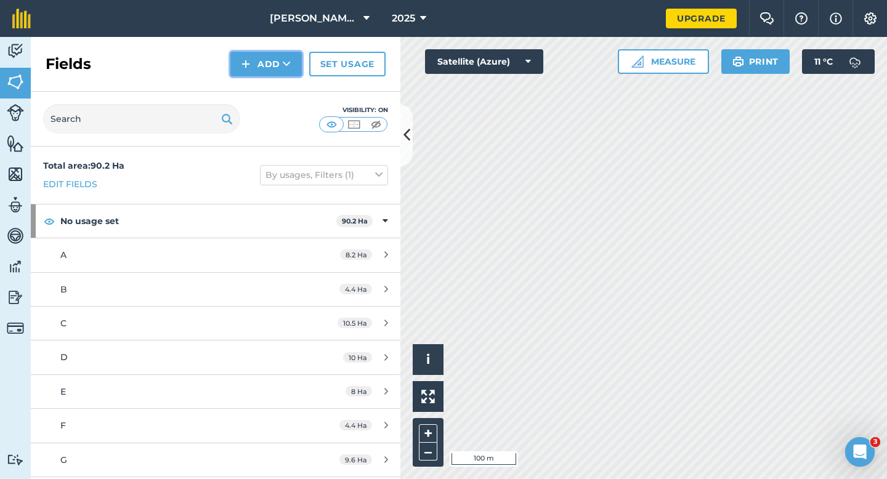
click at [267, 63] on button "Add" at bounding box center [265, 64] width 71 height 25
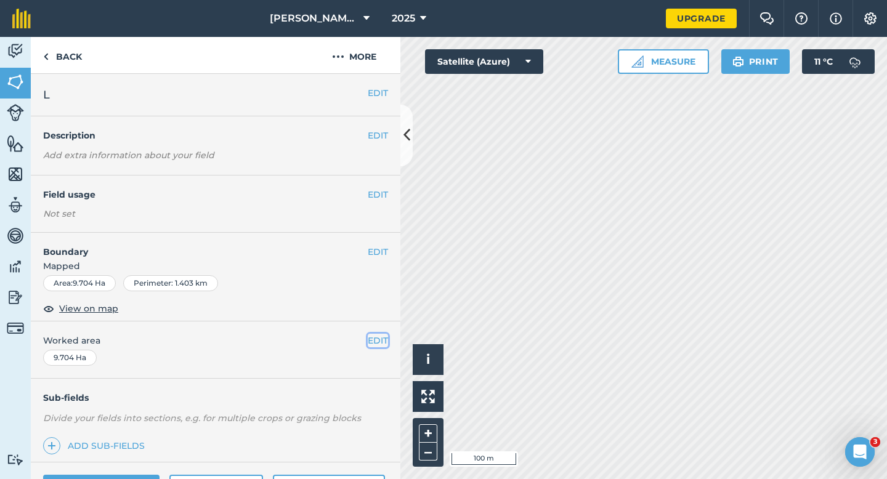
click at [382, 339] on button "EDIT" at bounding box center [378, 341] width 20 height 14
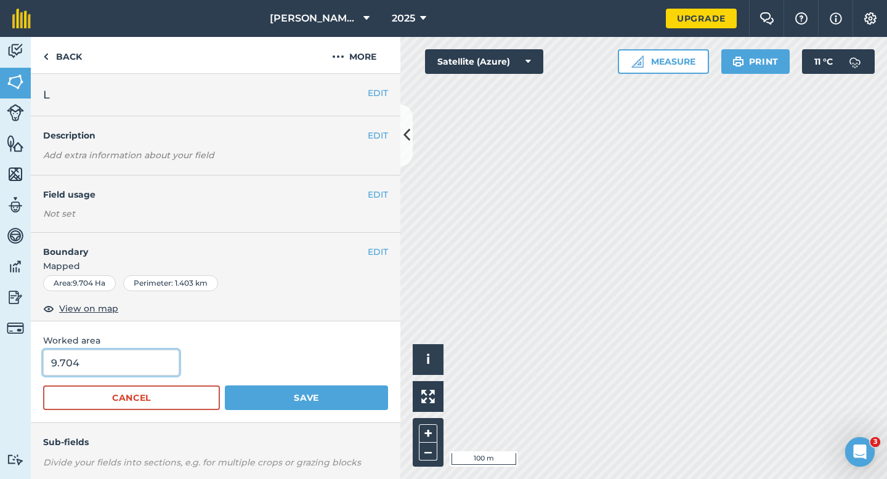
click at [155, 358] on input "9.704" at bounding box center [111, 363] width 136 height 26
type input "9.7"
click at [225, 385] on button "Save" at bounding box center [306, 397] width 163 height 25
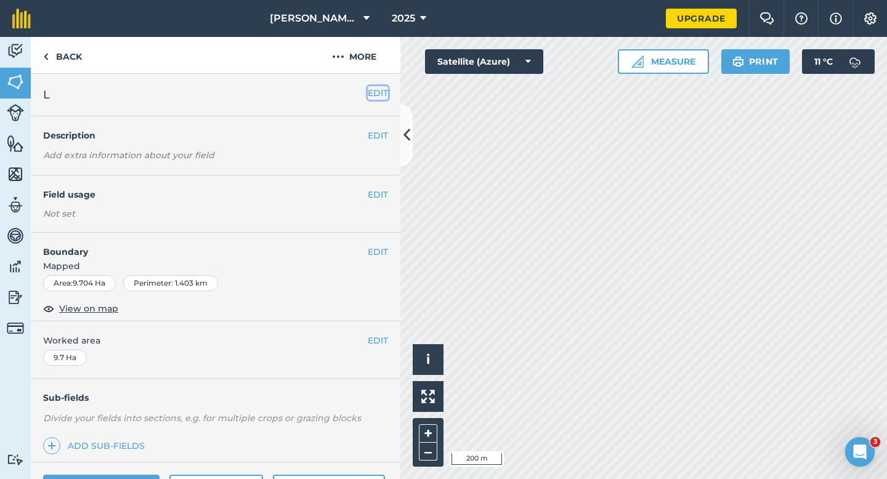
click at [376, 91] on button "EDIT" at bounding box center [378, 93] width 20 height 14
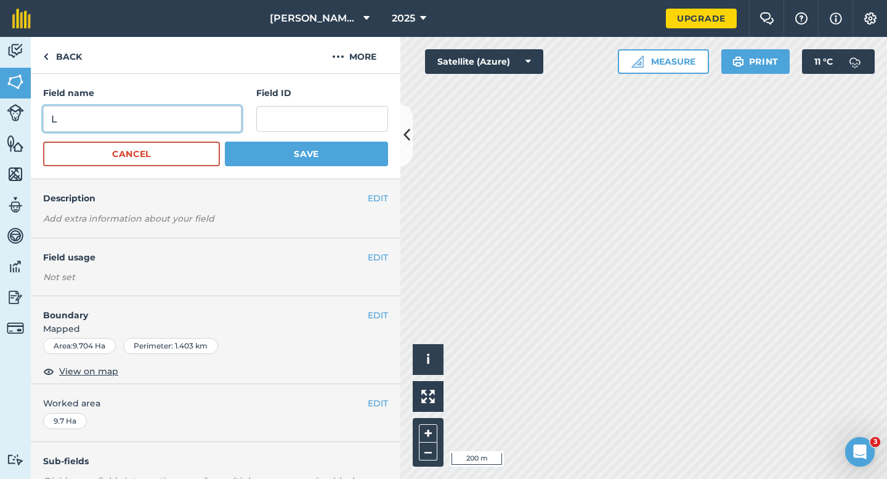
click at [234, 115] on input "L" at bounding box center [142, 119] width 198 height 26
type input "K"
click at [225, 142] on button "Save" at bounding box center [306, 154] width 163 height 25
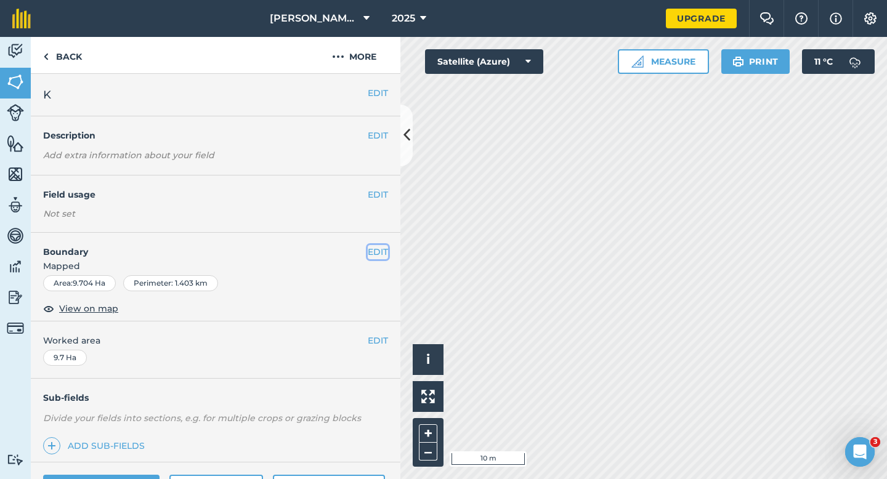
click at [379, 248] on button "EDIT" at bounding box center [378, 252] width 20 height 14
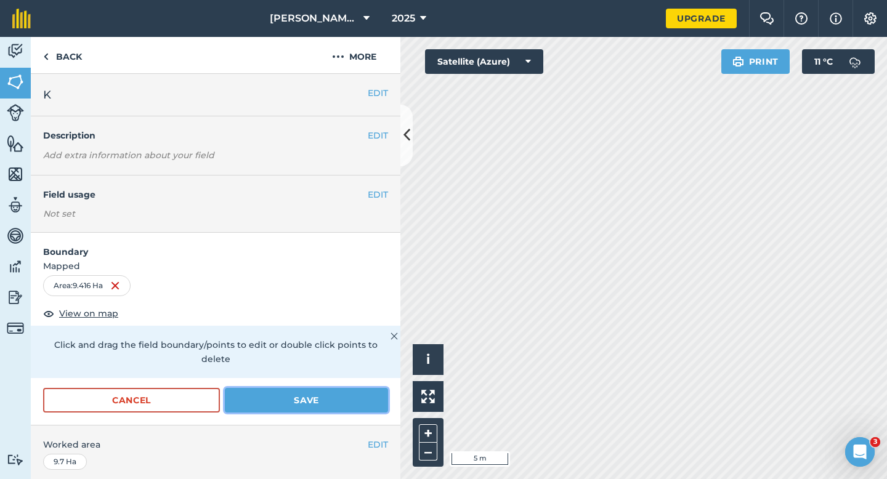
click at [367, 388] on button "Save" at bounding box center [306, 400] width 163 height 25
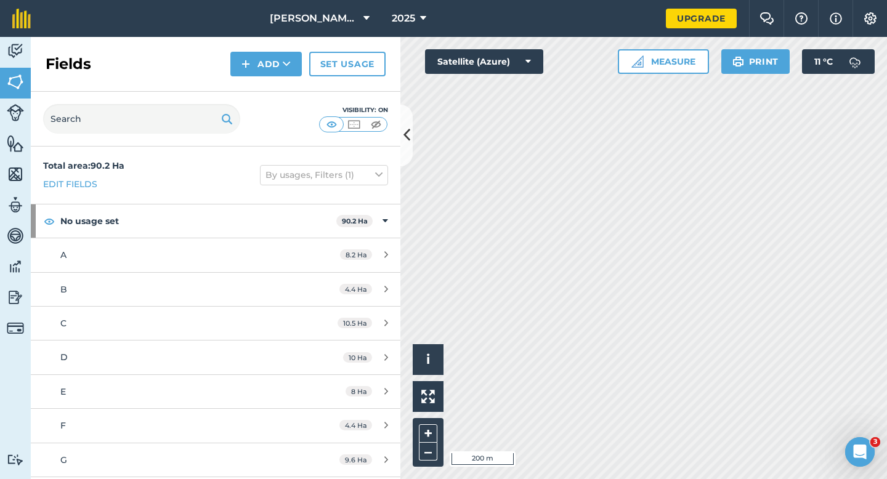
click at [262, 48] on div "Fields Add Set usage" at bounding box center [215, 64] width 369 height 55
click at [262, 67] on button "Add" at bounding box center [265, 64] width 71 height 25
click at [262, 82] on link "Draw" at bounding box center [266, 91] width 68 height 27
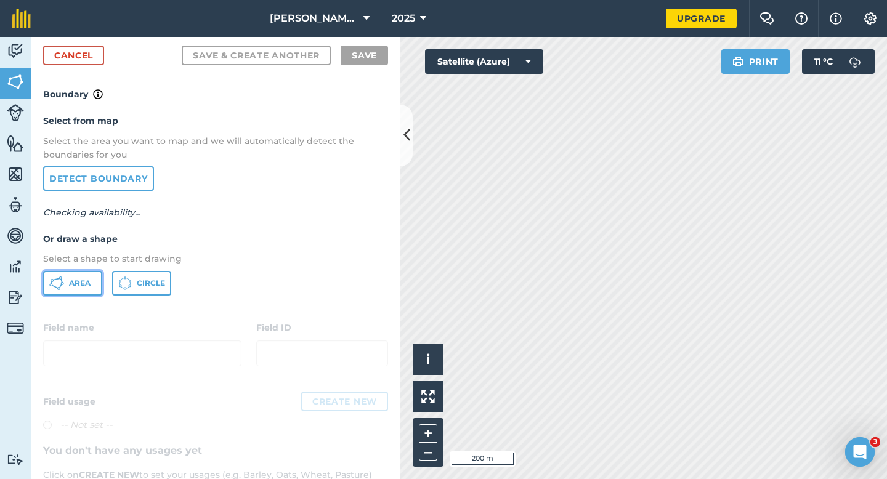
click at [63, 284] on icon at bounding box center [56, 283] width 15 height 15
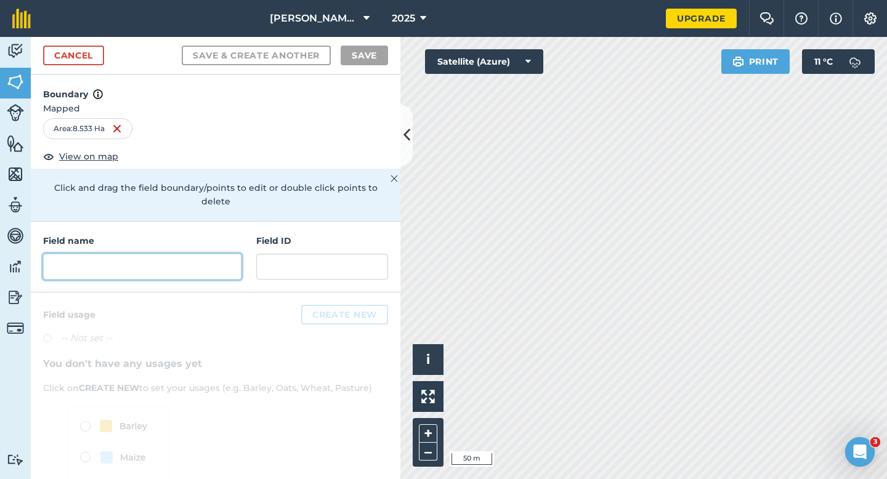
click at [200, 256] on input "text" at bounding box center [142, 267] width 198 height 26
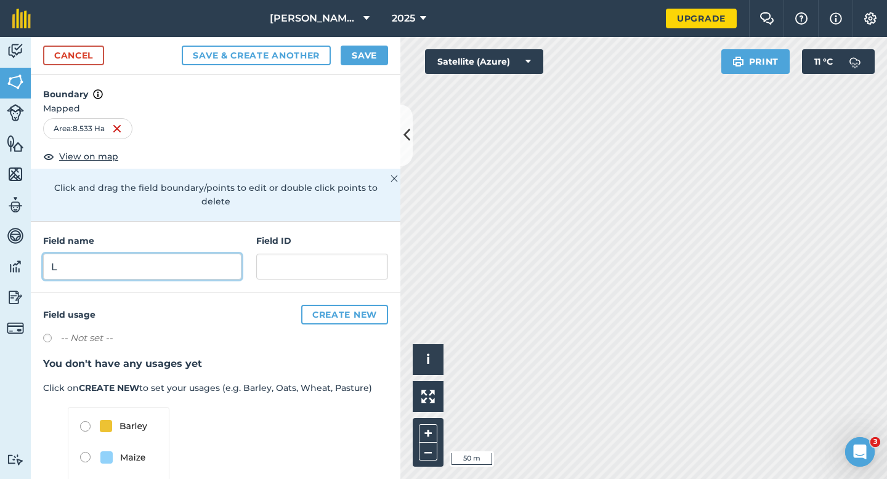
type input "L"
click at [363, 54] on button "Save" at bounding box center [364, 56] width 47 height 20
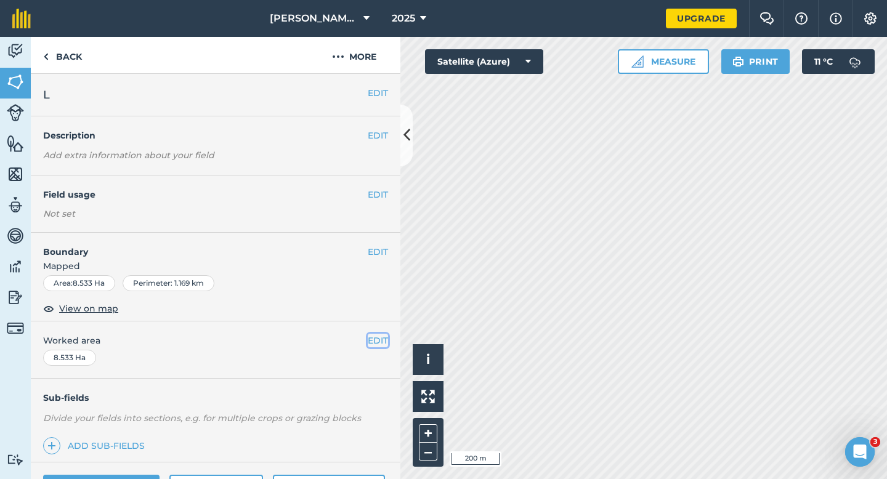
click at [375, 342] on button "EDIT" at bounding box center [378, 341] width 20 height 14
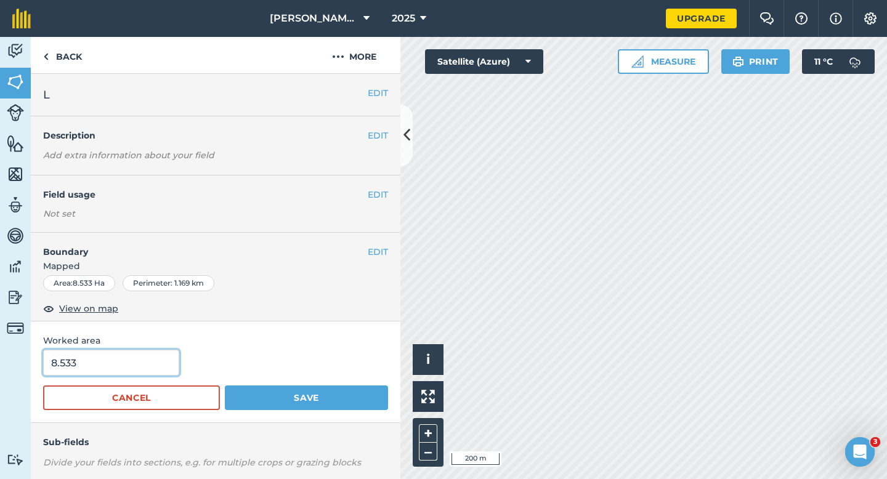
click at [126, 354] on input "8.533" at bounding box center [111, 363] width 136 height 26
click at [126, 366] on input "8.533" at bounding box center [111, 363] width 136 height 26
type input "8.5"
click at [225, 385] on button "Save" at bounding box center [306, 397] width 163 height 25
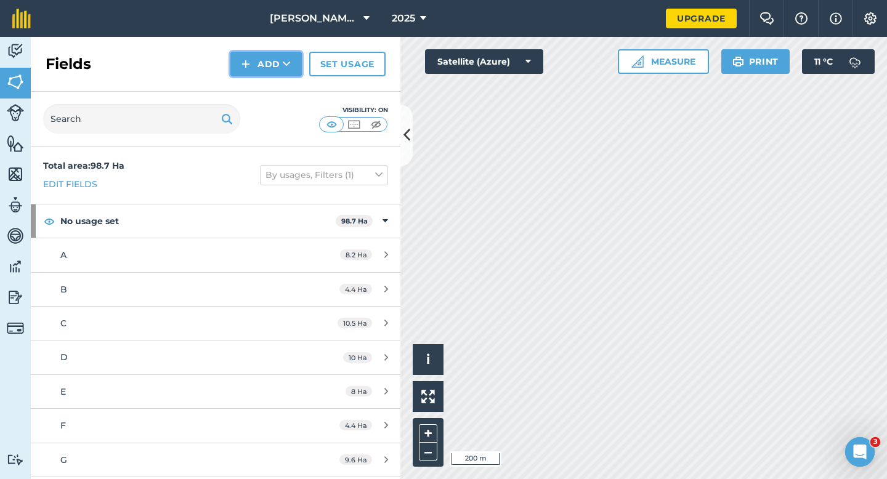
click at [258, 67] on button "Add" at bounding box center [265, 64] width 71 height 25
click at [258, 84] on link "Draw" at bounding box center [266, 91] width 68 height 27
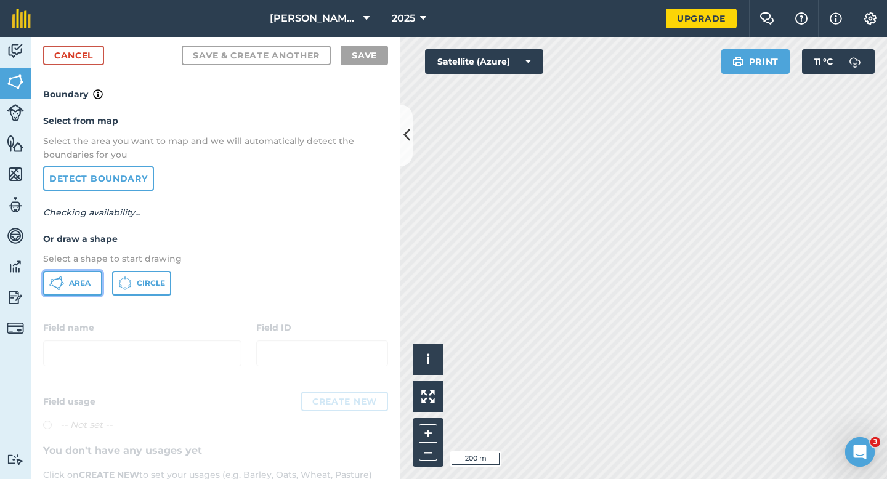
click at [71, 279] on span "Area" at bounding box center [80, 283] width 22 height 10
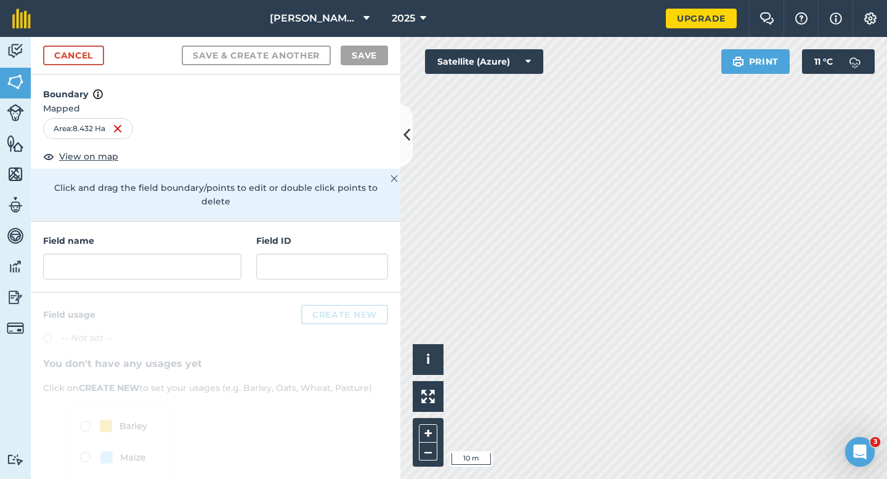
click at [204, 234] on h4 "Field name" at bounding box center [142, 241] width 198 height 14
click at [204, 254] on input "text" at bounding box center [142, 267] width 198 height 26
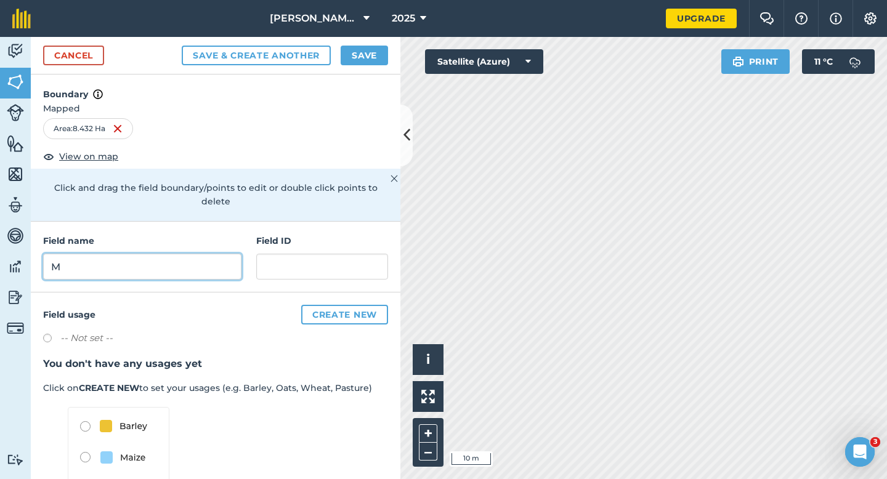
type input "M"
click at [364, 50] on button "Save" at bounding box center [364, 56] width 47 height 20
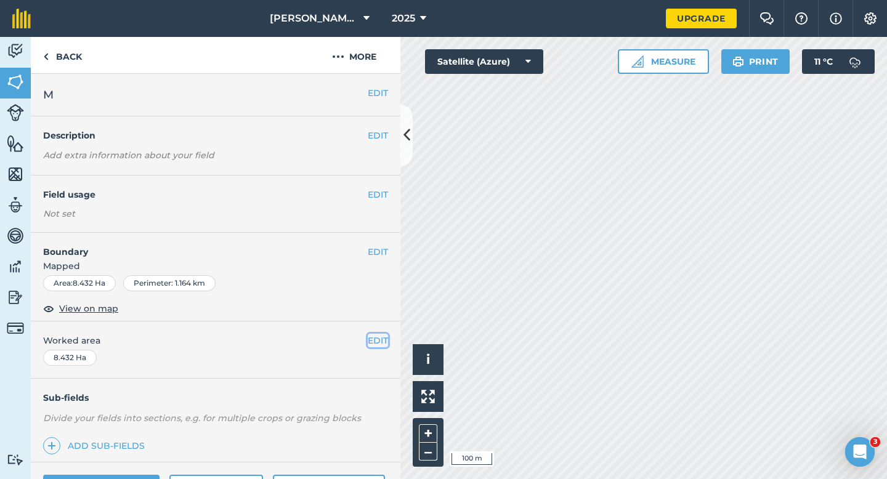
click at [376, 336] on button "EDIT" at bounding box center [378, 341] width 20 height 14
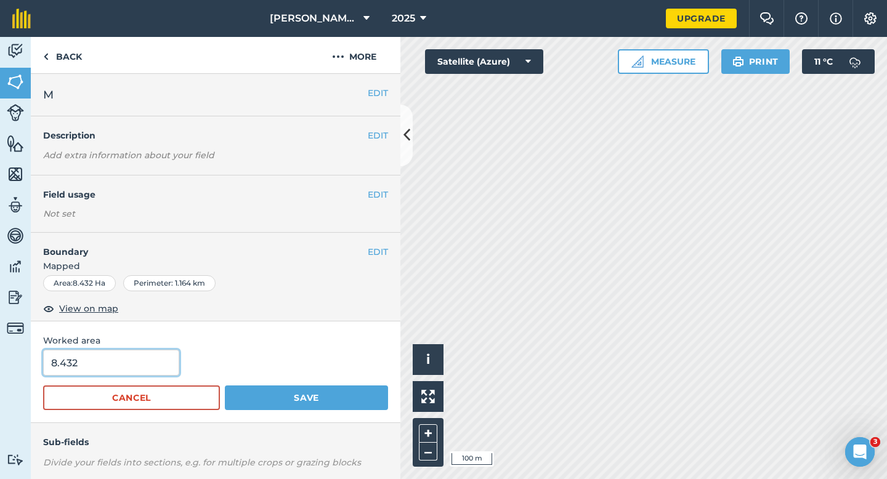
click at [143, 373] on input "8.432" at bounding box center [111, 363] width 136 height 26
type input "8.4"
click at [225, 385] on button "Save" at bounding box center [306, 397] width 163 height 25
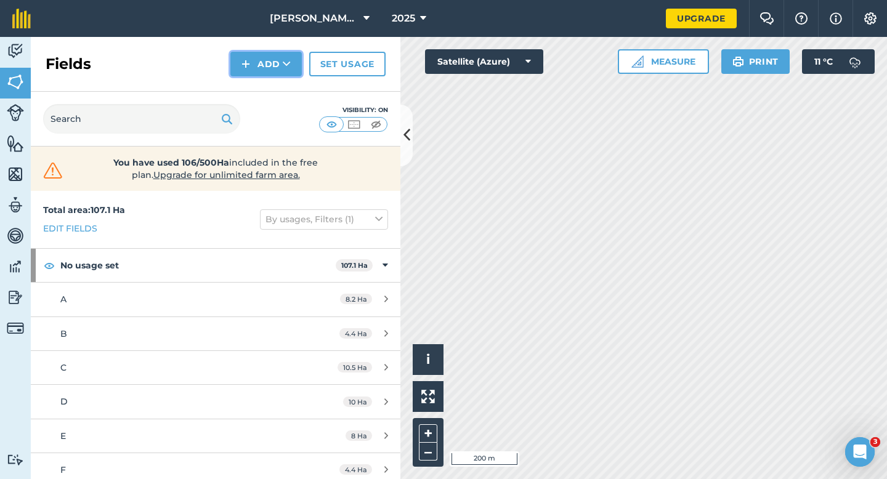
click at [273, 63] on button "Add" at bounding box center [265, 64] width 71 height 25
click at [273, 83] on link "Draw" at bounding box center [266, 91] width 68 height 27
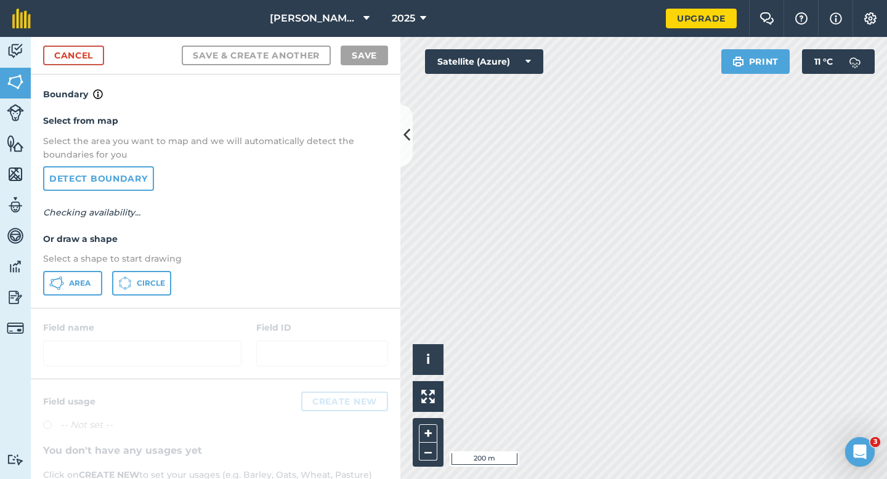
click at [91, 261] on p "Select a shape to start drawing" at bounding box center [215, 259] width 345 height 14
click at [90, 287] on span "Area" at bounding box center [80, 283] width 22 height 10
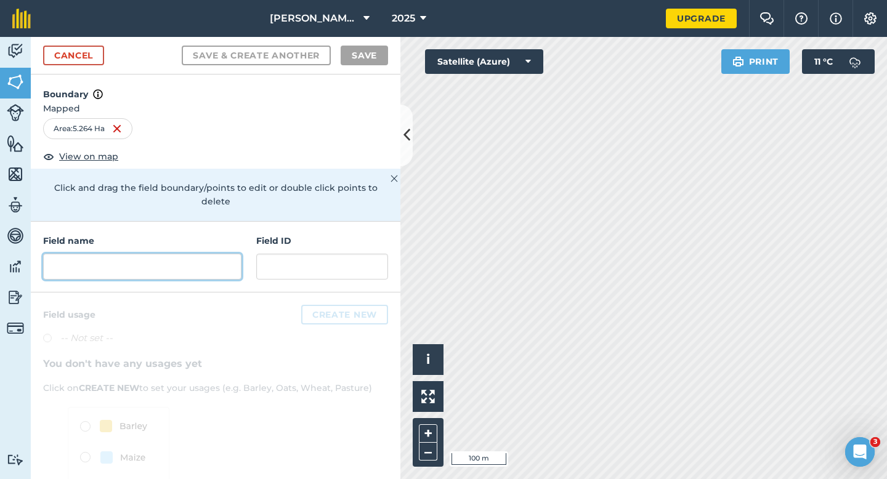
click at [209, 256] on input "text" at bounding box center [142, 267] width 198 height 26
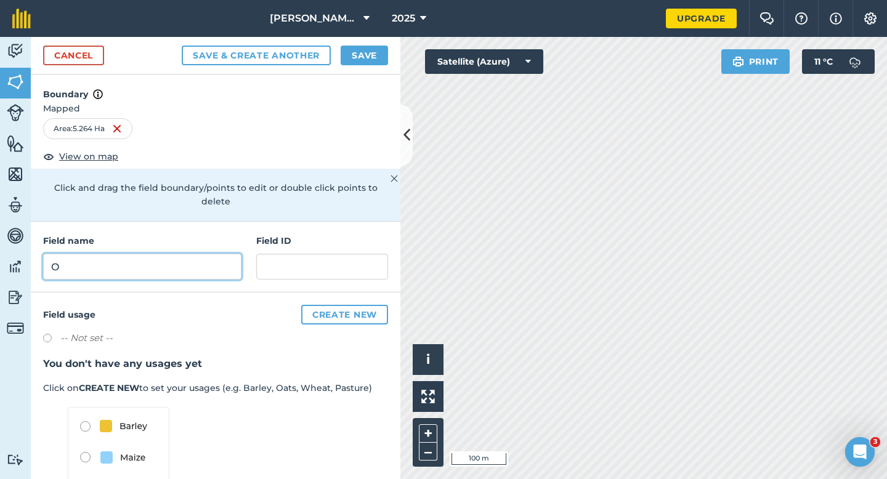
type input "O"
click at [357, 60] on button "Save" at bounding box center [364, 56] width 47 height 20
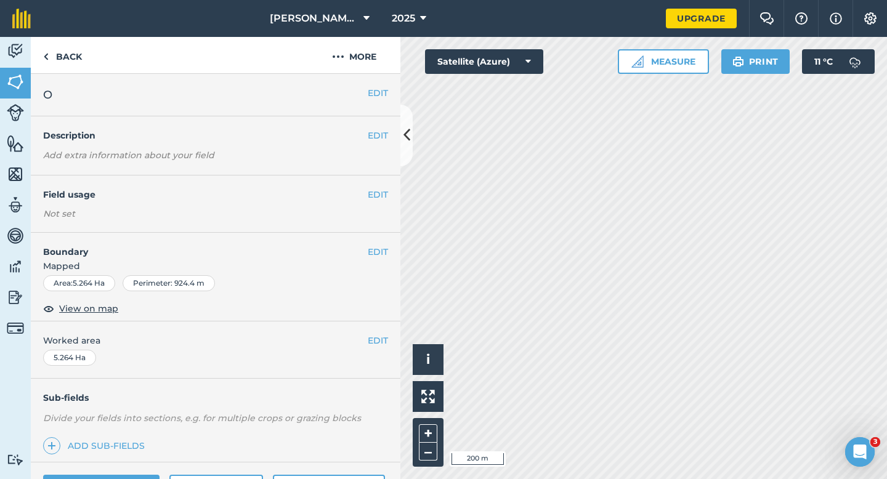
click at [389, 342] on div "EDIT Worked area 5.264 Ha" at bounding box center [215, 349] width 369 height 57
click at [376, 344] on button "EDIT" at bounding box center [378, 341] width 20 height 14
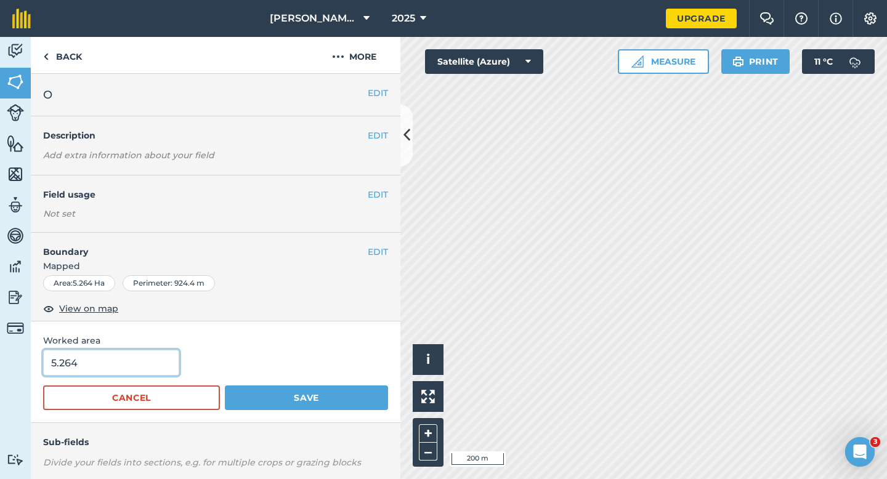
click at [126, 368] on input "5.264" at bounding box center [111, 363] width 136 height 26
type input "5.4"
click at [225, 385] on button "Save" at bounding box center [306, 397] width 163 height 25
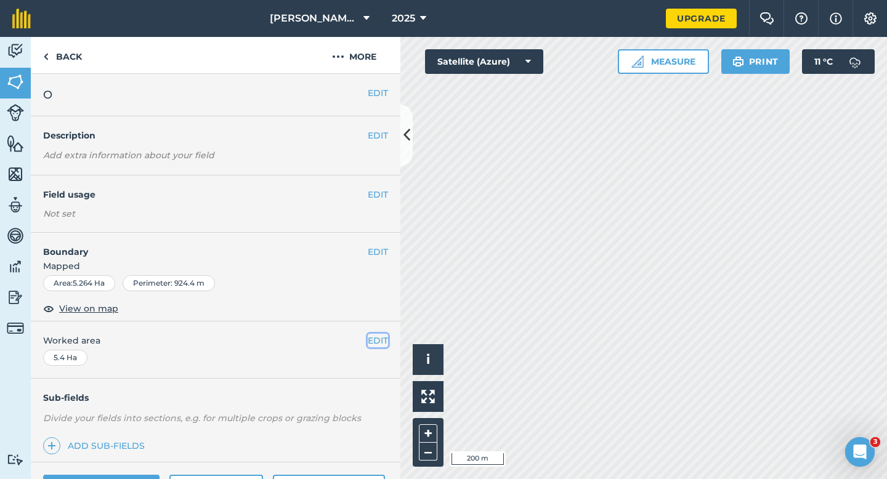
click at [382, 346] on button "EDIT" at bounding box center [378, 341] width 20 height 14
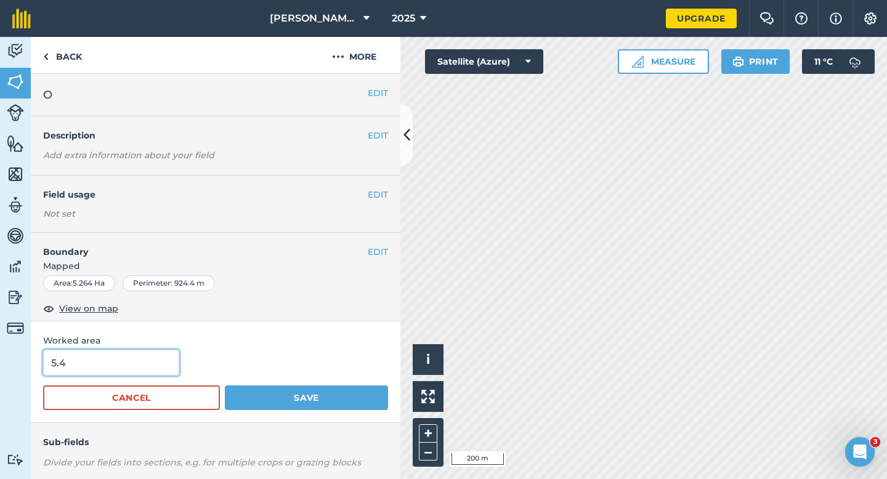
click at [140, 361] on input "5.4" at bounding box center [111, 363] width 136 height 26
type input "5.5"
click at [225, 385] on button "Save" at bounding box center [306, 397] width 163 height 25
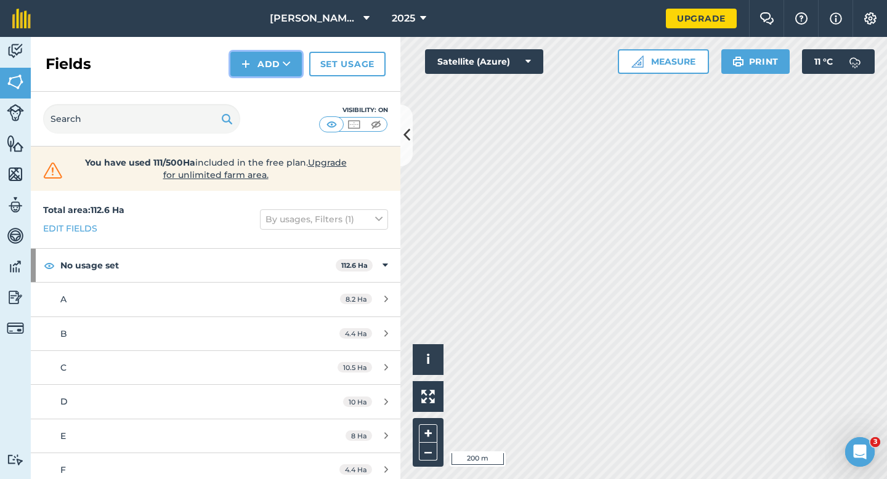
click at [265, 62] on button "Add" at bounding box center [265, 64] width 71 height 25
click at [265, 86] on link "Draw" at bounding box center [266, 91] width 68 height 27
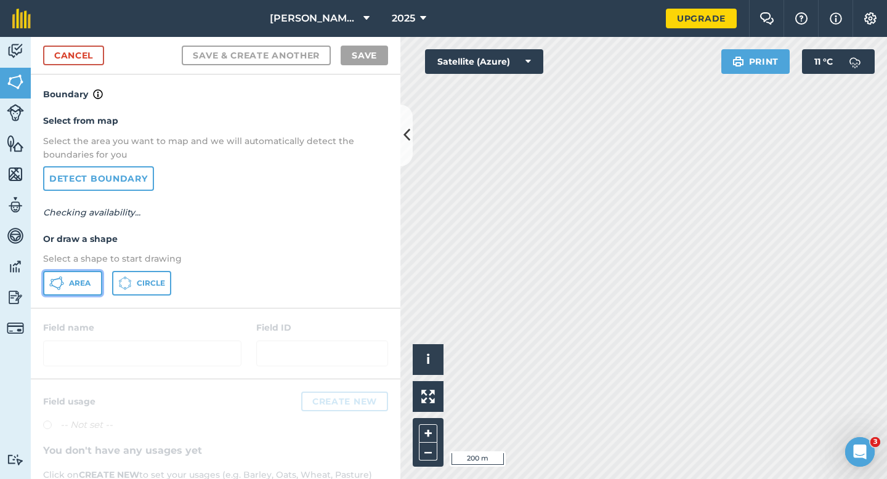
click at [91, 278] on span "Area" at bounding box center [80, 283] width 22 height 10
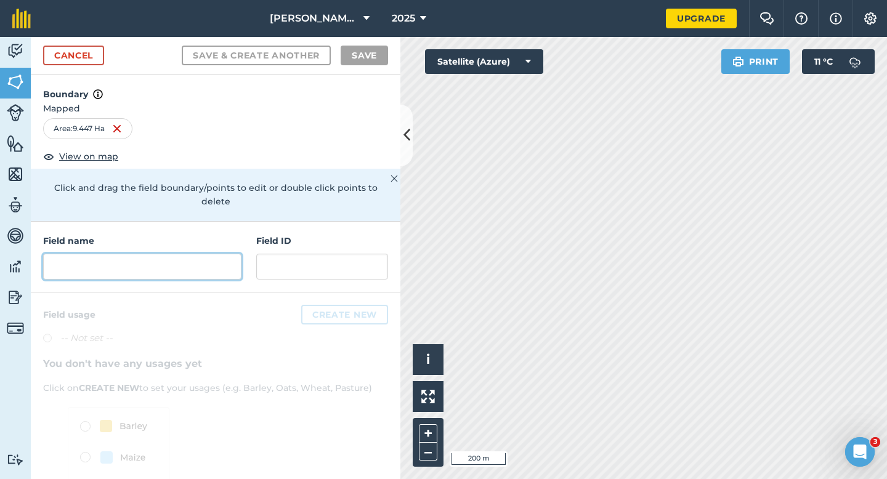
click at [213, 260] on input "text" at bounding box center [142, 267] width 198 height 26
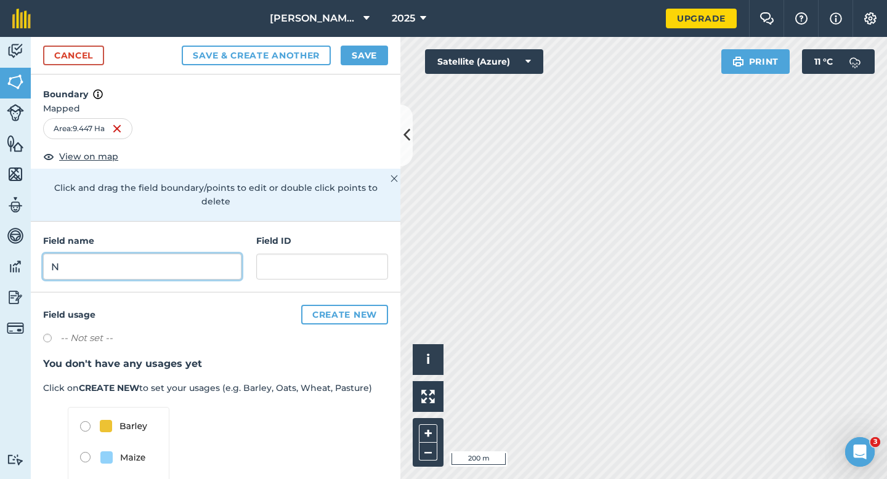
type input "N"
click at [355, 55] on button "Save" at bounding box center [364, 56] width 47 height 20
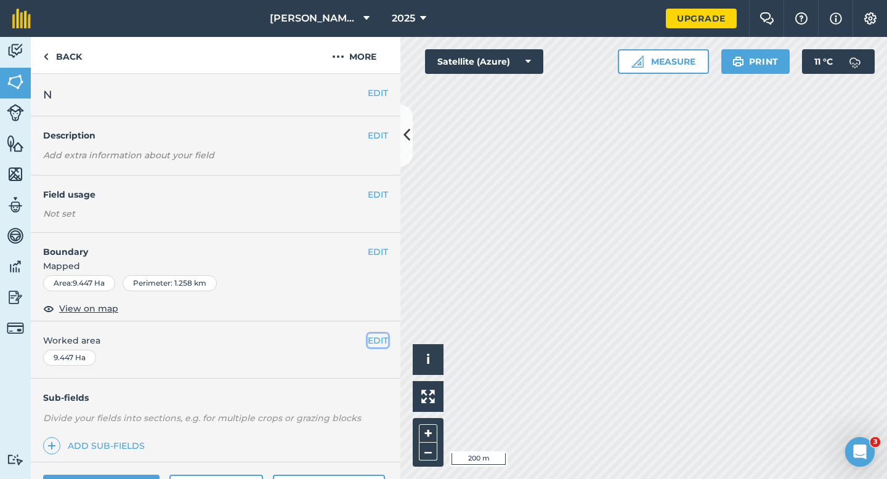
click at [373, 342] on button "EDIT" at bounding box center [378, 341] width 20 height 14
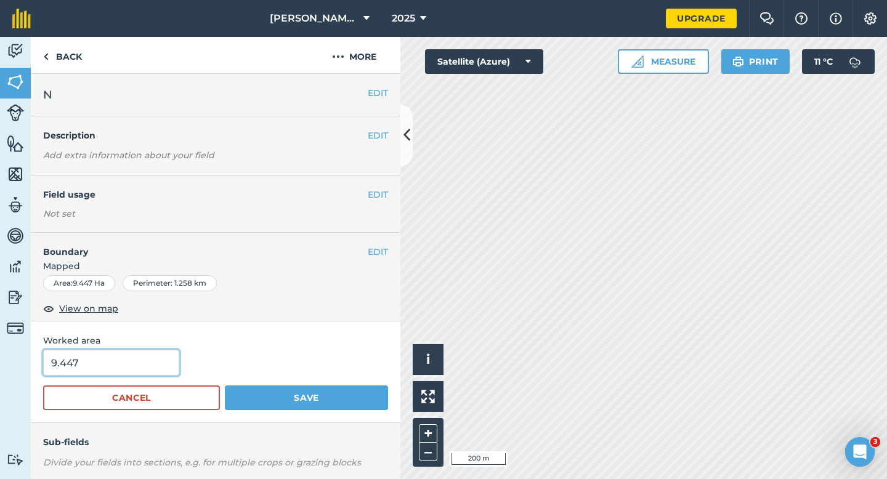
click at [167, 372] on input "9.447" at bounding box center [111, 363] width 136 height 26
type input "9.5"
click at [225, 385] on button "Save" at bounding box center [306, 397] width 163 height 25
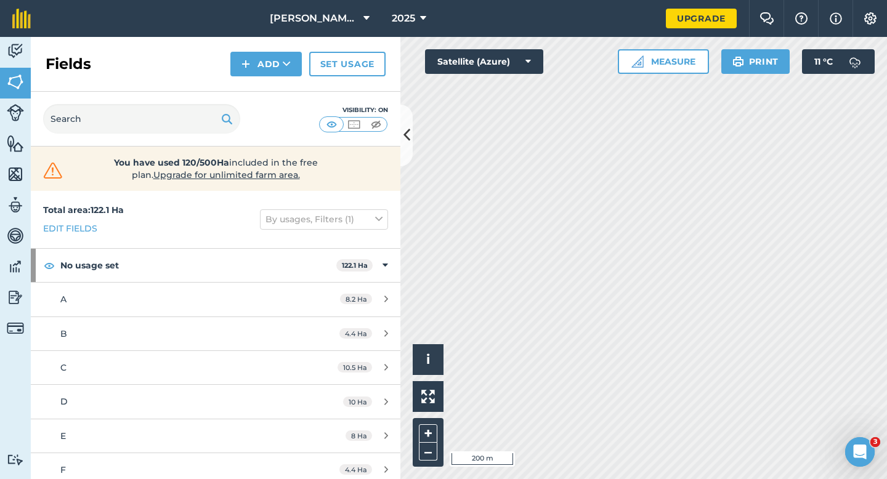
click at [278, 79] on div "Fields Add Set usage" at bounding box center [215, 64] width 369 height 55
click at [278, 73] on button "Add" at bounding box center [265, 64] width 71 height 25
click at [278, 87] on link "Draw" at bounding box center [266, 91] width 68 height 27
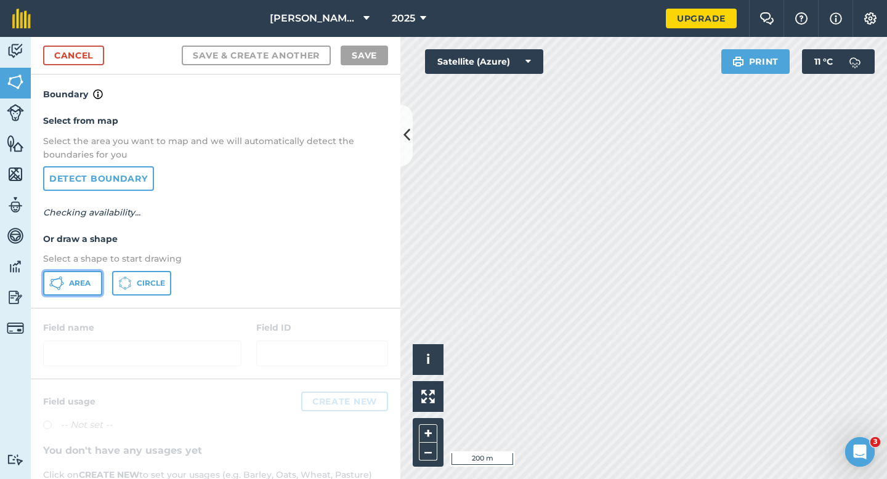
click at [58, 285] on icon at bounding box center [56, 283] width 15 height 15
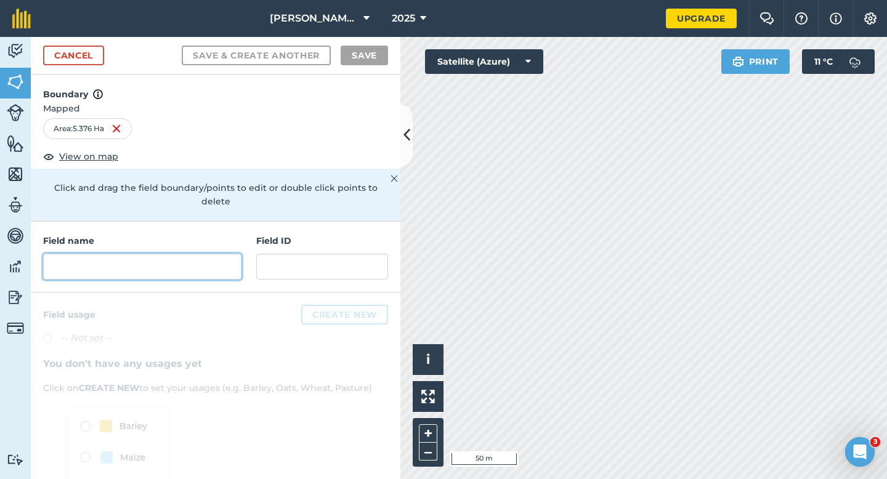
click at [214, 254] on div at bounding box center [142, 267] width 198 height 26
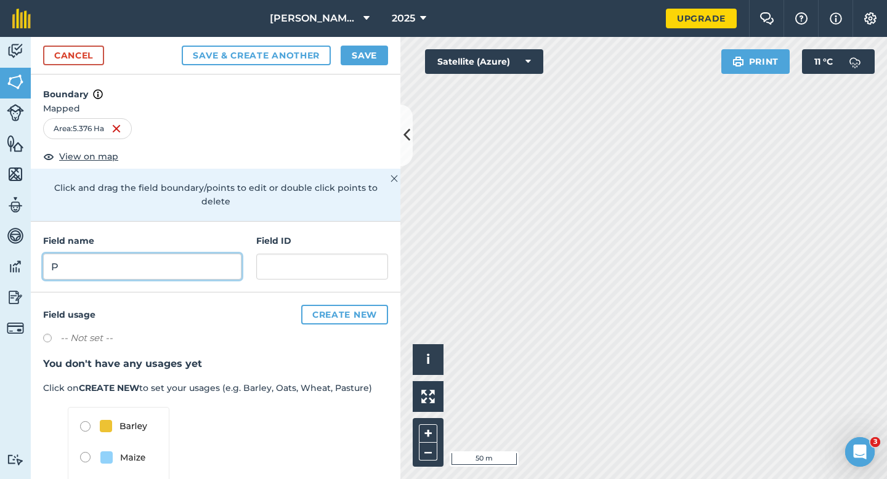
type input "P"
click at [361, 44] on div "Cancel Save & Create Another Save" at bounding box center [215, 56] width 369 height 38
click at [363, 52] on button "Save" at bounding box center [364, 56] width 47 height 20
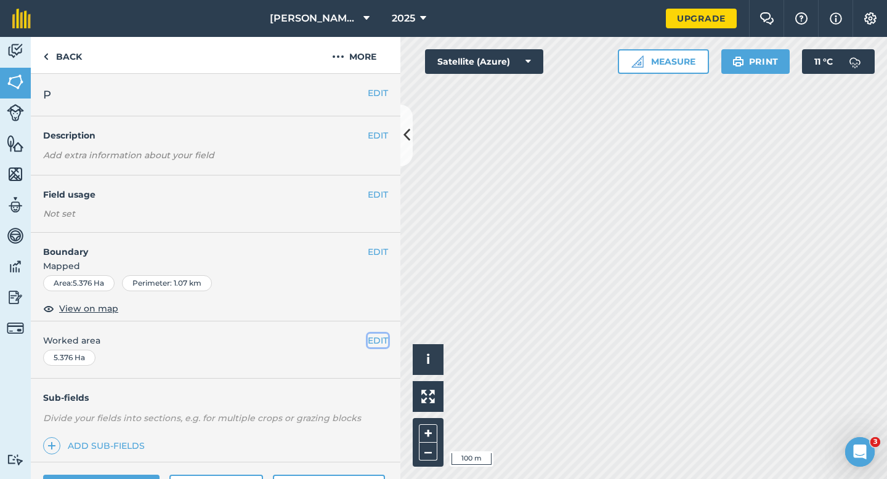
click at [379, 344] on button "EDIT" at bounding box center [378, 341] width 20 height 14
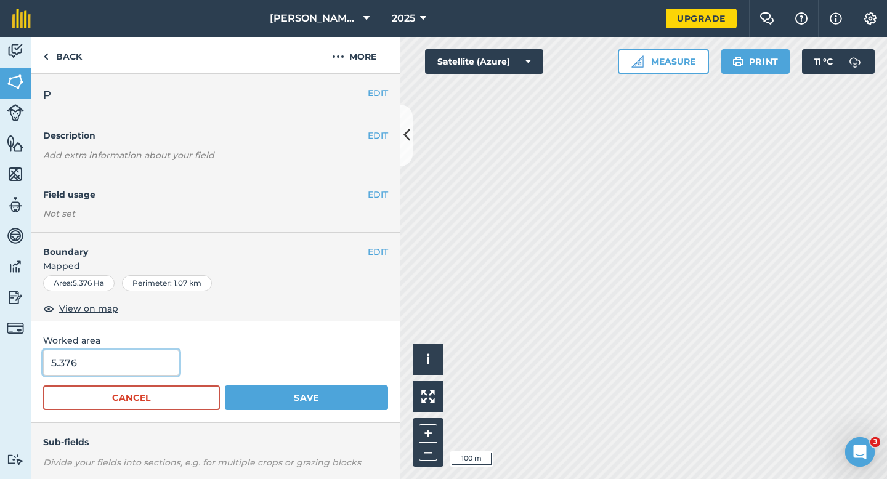
click at [133, 362] on input "5.376" at bounding box center [111, 363] width 136 height 26
type input "5.4"
click at [225, 385] on button "Save" at bounding box center [306, 397] width 163 height 25
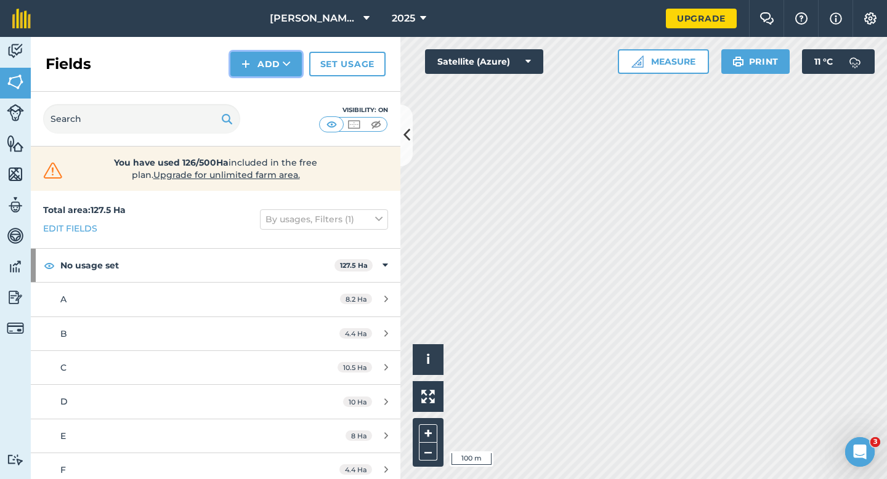
click at [248, 67] on img at bounding box center [245, 64] width 9 height 15
click at [248, 89] on link "Draw" at bounding box center [266, 91] width 68 height 27
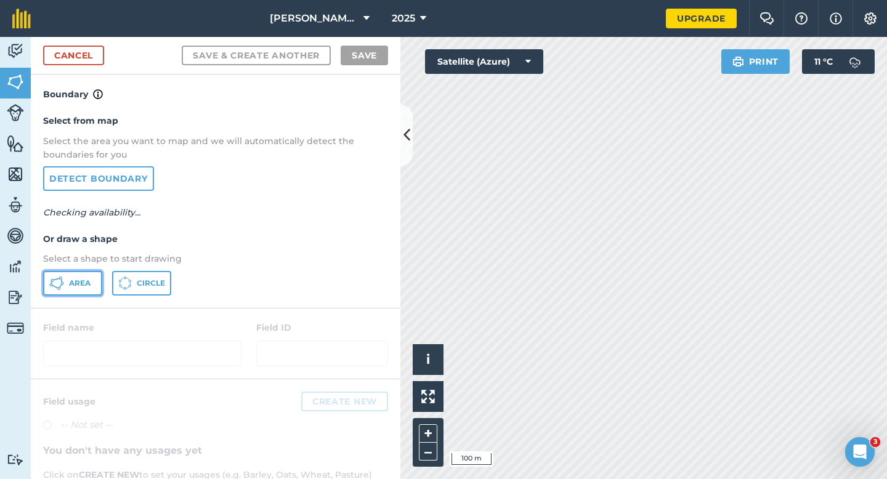
click at [75, 279] on span "Area" at bounding box center [80, 283] width 22 height 10
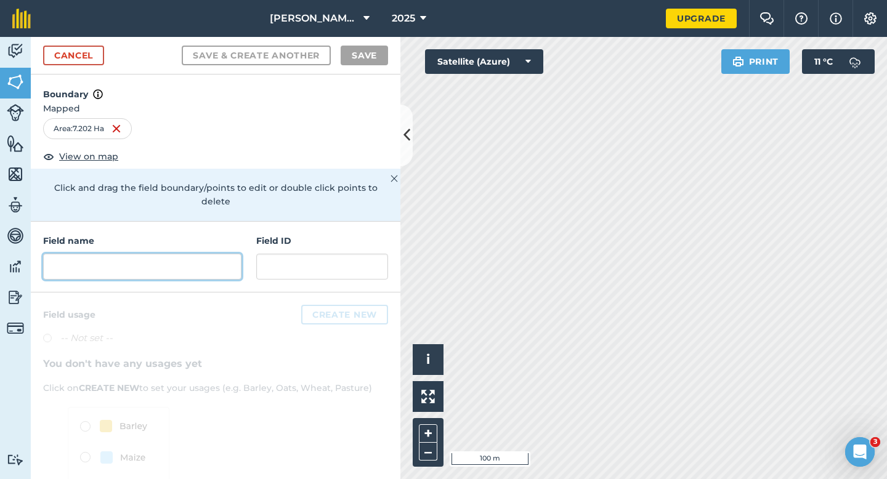
click at [204, 259] on input "text" at bounding box center [142, 267] width 198 height 26
type input "Q"
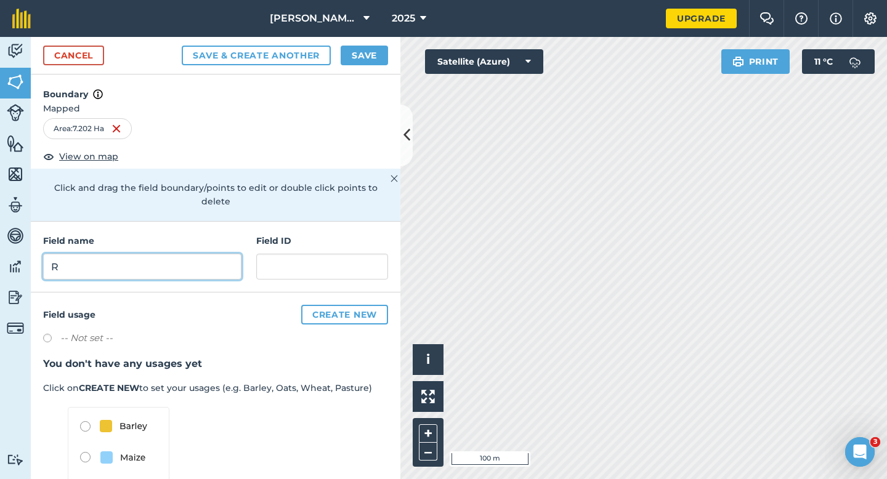
type input "R"
click at [358, 54] on button "Save" at bounding box center [364, 56] width 47 height 20
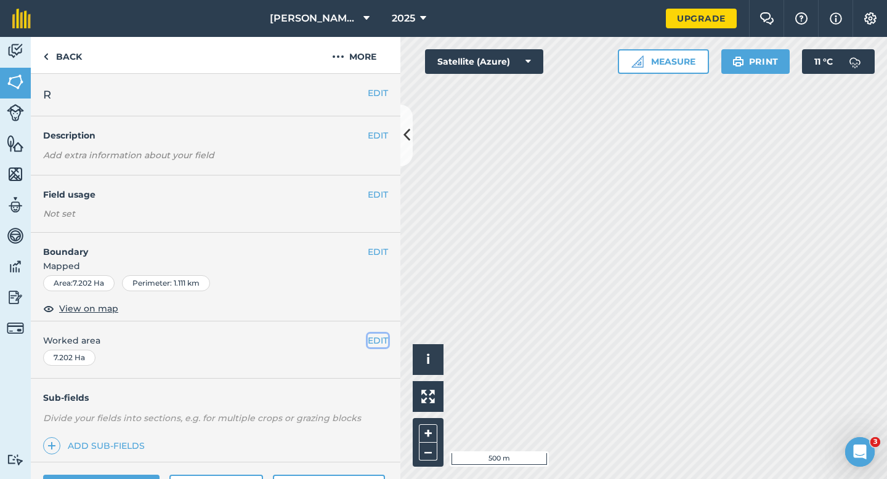
click at [377, 342] on button "EDIT" at bounding box center [378, 341] width 20 height 14
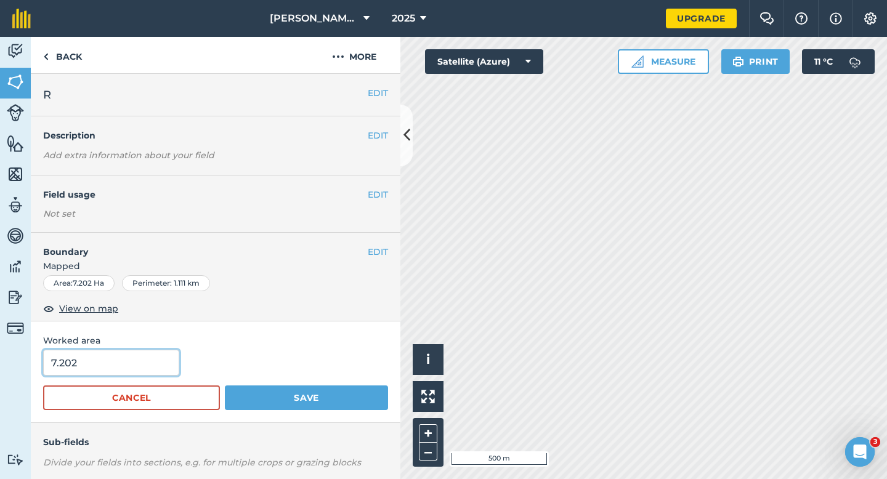
click at [119, 373] on input "7.202" at bounding box center [111, 363] width 136 height 26
type input "7.2"
click at [225, 385] on button "Save" at bounding box center [306, 397] width 163 height 25
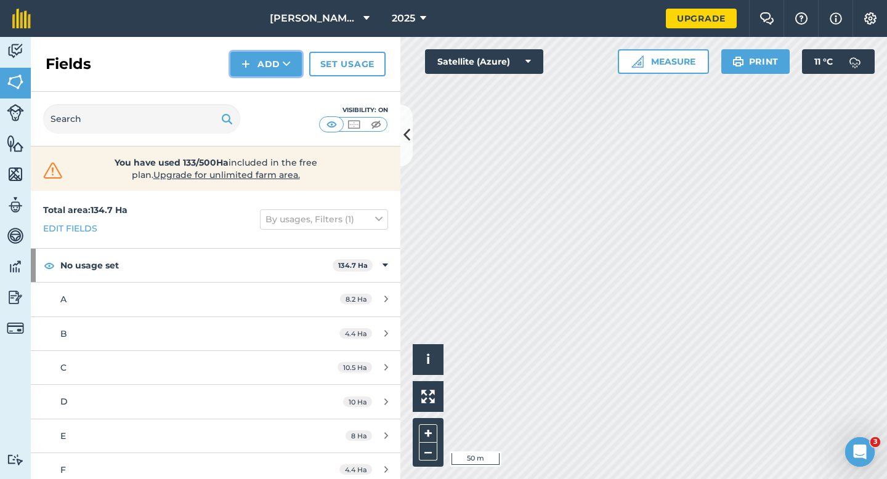
click at [269, 65] on button "Add" at bounding box center [265, 64] width 71 height 25
click at [269, 88] on link "Draw" at bounding box center [266, 91] width 68 height 27
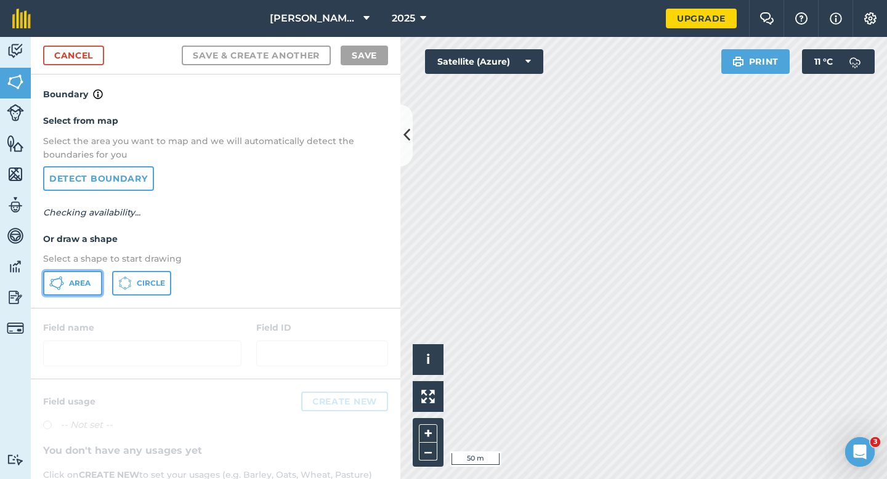
click at [65, 289] on button "Area" at bounding box center [72, 283] width 59 height 25
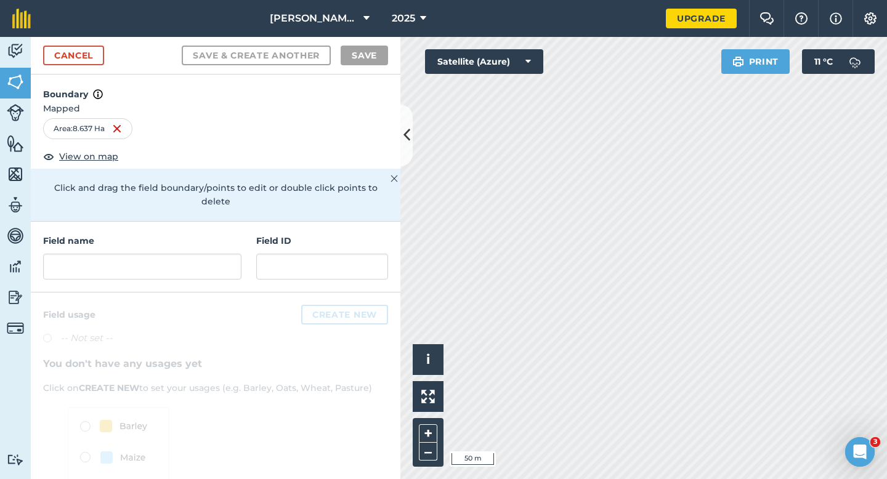
click at [173, 278] on div "Field name Field ID" at bounding box center [215, 257] width 369 height 71
click at [173, 254] on input "text" at bounding box center [142, 267] width 198 height 26
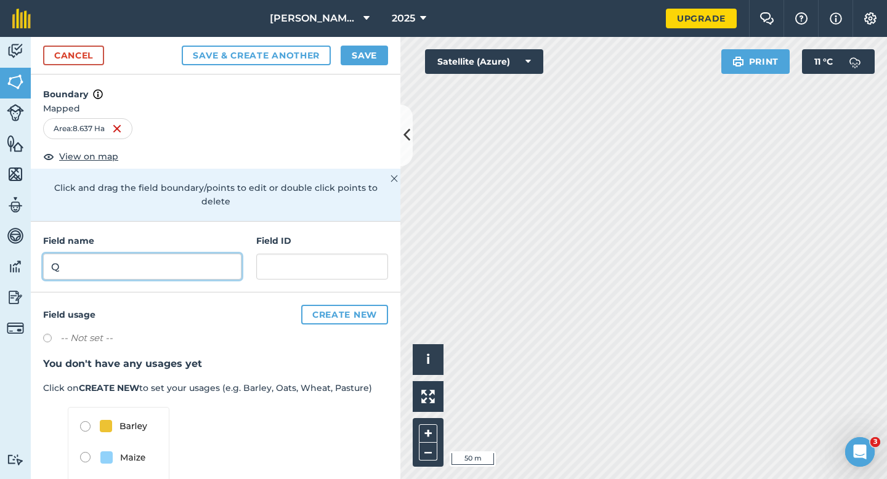
type input "Q"
click at [374, 45] on div "Cancel Save & Create Another Save" at bounding box center [215, 56] width 369 height 38
click at [370, 65] on button "Save" at bounding box center [364, 56] width 47 height 20
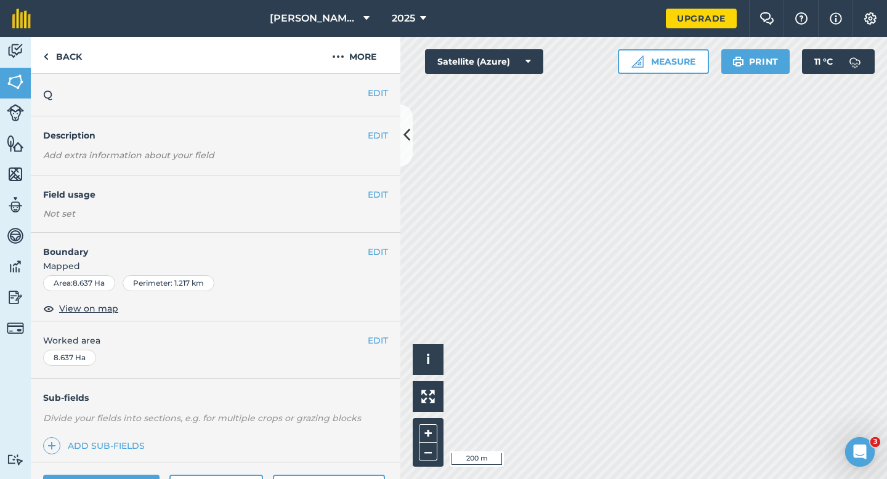
click at [392, 338] on div "EDIT Worked area 8.637 Ha" at bounding box center [215, 349] width 369 height 57
click at [375, 338] on button "EDIT" at bounding box center [378, 341] width 20 height 14
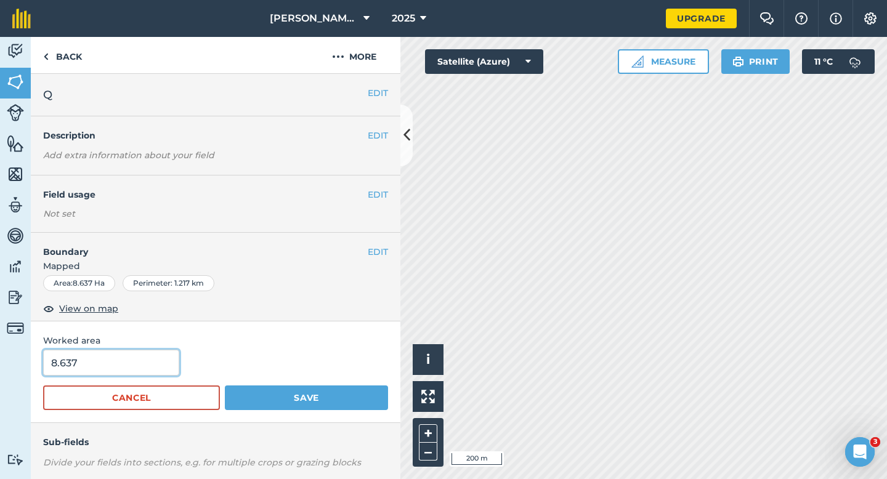
click at [144, 365] on input "8.637" at bounding box center [111, 363] width 136 height 26
type input "8.6"
click at [225, 385] on button "Save" at bounding box center [306, 397] width 163 height 25
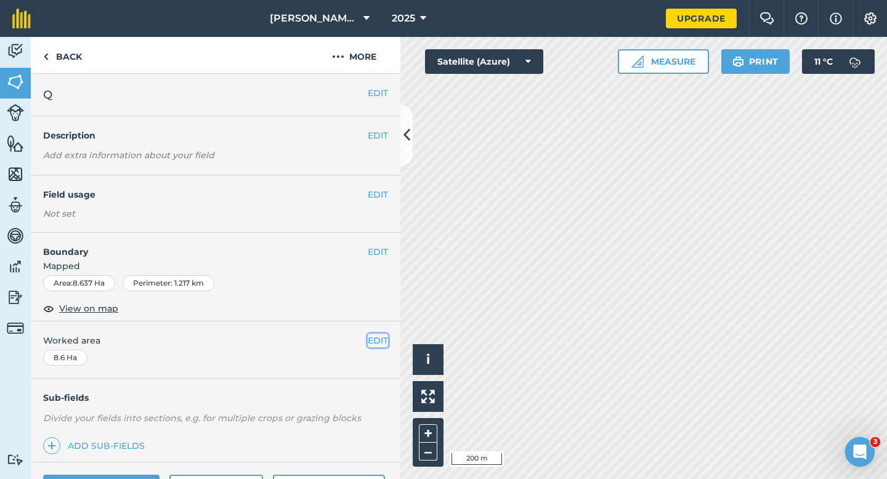
click at [380, 342] on button "EDIT" at bounding box center [378, 341] width 20 height 14
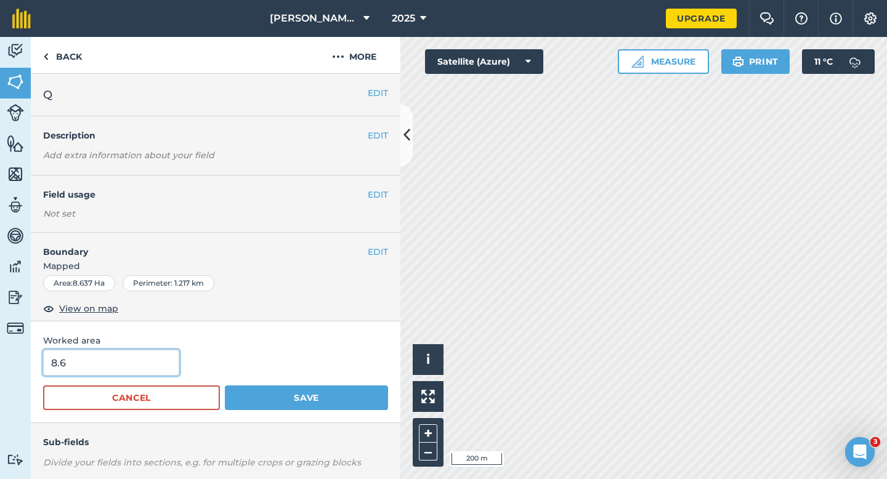
click at [149, 362] on input "8.6" at bounding box center [111, 363] width 136 height 26
type input "8.8"
click at [225, 385] on button "Save" at bounding box center [306, 397] width 163 height 25
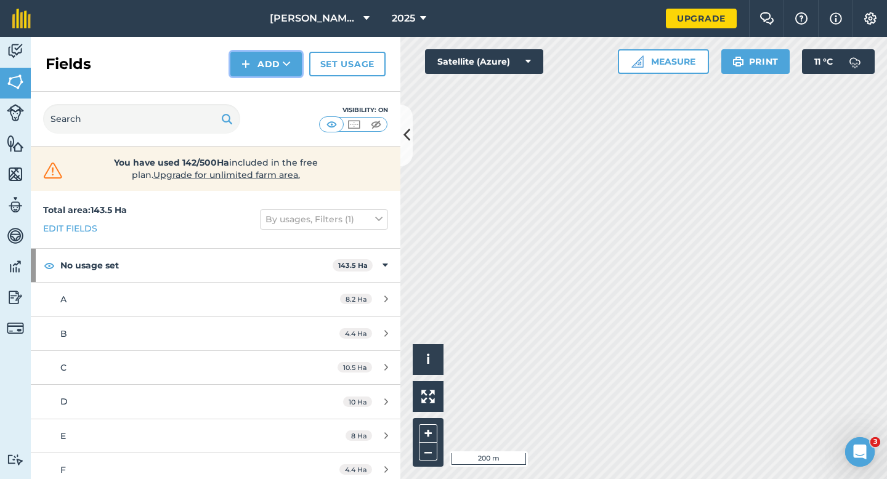
click at [267, 66] on button "Add" at bounding box center [265, 64] width 71 height 25
click at [267, 89] on link "Draw" at bounding box center [266, 91] width 68 height 27
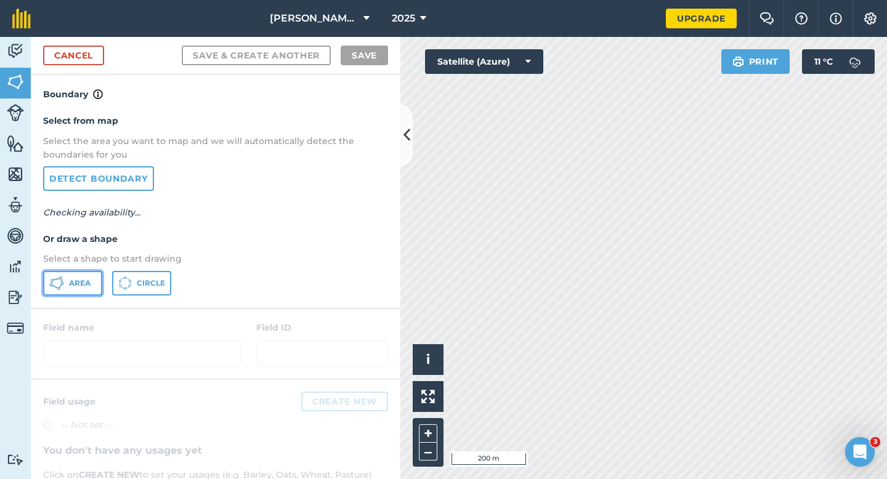
click at [68, 294] on button "Area" at bounding box center [72, 283] width 59 height 25
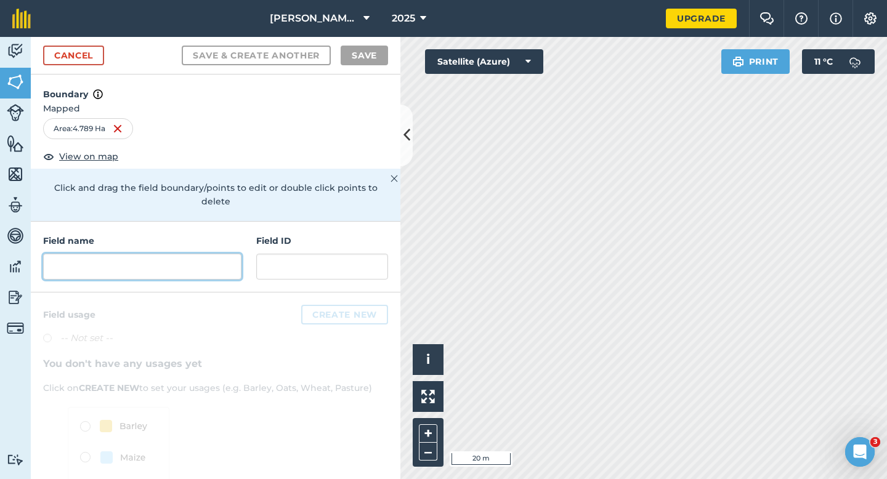
click at [171, 257] on input "text" at bounding box center [142, 267] width 198 height 26
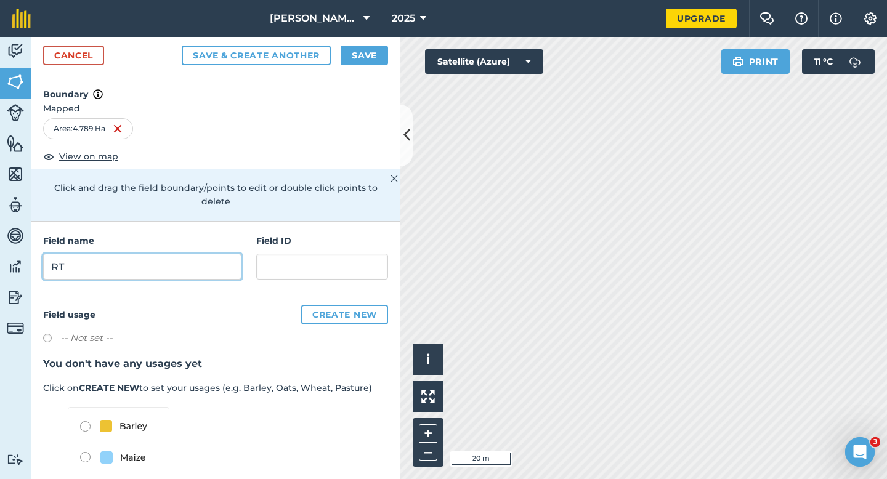
type input "R"
type input "T"
click at [366, 58] on button "Save" at bounding box center [364, 56] width 47 height 20
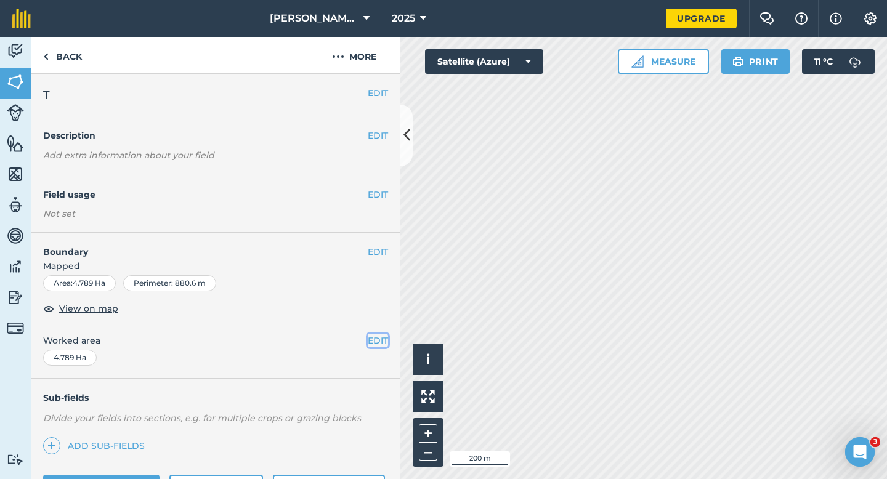
click at [368, 345] on button "EDIT" at bounding box center [378, 341] width 20 height 14
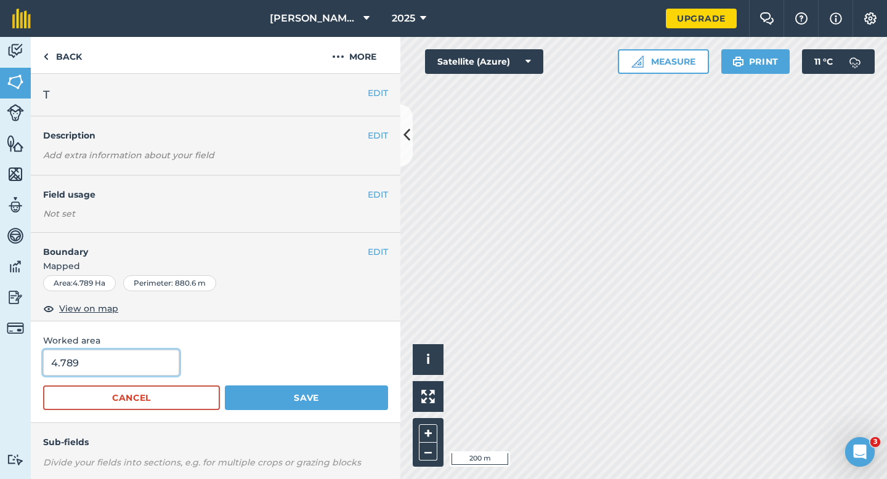
click at [145, 359] on input "4.789" at bounding box center [111, 363] width 136 height 26
type input "5"
click at [225, 385] on button "Save" at bounding box center [306, 397] width 163 height 25
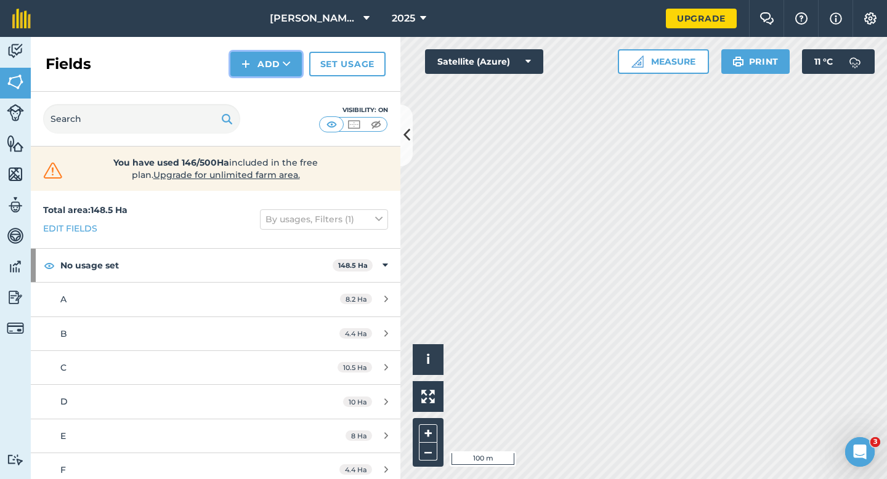
click at [276, 68] on button "Add" at bounding box center [265, 64] width 71 height 25
click at [276, 87] on link "Draw" at bounding box center [266, 91] width 68 height 27
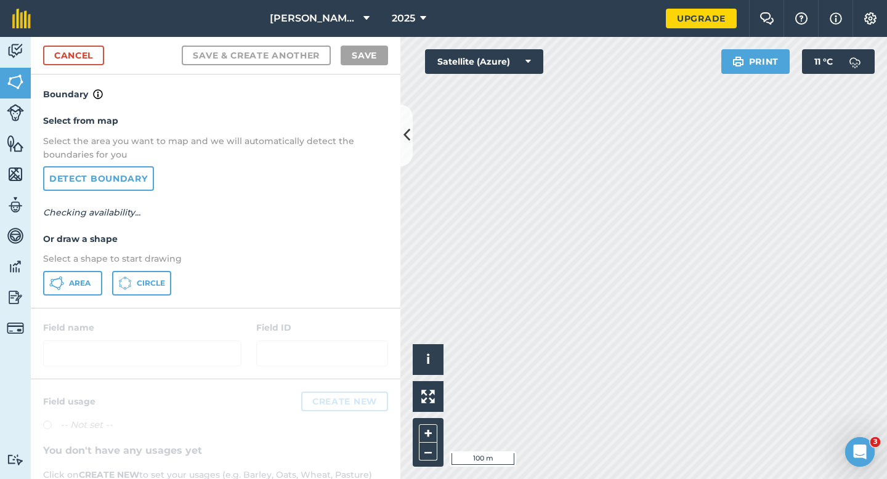
click at [105, 280] on div "Area Circle" at bounding box center [215, 283] width 345 height 25
click at [89, 280] on span "Area" at bounding box center [80, 283] width 22 height 10
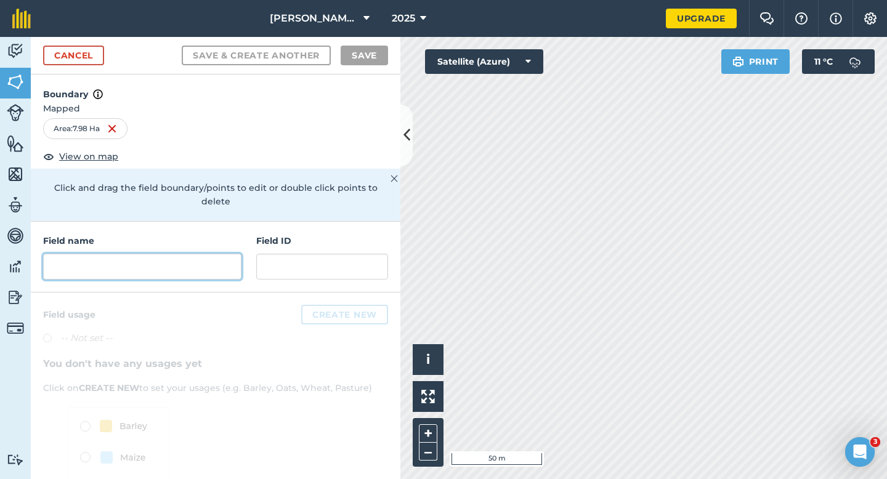
click at [200, 254] on input "text" at bounding box center [142, 267] width 198 height 26
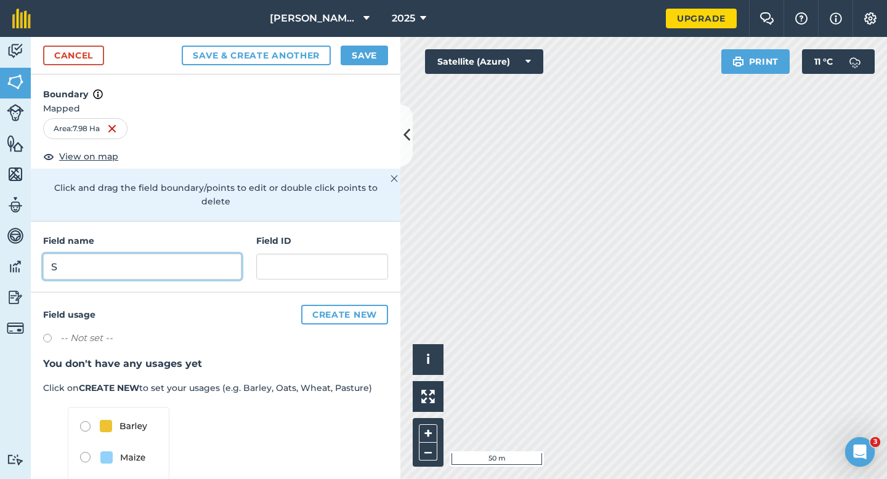
type input "S"
click at [360, 57] on button "Save" at bounding box center [364, 56] width 47 height 20
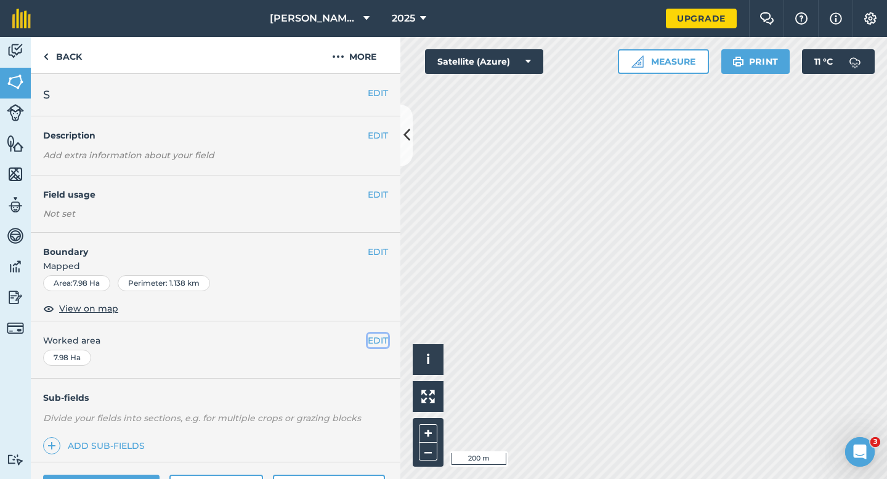
click at [381, 339] on button "EDIT" at bounding box center [378, 341] width 20 height 14
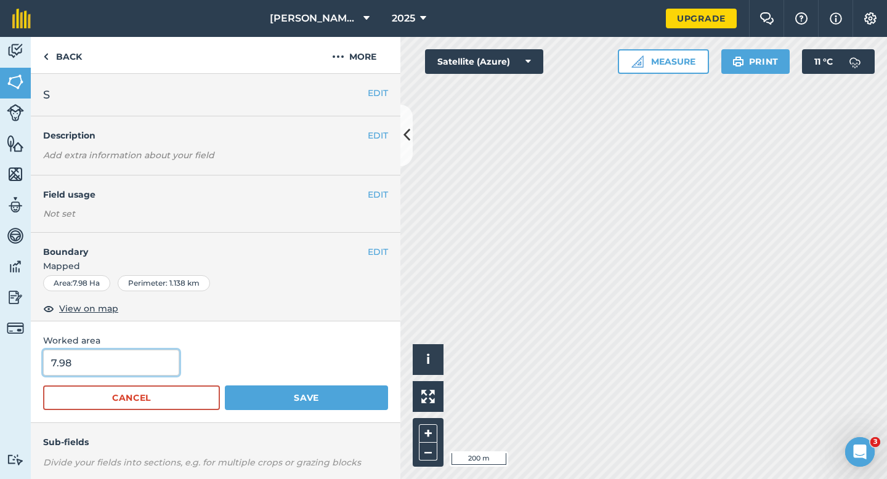
click at [98, 368] on input "7.98" at bounding box center [111, 363] width 136 height 26
type input "8"
click at [225, 385] on button "Save" at bounding box center [306, 397] width 163 height 25
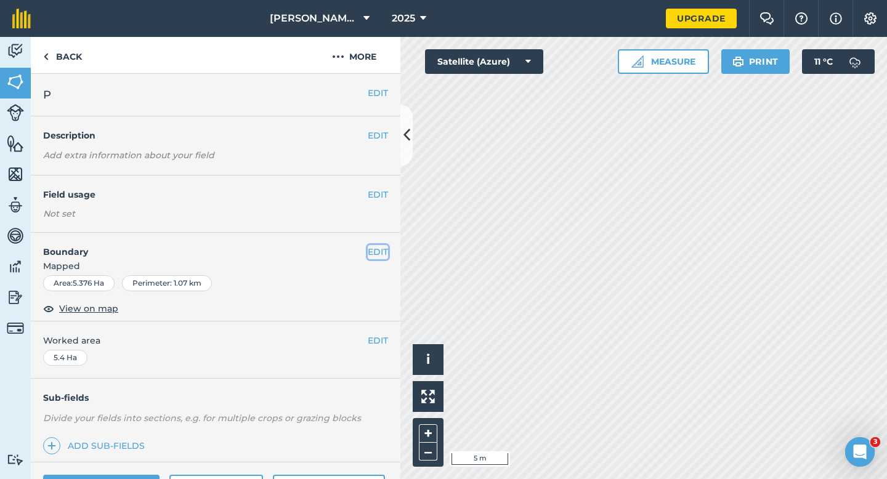
click at [384, 249] on button "EDIT" at bounding box center [378, 252] width 20 height 14
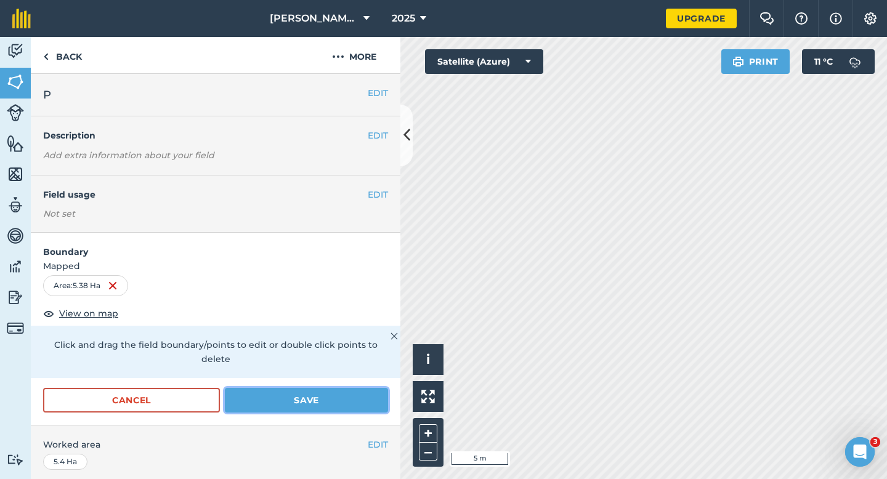
click at [370, 388] on button "Save" at bounding box center [306, 400] width 163 height 25
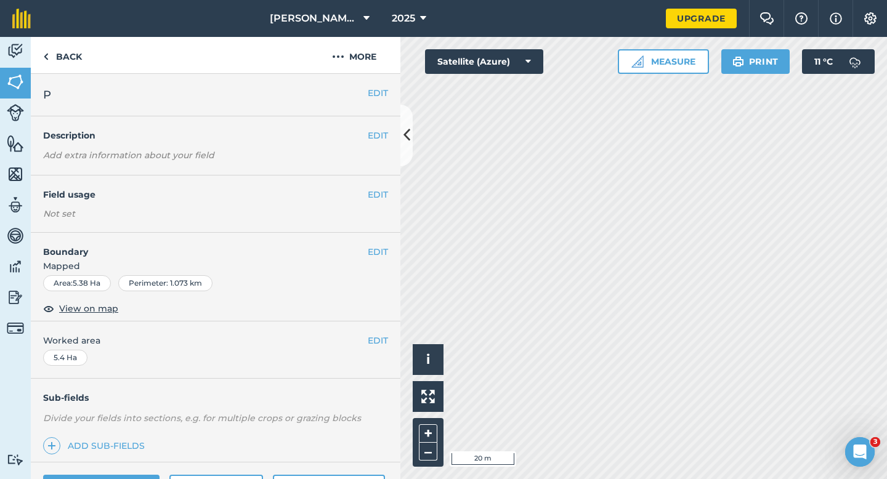
click at [383, 244] on div "EDIT Boundary Mapped Area : 5.38 Ha Perimeter : 1.073 km View on map" at bounding box center [215, 277] width 369 height 89
click at [368, 249] on button "EDIT" at bounding box center [378, 252] width 20 height 14
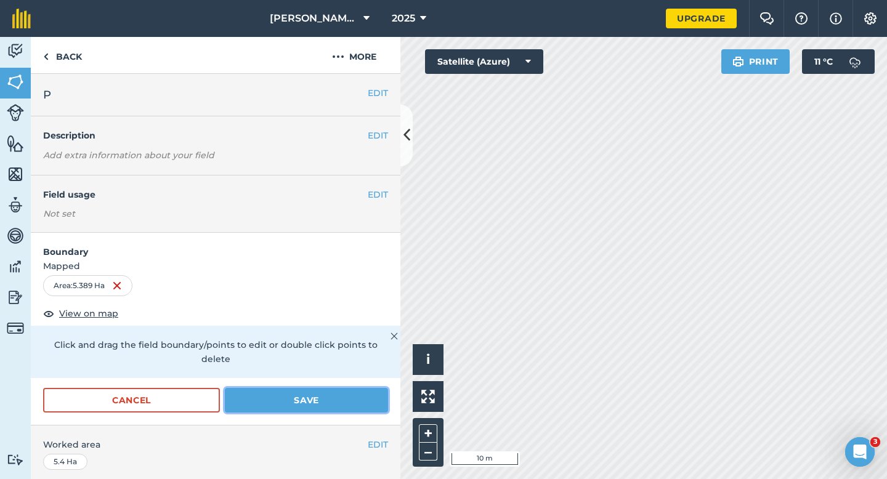
click at [378, 388] on button "Save" at bounding box center [306, 400] width 163 height 25
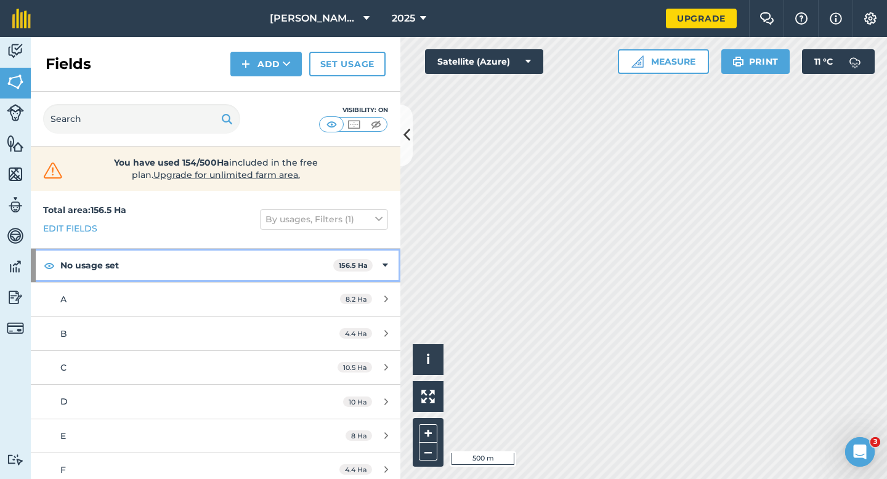
click at [388, 259] on div "No usage set 156.5 Ha" at bounding box center [215, 265] width 369 height 33
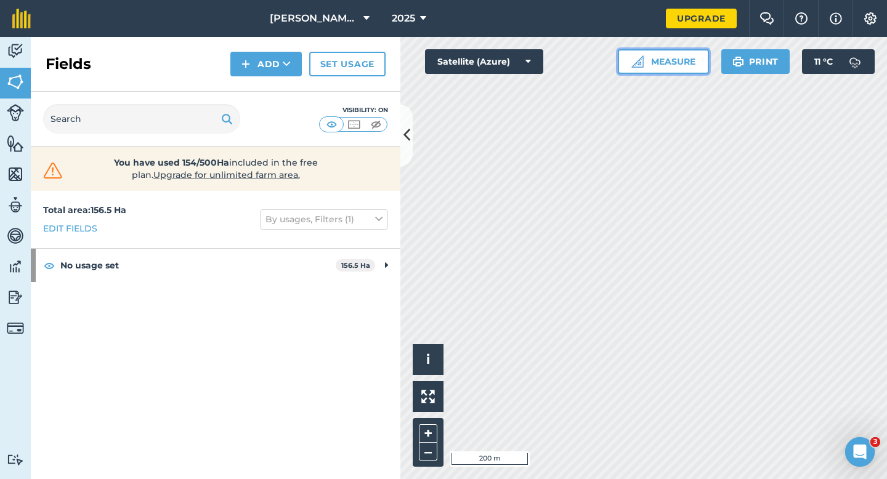
click at [654, 69] on button "Measure" at bounding box center [663, 61] width 91 height 25
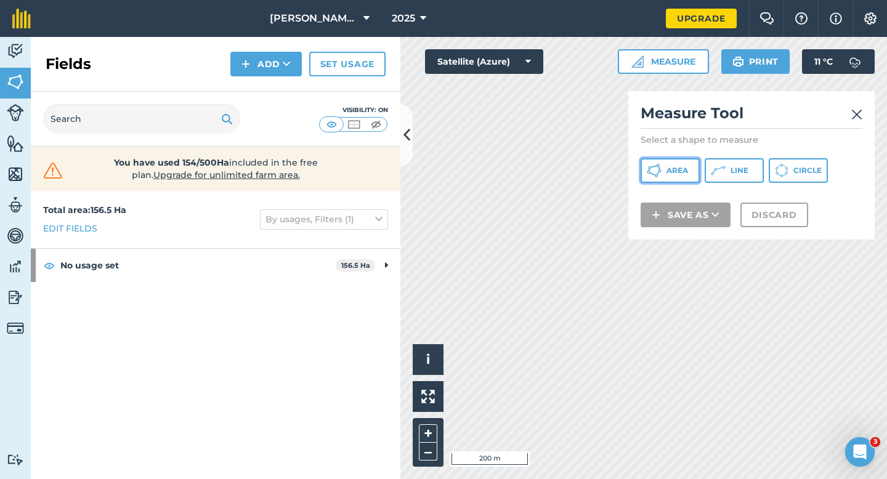
click at [663, 180] on button "Area" at bounding box center [669, 170] width 59 height 25
click at [629, 203] on div "Click to start drawing i © 2025 TomTom, Microsoft 200 m + – Satellite (Azure) M…" at bounding box center [643, 258] width 486 height 442
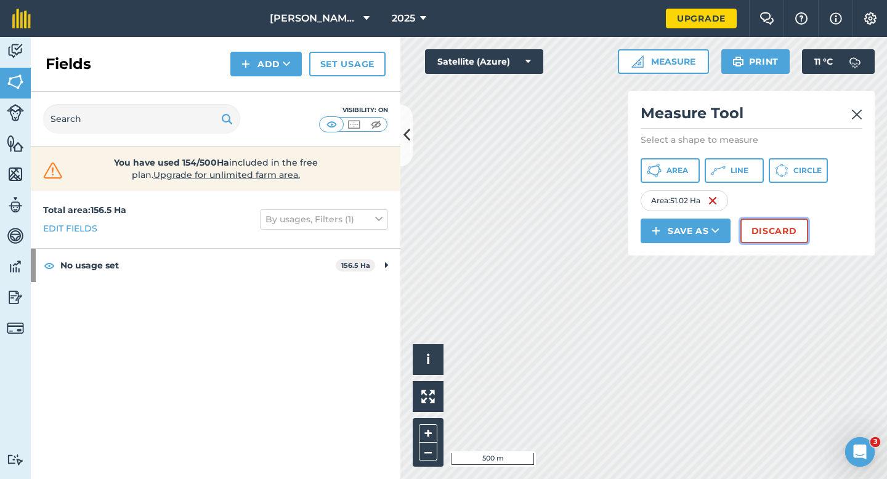
click at [777, 230] on button "Discard" at bounding box center [774, 231] width 68 height 25
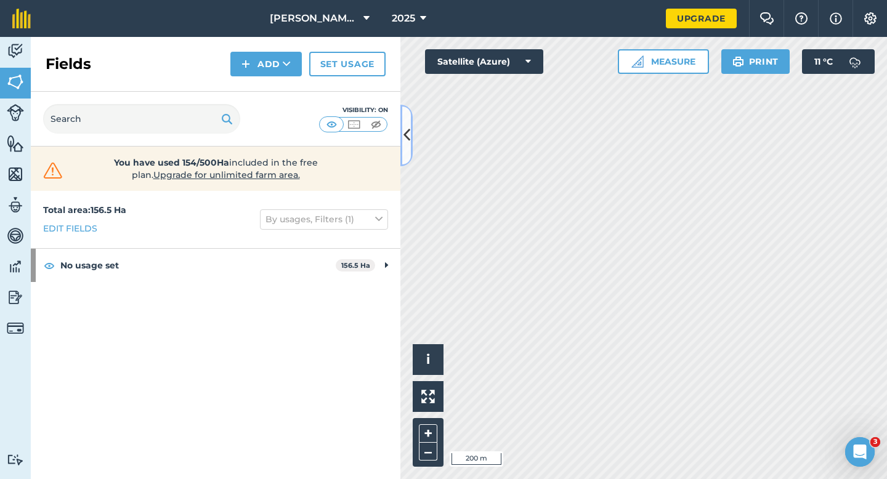
click at [408, 144] on icon at bounding box center [406, 135] width 7 height 22
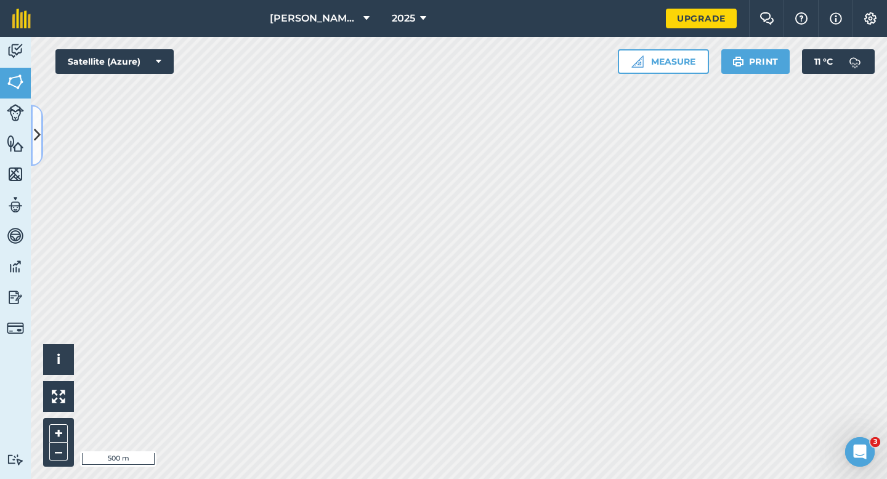
click at [38, 126] on icon at bounding box center [37, 135] width 7 height 22
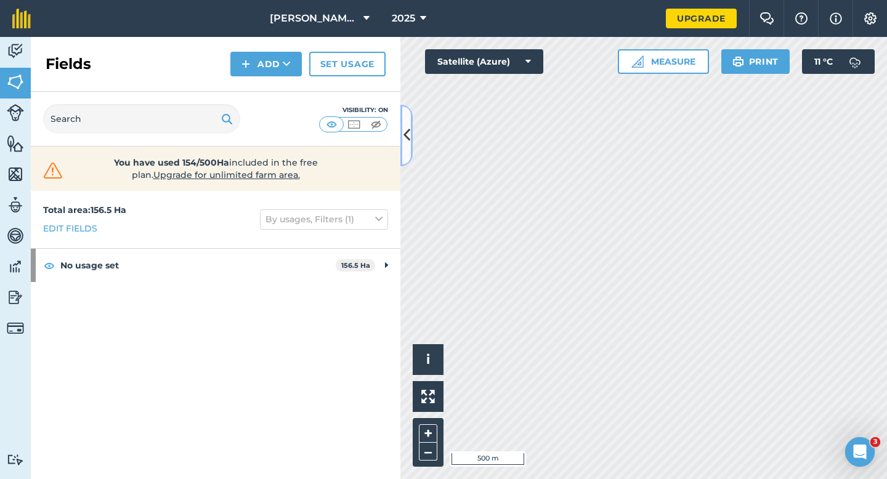
click at [411, 142] on button at bounding box center [406, 136] width 12 height 62
